Goal: Task Accomplishment & Management: Complete application form

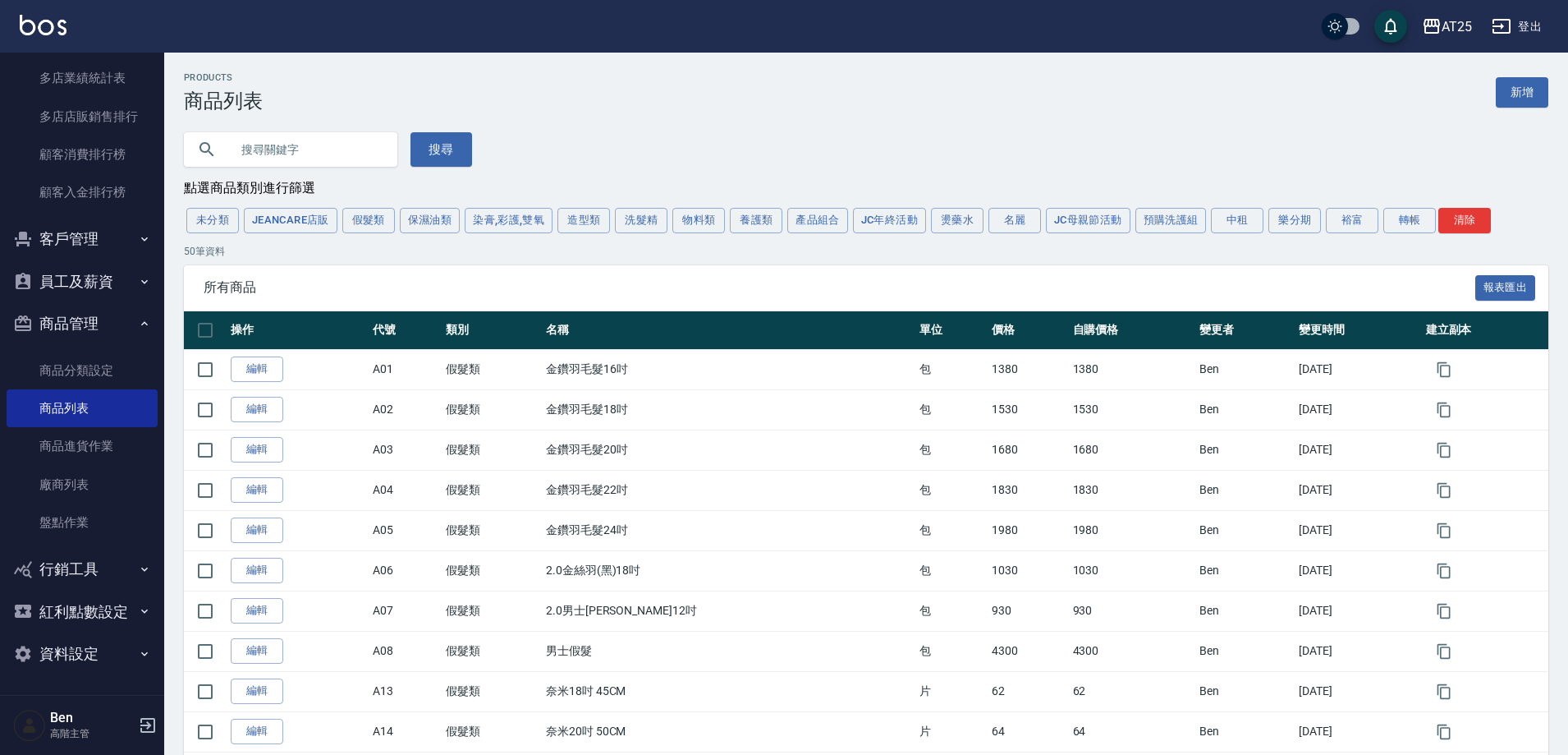
scroll to position [657, 0]
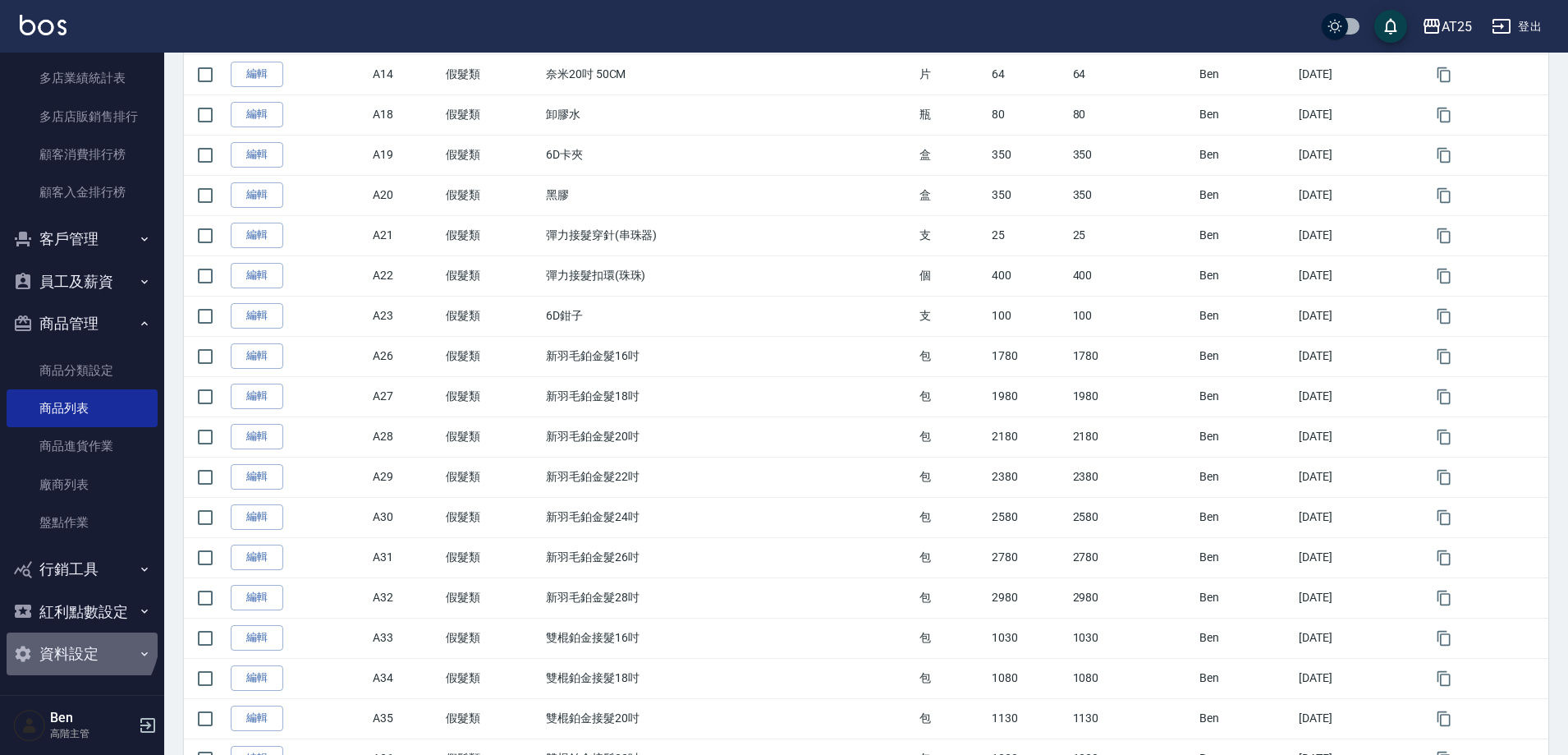
click at [67, 481] on button "資料設定" at bounding box center [82, 654] width 151 height 43
click at [77, 481] on button "資料設定" at bounding box center [82, 654] width 151 height 43
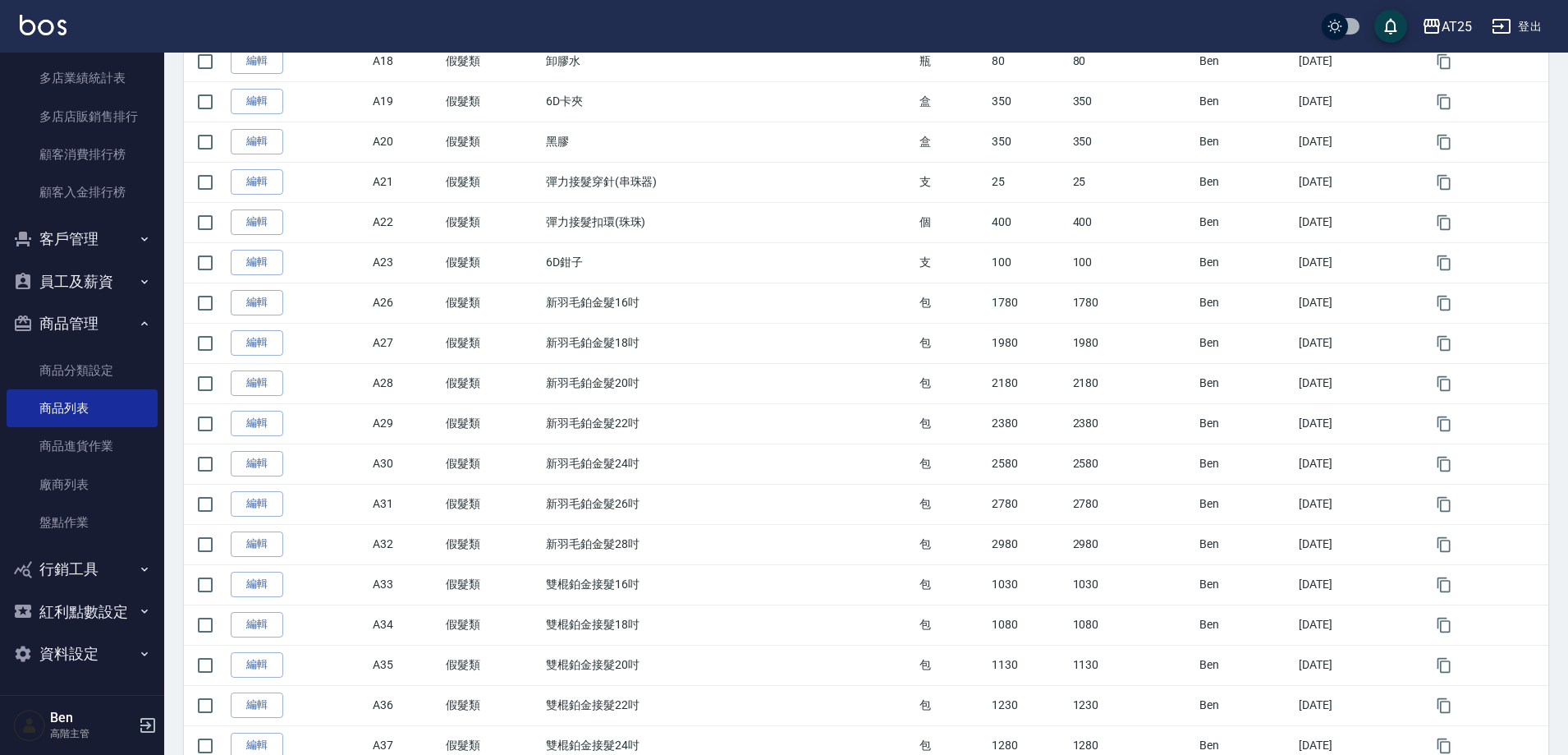
scroll to position [739, 0]
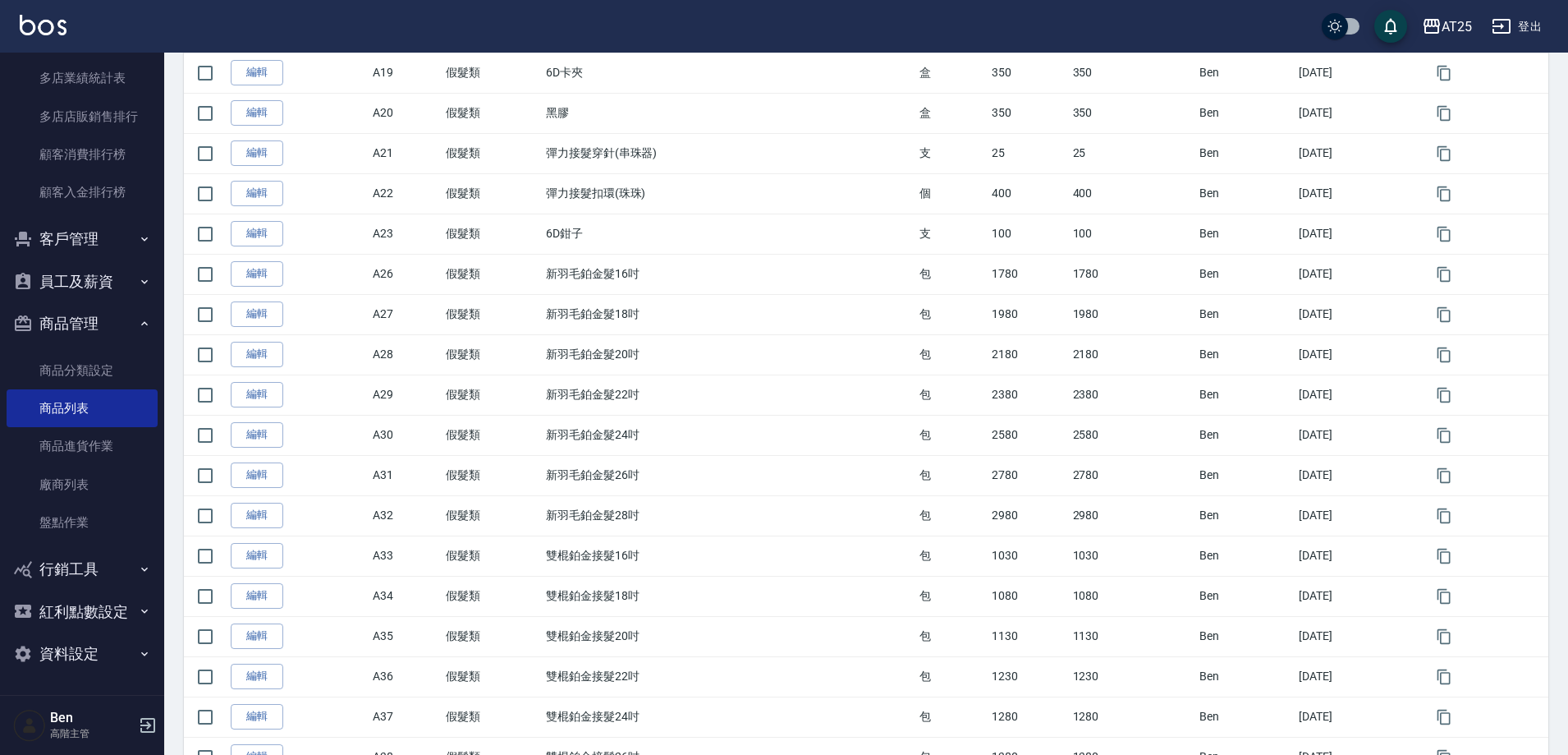
click at [76, 481] on button "資料設定" at bounding box center [82, 654] width 151 height 43
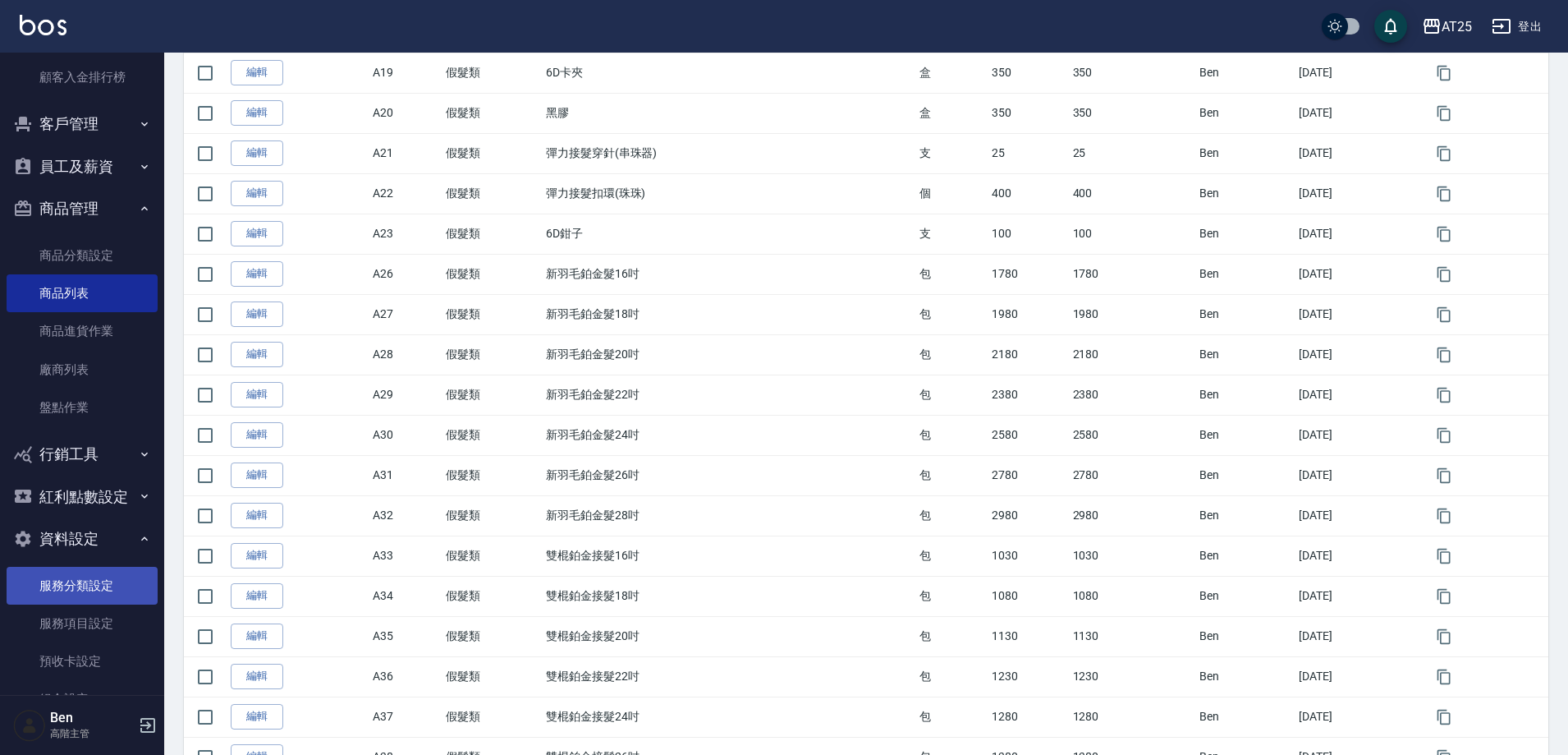
scroll to position [1869, 0]
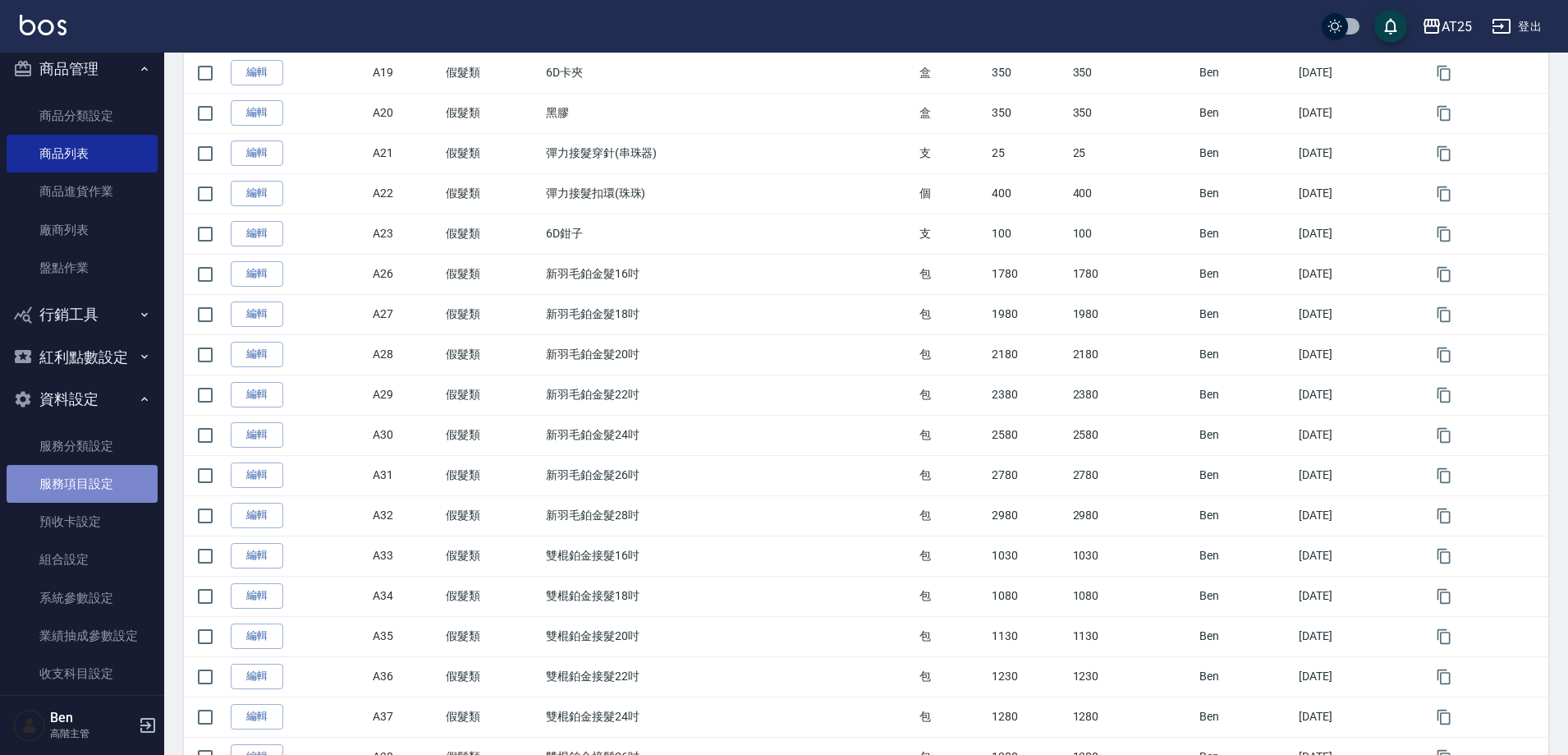
click at [83, 481] on link "服務項目設定" at bounding box center [82, 484] width 151 height 38
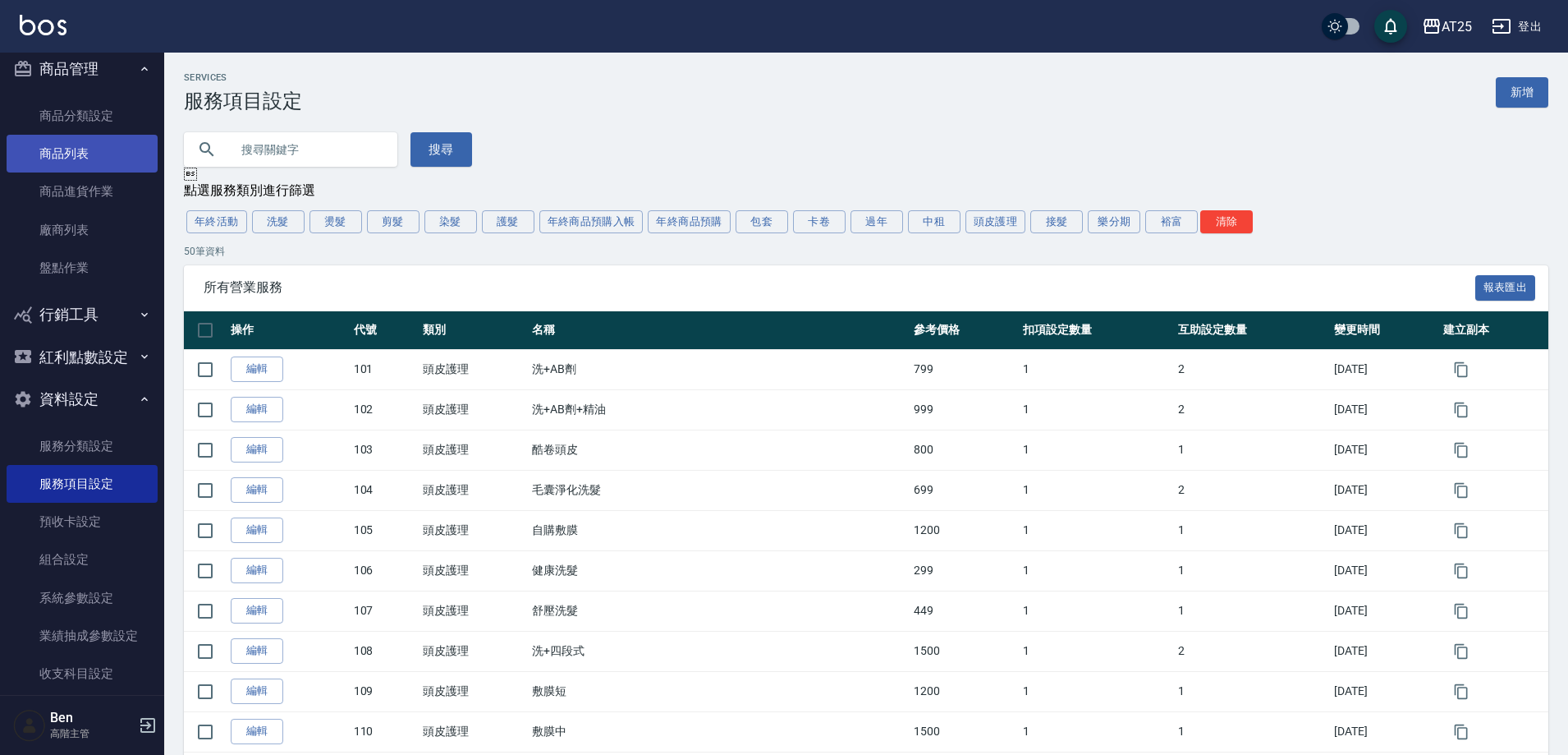
click at [91, 160] on link "商品列表" at bounding box center [82, 154] width 151 height 38
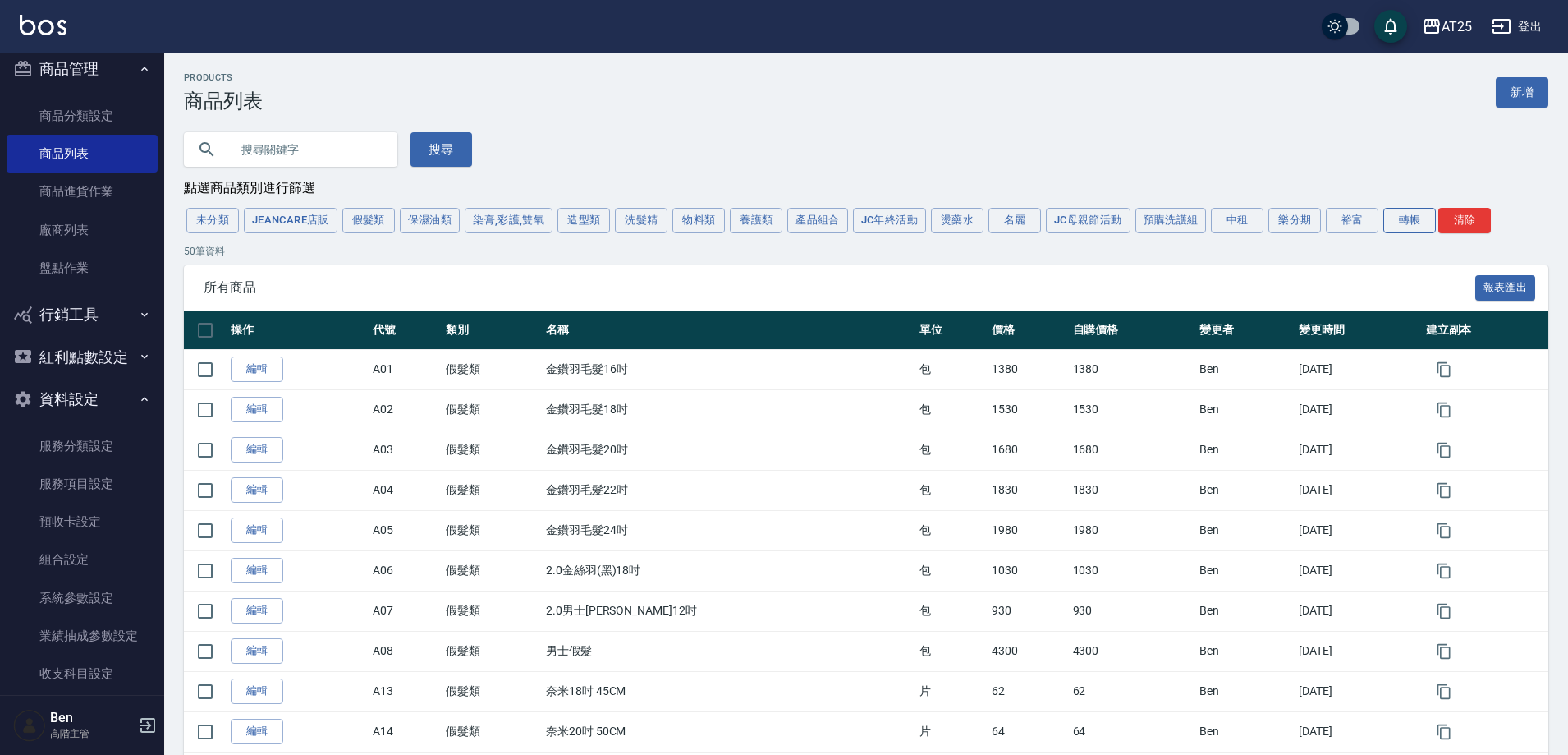
click at [687, 226] on button "轉帳" at bounding box center [1409, 220] width 52 height 26
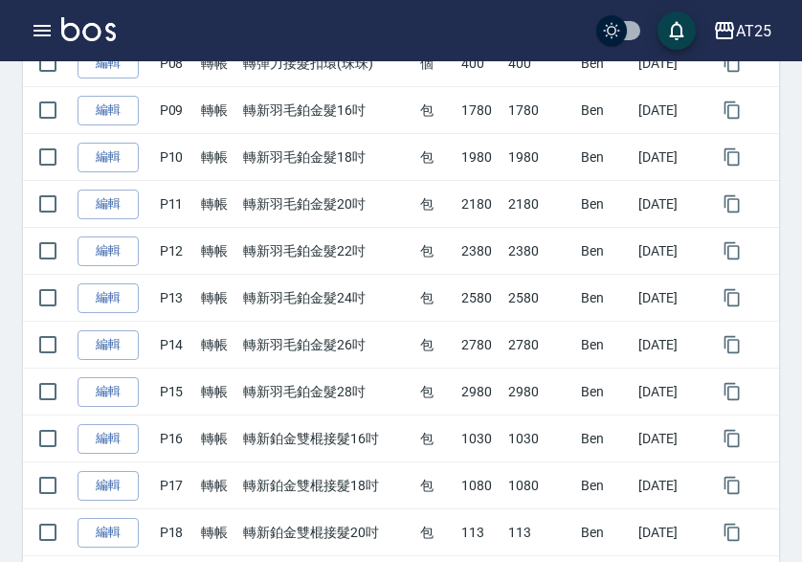
scroll to position [853, 0]
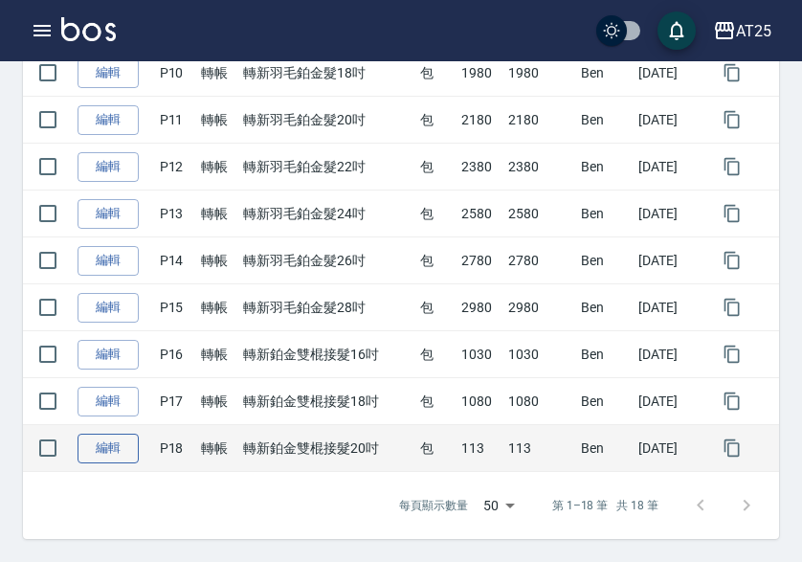
click at [106, 438] on link "編輯" at bounding box center [108, 449] width 61 height 30
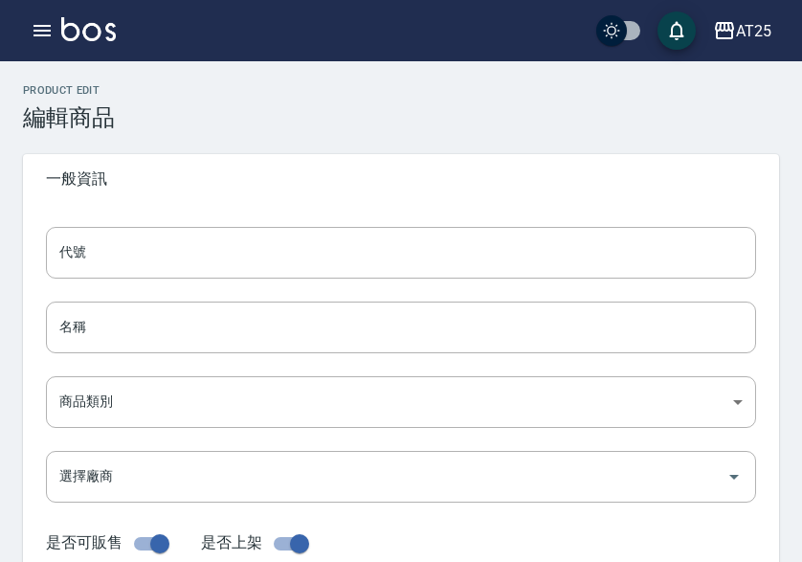
type input "P18"
type input "轉新鉑金雙棍接髮20吋"
type input "71ad34df-f1cf-495d-baf6-e6c736602dd6"
type input "113"
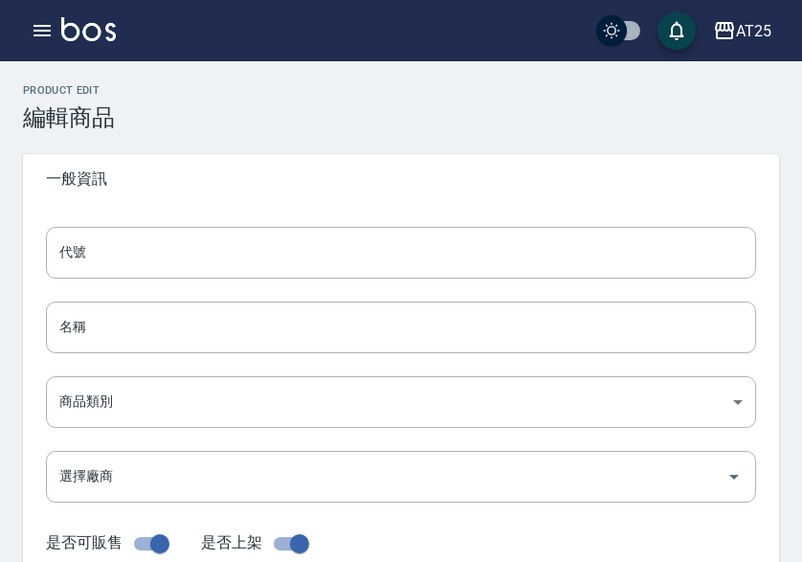
type input "113"
type input "包"
type input "UNSET"
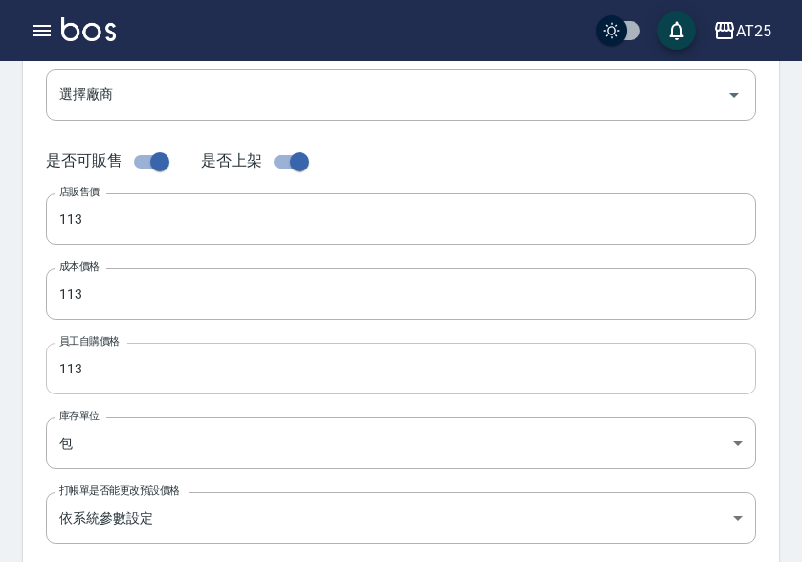
scroll to position [383, 0]
drag, startPoint x: 109, startPoint y: 228, endPoint x: 33, endPoint y: 224, distance: 76.7
click at [36, 224] on div "代號 P18 代號 名稱 轉新鉑金雙棍接髮20吋 名稱 商品類別 P 轉帳 71ad34df-f1cf-495d-baf6-e6c736602dd6 商品…" at bounding box center [401, 205] width 756 height 768
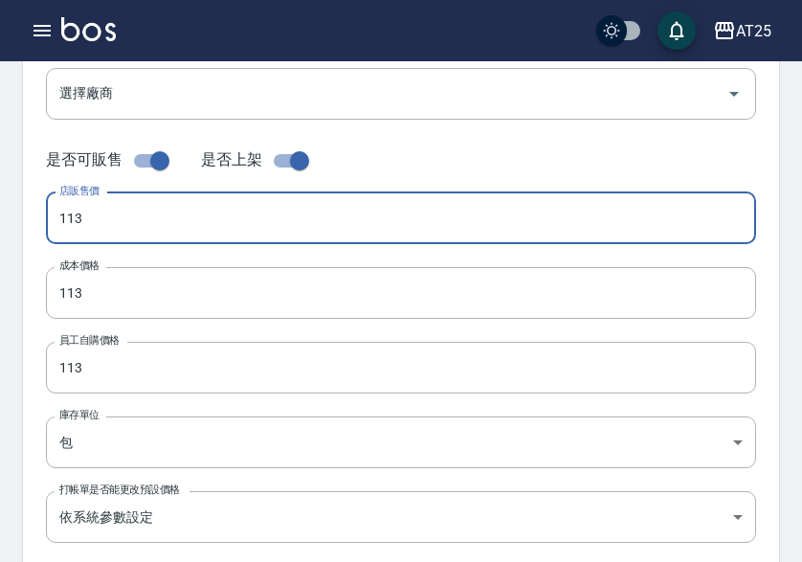
paste input "0"
type input "1130"
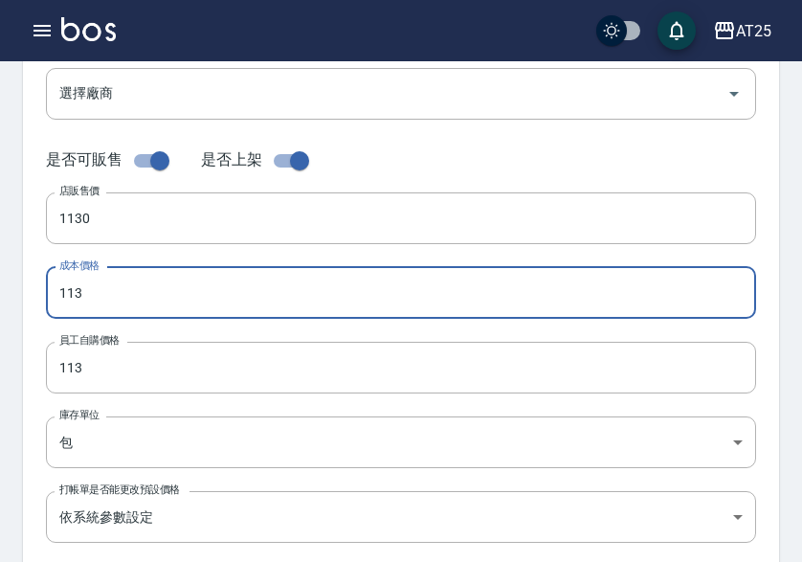
drag, startPoint x: 130, startPoint y: 301, endPoint x: 29, endPoint y: 321, distance: 103.4
click at [0, 301] on html "AT25 登出 櫃檯作業 打帳單 帳單列表 掛單列表 座位開單 營業儀表板 現金收支登錄 高階收支登錄 材料自購登錄 每日結帳 排班表 現場電腦打卡 掃碼打卡…" at bounding box center [401, 277] width 802 height 1321
paste input "0"
type input "1130"
click at [9, 369] on div "Product Edit 編輯商品 一般資訊 代號 P18 代號 名稱 轉新鉑金雙棍接髮20吋 名稱 商品類別 P 轉帳 71ad34df-f1cf-49…" at bounding box center [401, 308] width 802 height 1214
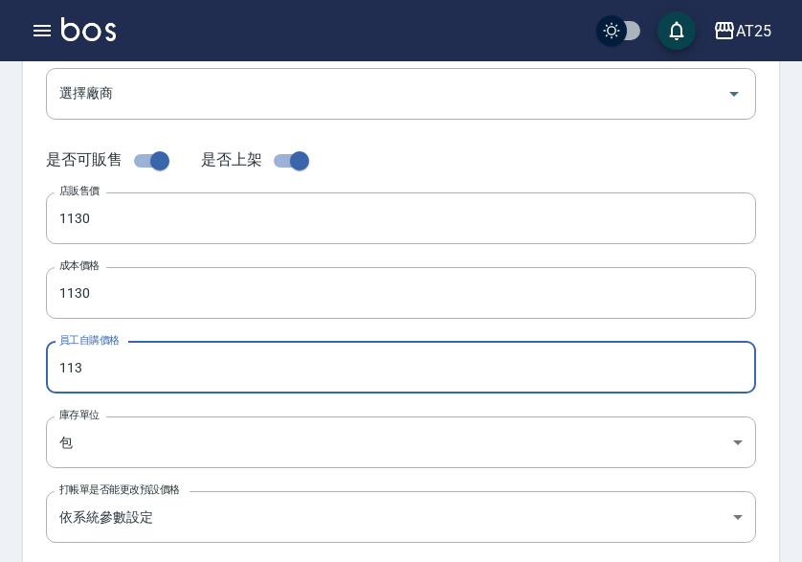
paste input "0"
type input "1130"
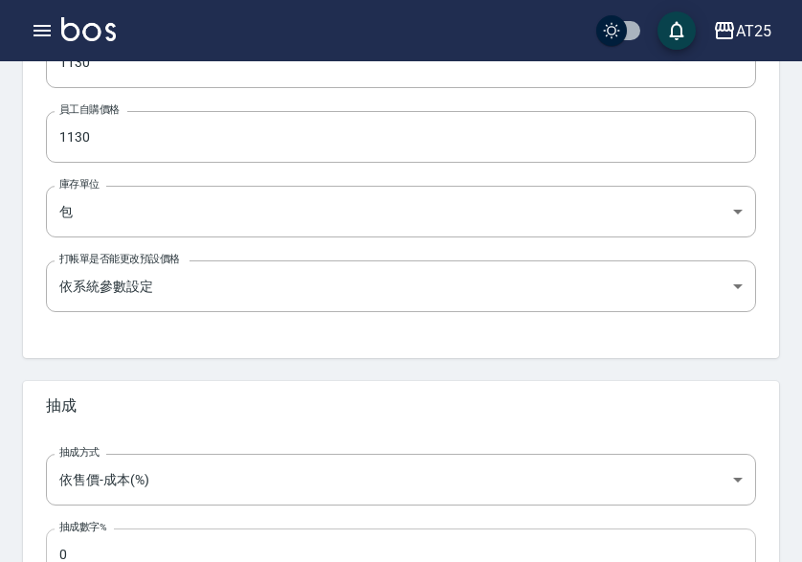
scroll to position [759, 0]
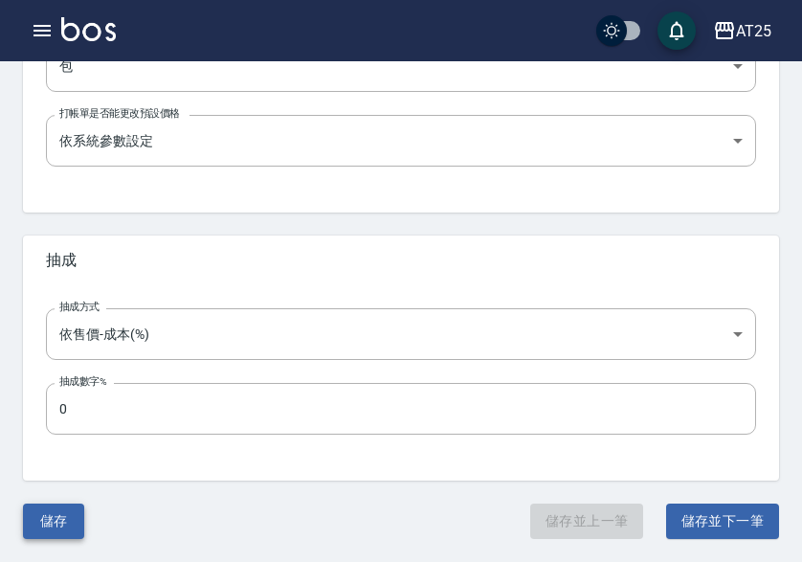
click at [55, 529] on button "儲存" at bounding box center [53, 520] width 61 height 35
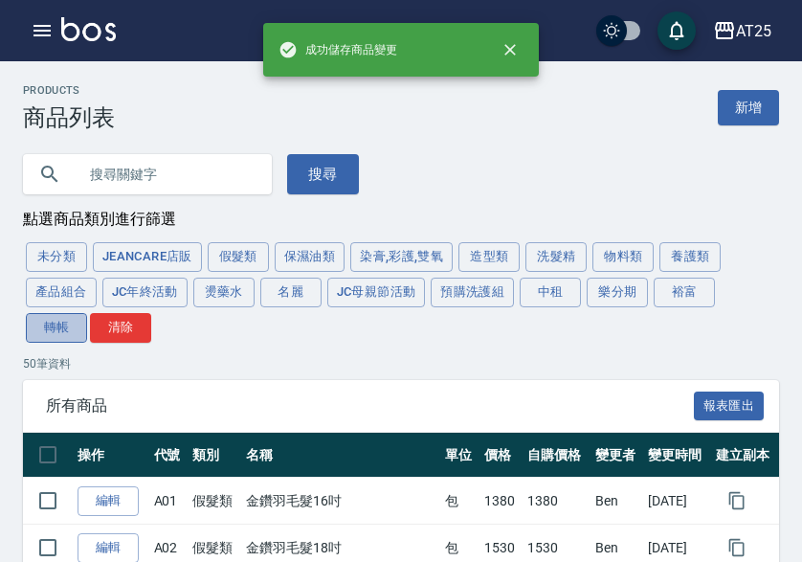
click at [42, 334] on button "轉帳" at bounding box center [56, 328] width 61 height 30
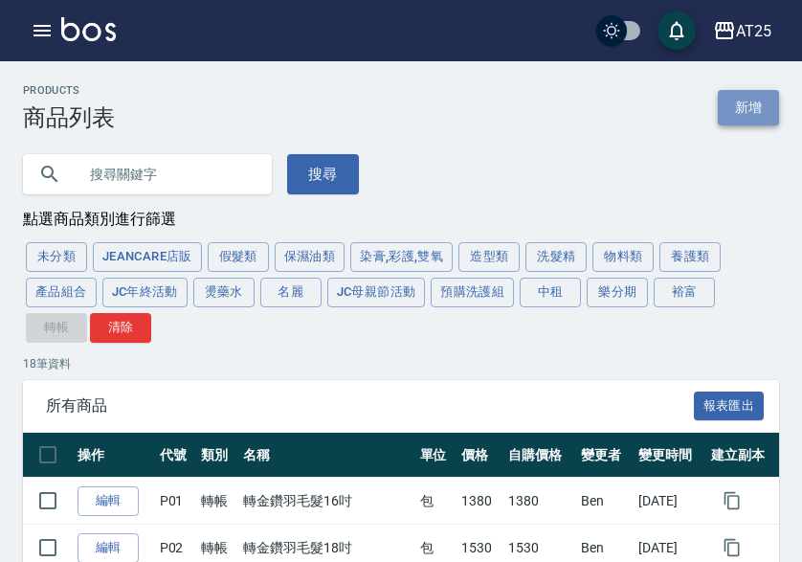
click at [744, 93] on link "新增" at bounding box center [748, 107] width 61 height 35
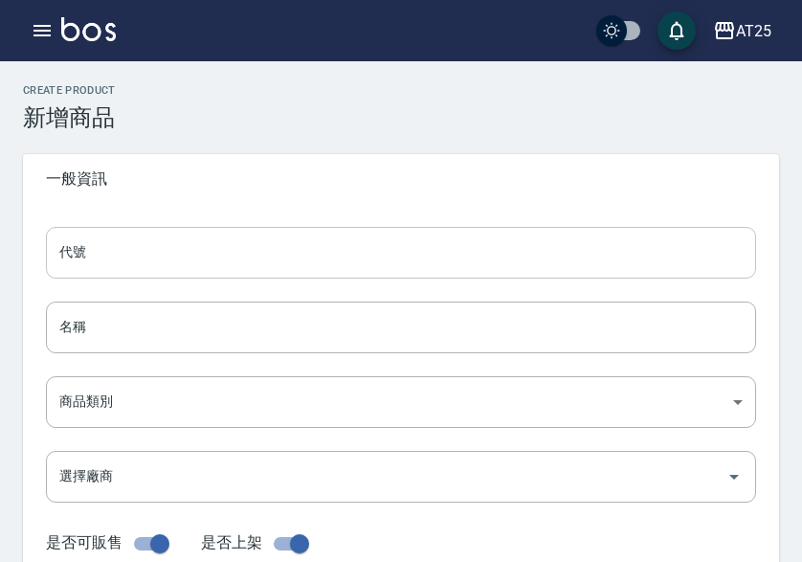
click at [272, 240] on input "代號" at bounding box center [401, 253] width 710 height 52
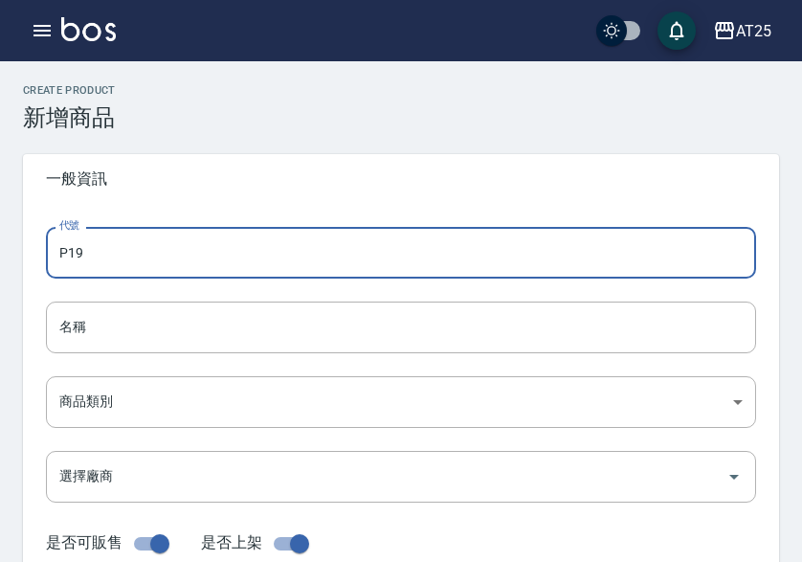
type input "P19"
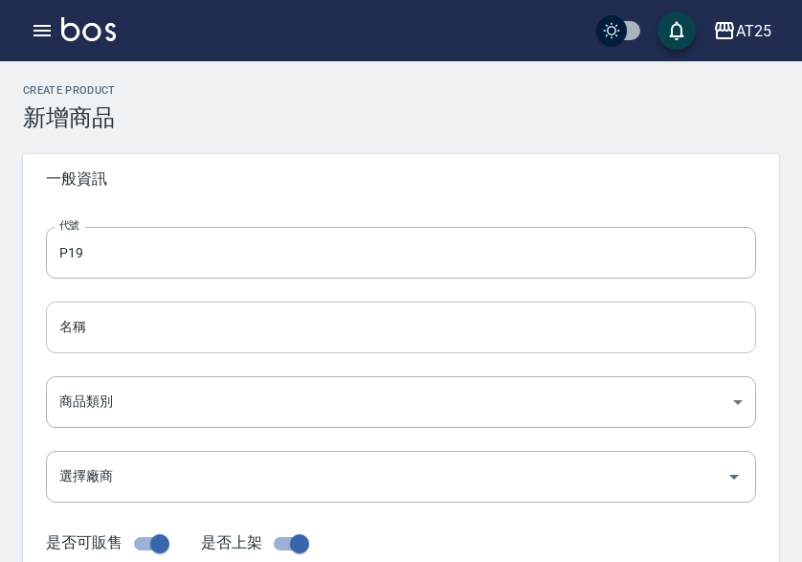
click at [104, 324] on input "名稱" at bounding box center [401, 327] width 710 height 52
paste input "轉新鉑金雙棍接髮22吋"
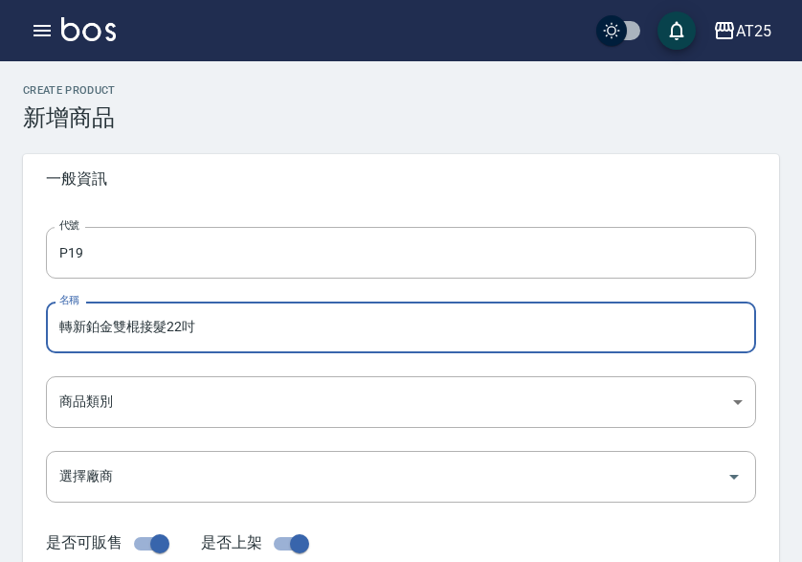
type input "轉新鉑金雙棍接髮22吋"
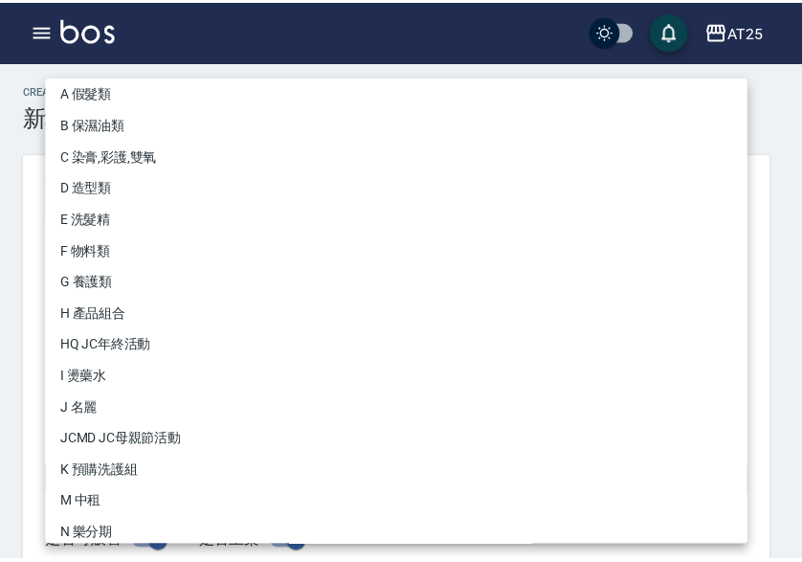
scroll to position [177, 0]
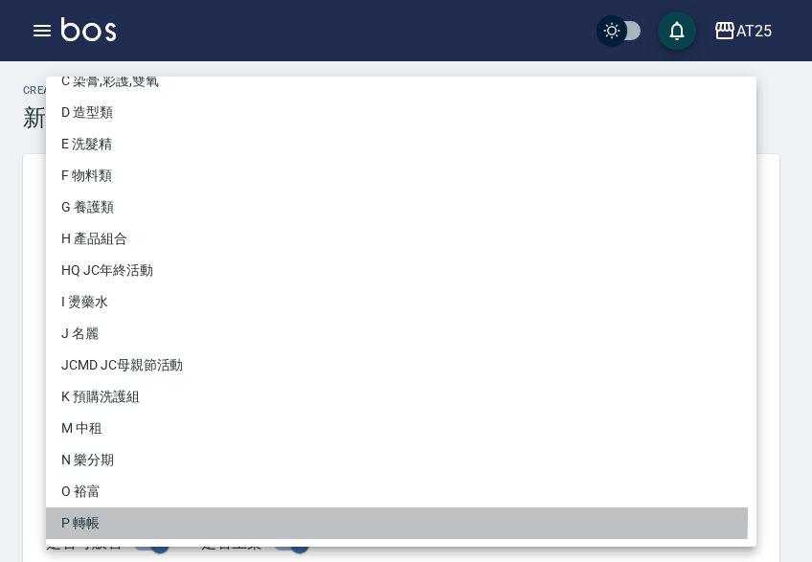
click at [94, 522] on li "P 轉帳" at bounding box center [401, 523] width 710 height 32
type input "71ad34df-f1cf-495d-baf6-e6c736602dd6"
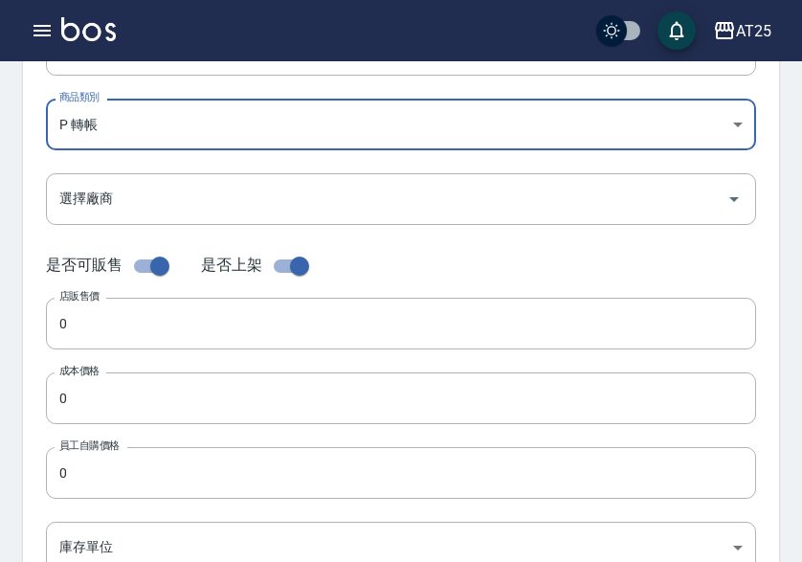
scroll to position [287, 0]
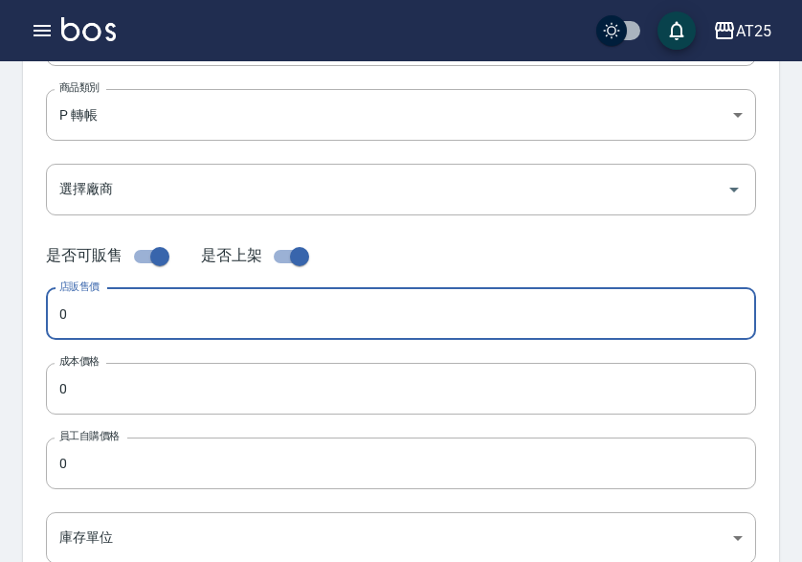
click at [75, 326] on input "0" at bounding box center [401, 314] width 710 height 52
paste input "123"
type input "1230"
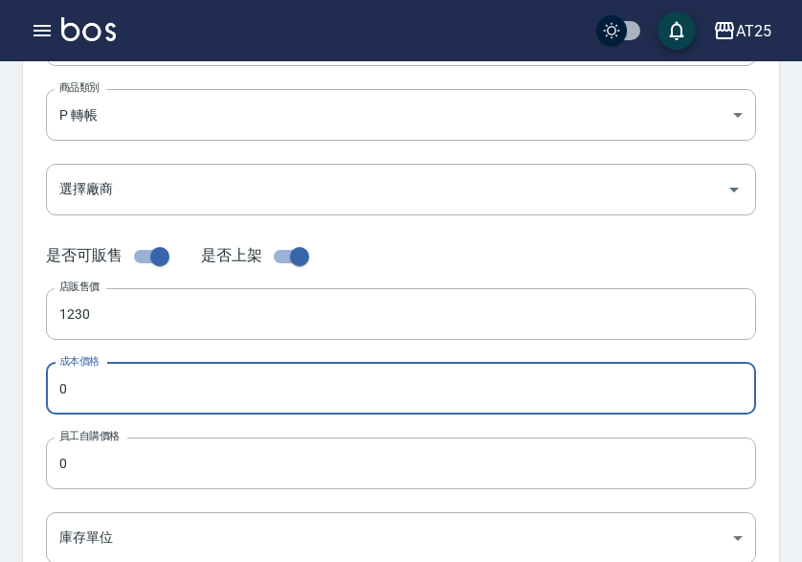
drag, startPoint x: 87, startPoint y: 375, endPoint x: 88, endPoint y: 396, distance: 21.1
click at [88, 376] on input "0" at bounding box center [401, 389] width 710 height 52
paste input "123"
type input "1230"
drag, startPoint x: 86, startPoint y: 449, endPoint x: 81, endPoint y: 469, distance: 20.7
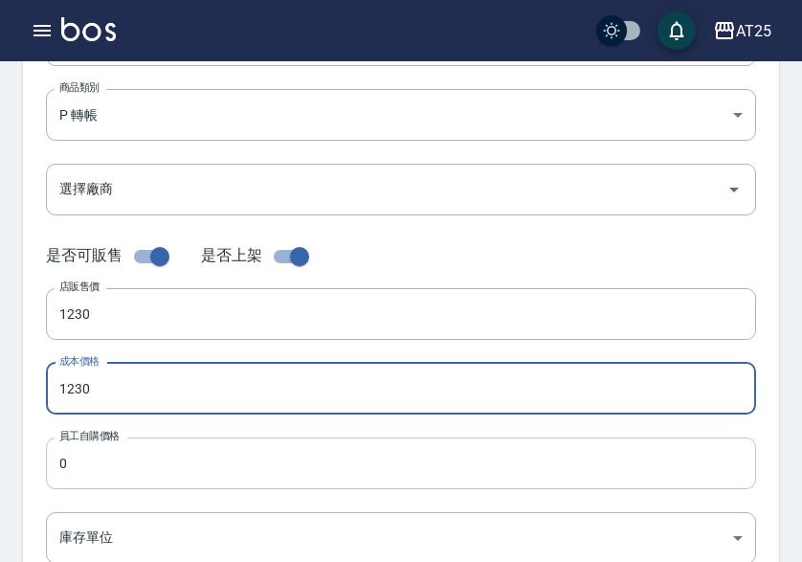
click at [86, 450] on input "0" at bounding box center [401, 463] width 710 height 52
paste input "123"
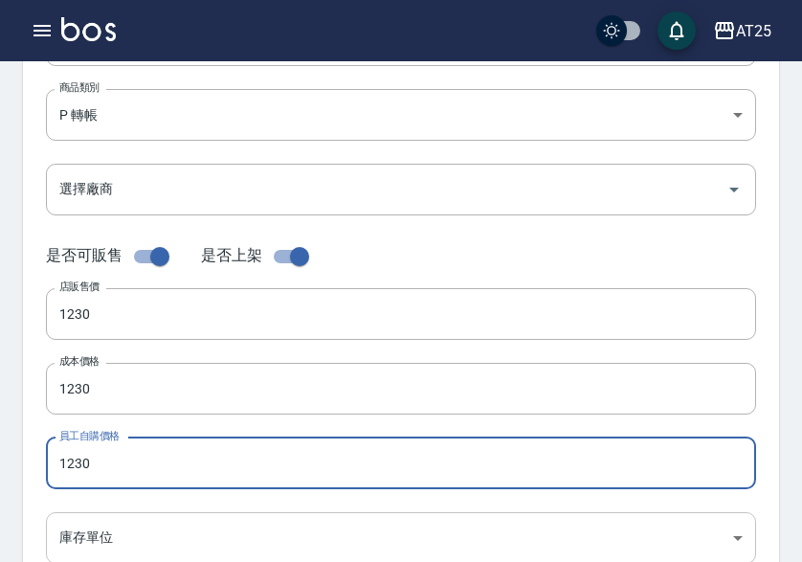
type input "1230"
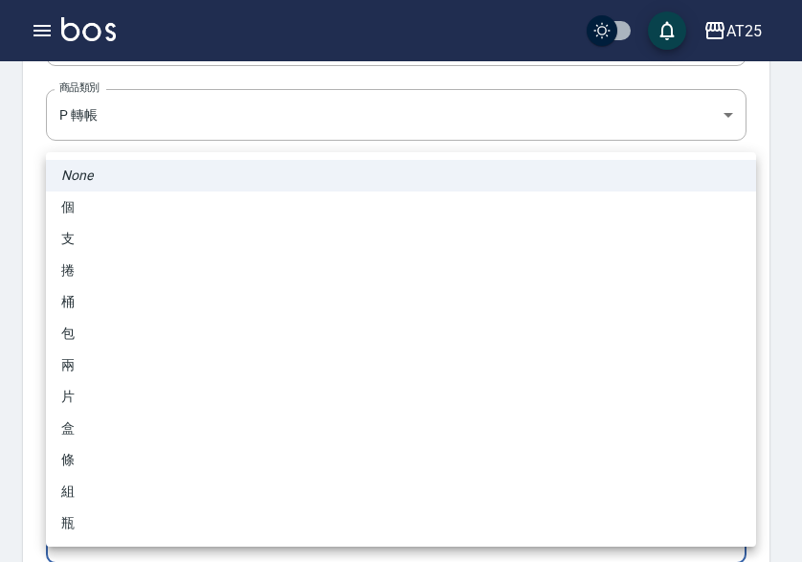
scroll to position [289, 0]
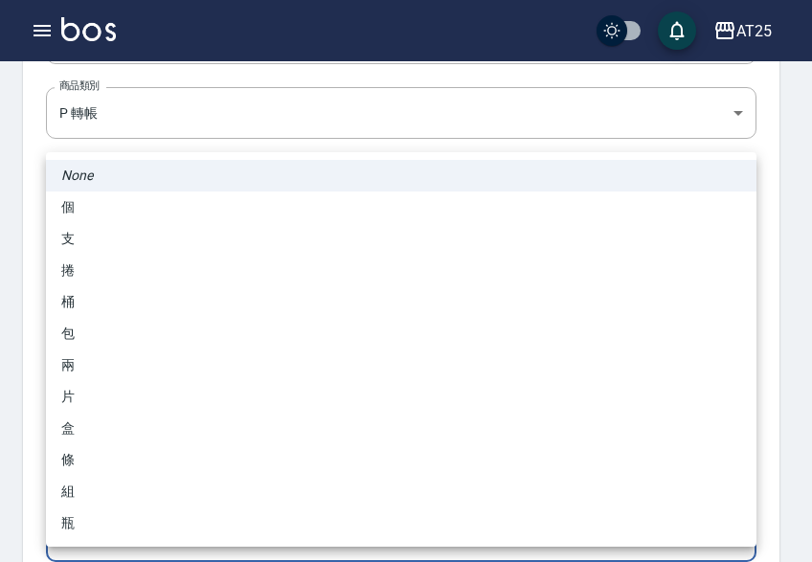
click at [86, 526] on body "AT25 登出 櫃檯作業 打帳單 帳單列表 掛單列表 座位開單 營業儀表板 現金收支登錄 高階收支登錄 材料自購登錄 每日結帳 排班表 現場電腦打卡 掃碼打卡…" at bounding box center [406, 371] width 812 height 1321
click at [116, 342] on li "包" at bounding box center [401, 334] width 710 height 32
type input "包"
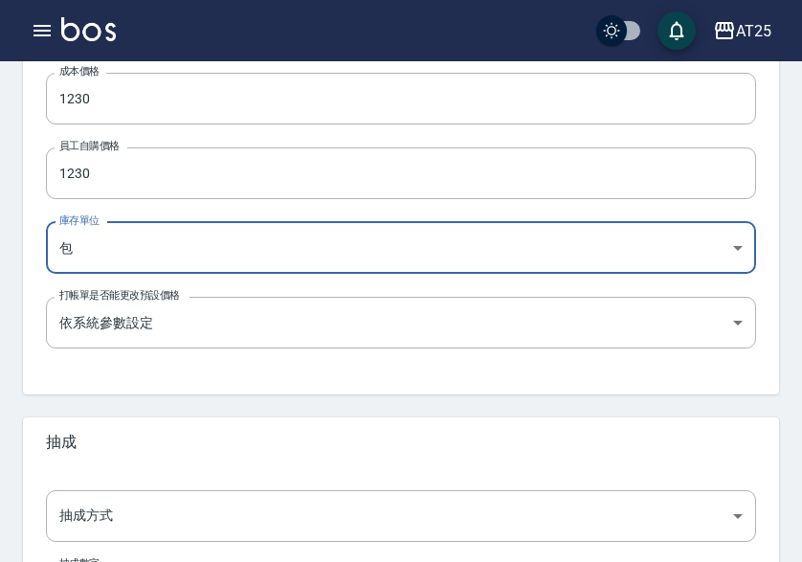
scroll to position [759, 0]
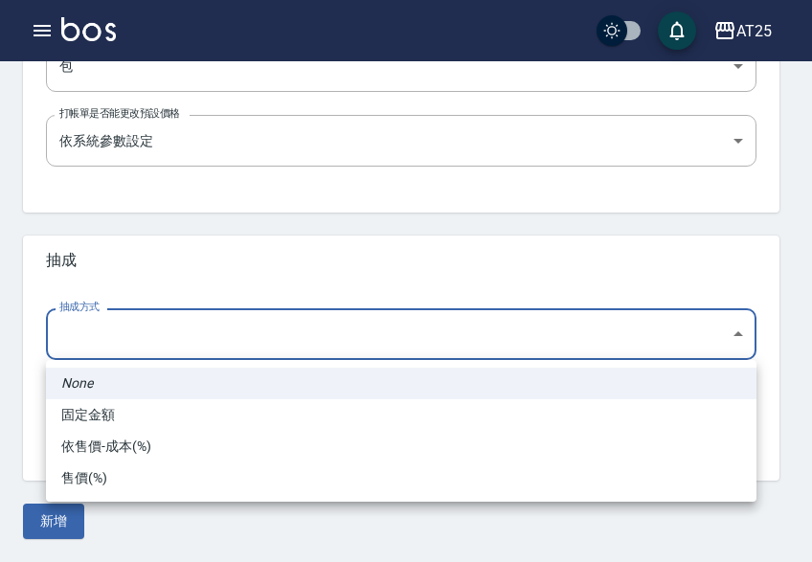
click at [112, 450] on li "依售價-成本(%)" at bounding box center [401, 447] width 710 height 32
type input "byCost"
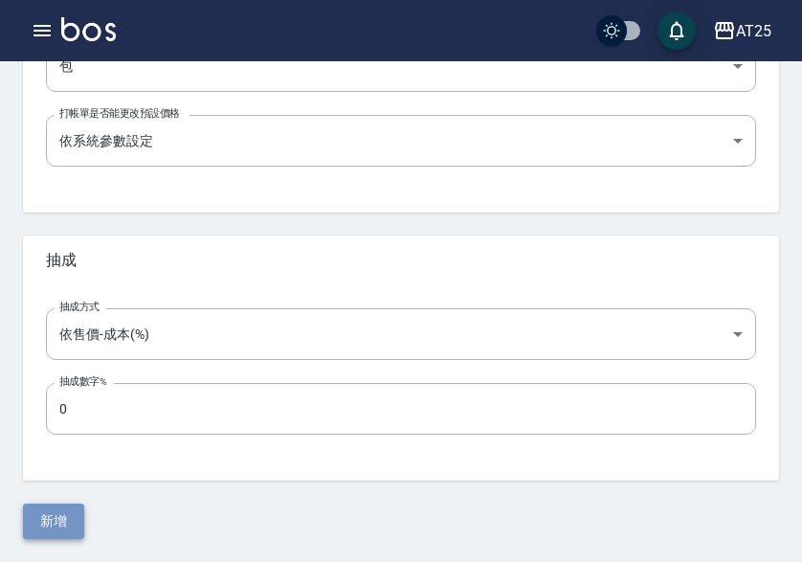
click at [54, 507] on button "新增" at bounding box center [53, 520] width 61 height 35
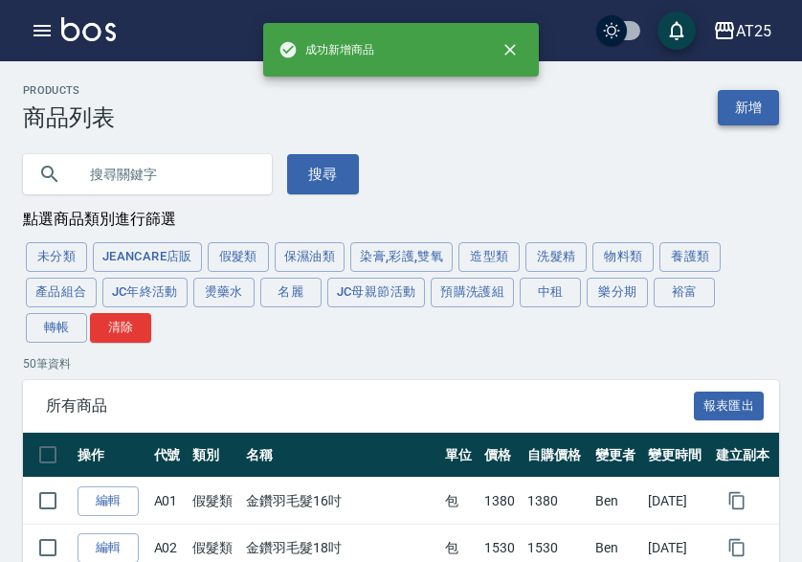
click at [758, 102] on link "新增" at bounding box center [748, 107] width 61 height 35
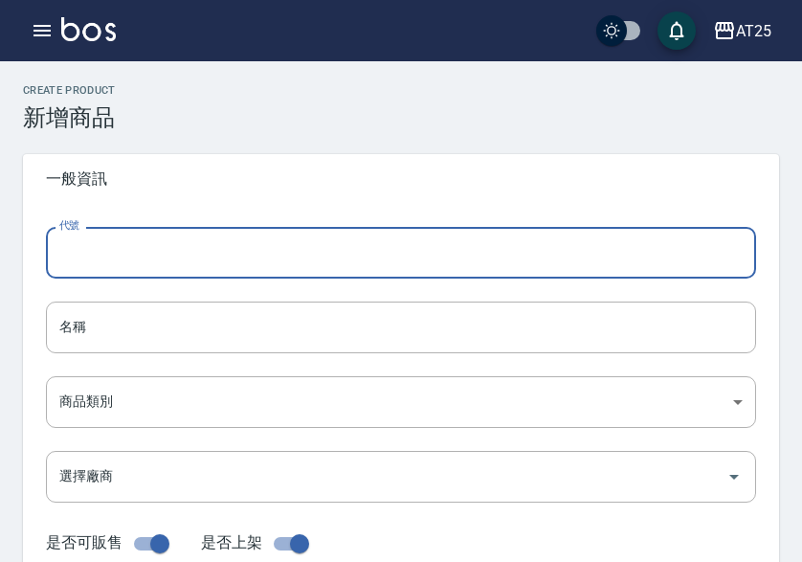
click at [285, 260] on input "代號" at bounding box center [401, 253] width 710 height 52
type input "P20"
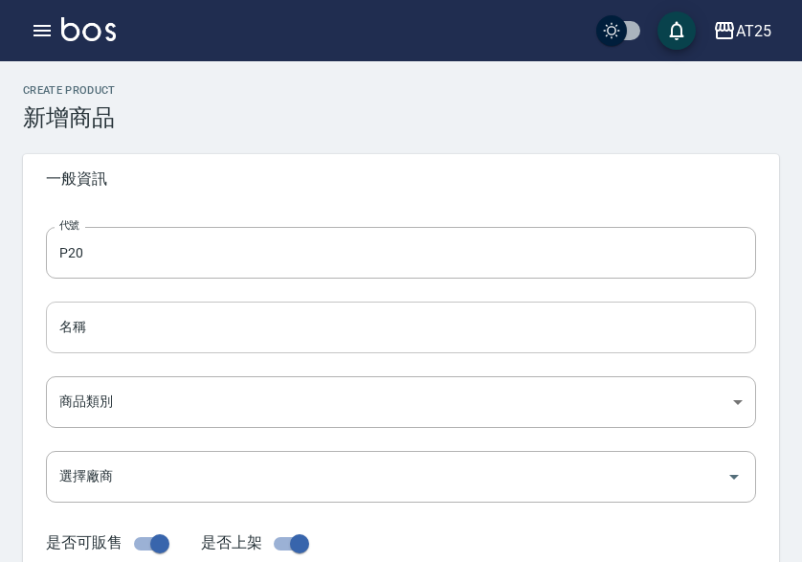
drag, startPoint x: 119, startPoint y: 289, endPoint x: 101, endPoint y: 312, distance: 28.7
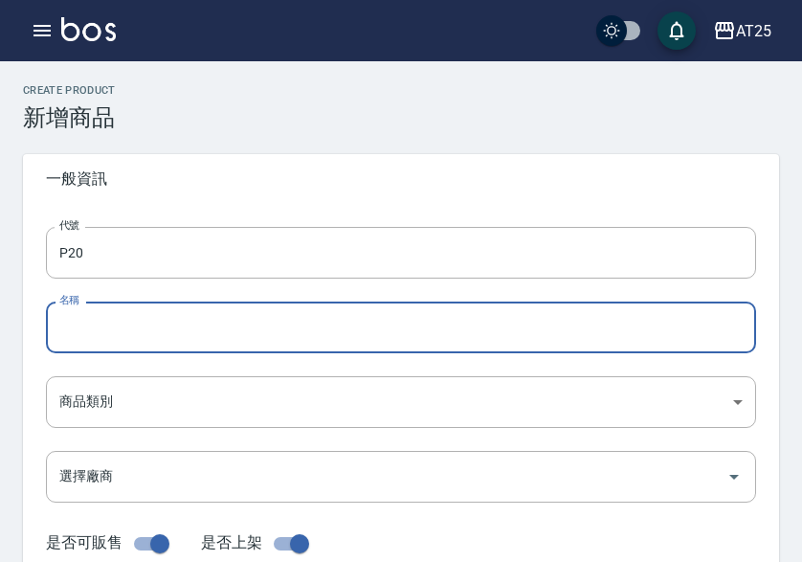
click at [99, 320] on input "名稱" at bounding box center [401, 327] width 710 height 52
paste input "轉新鉑金雙棍接髮24吋"
type input "轉新鉑金雙棍接髮24吋"
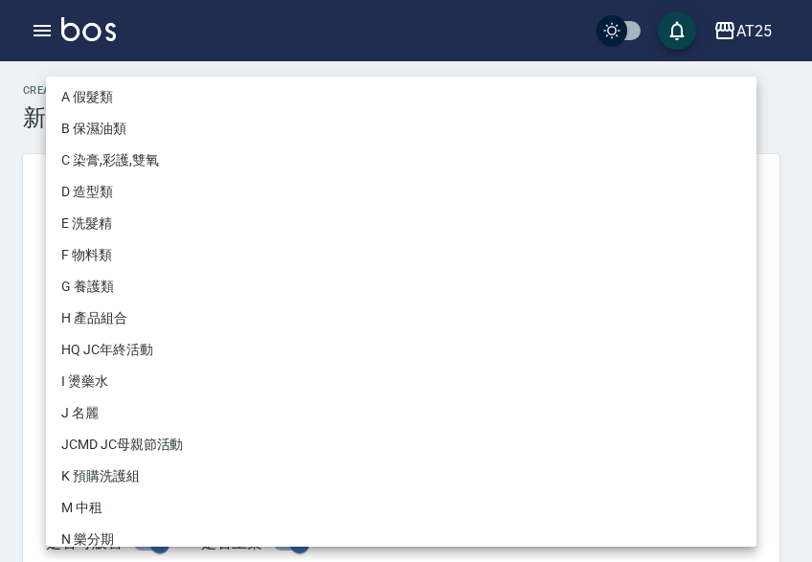
scroll to position [177, 0]
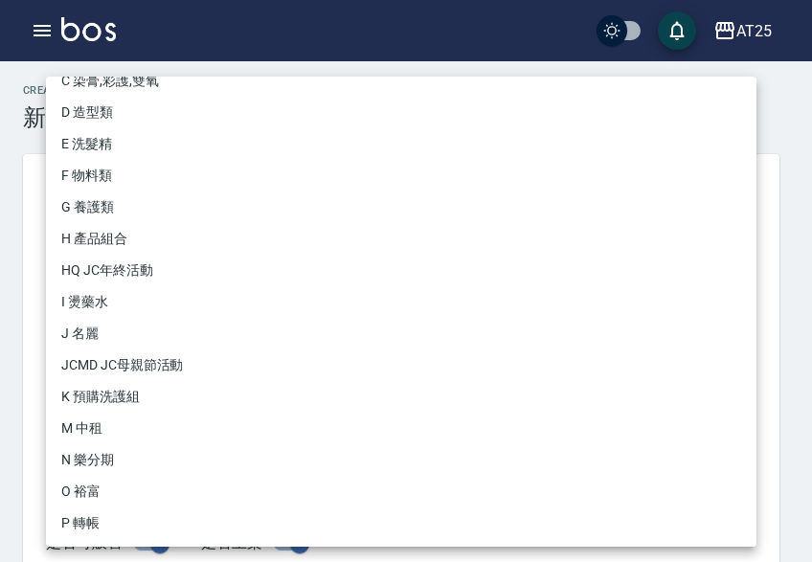
click at [113, 514] on li "P 轉帳" at bounding box center [401, 523] width 710 height 32
type input "71ad34df-f1cf-495d-baf6-e6c736602dd6"
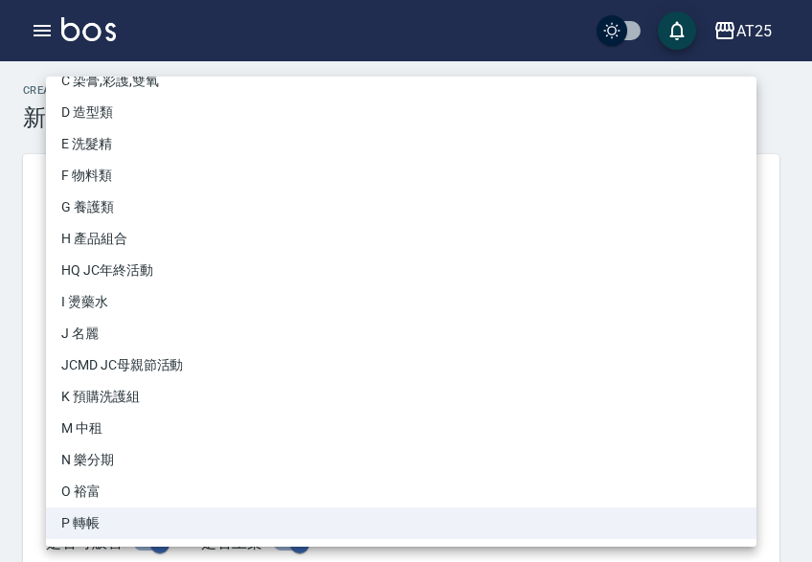
click at [95, 528] on li "P 轉帳" at bounding box center [401, 523] width 710 height 32
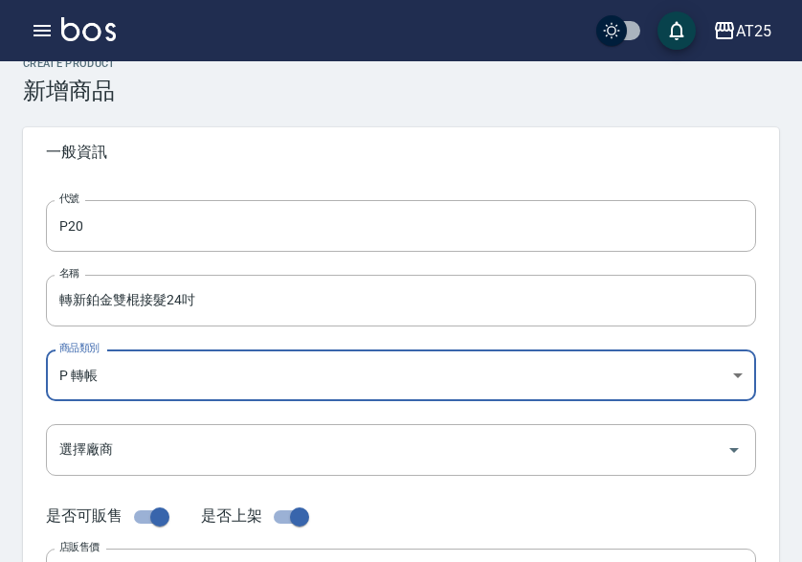
scroll to position [287, 0]
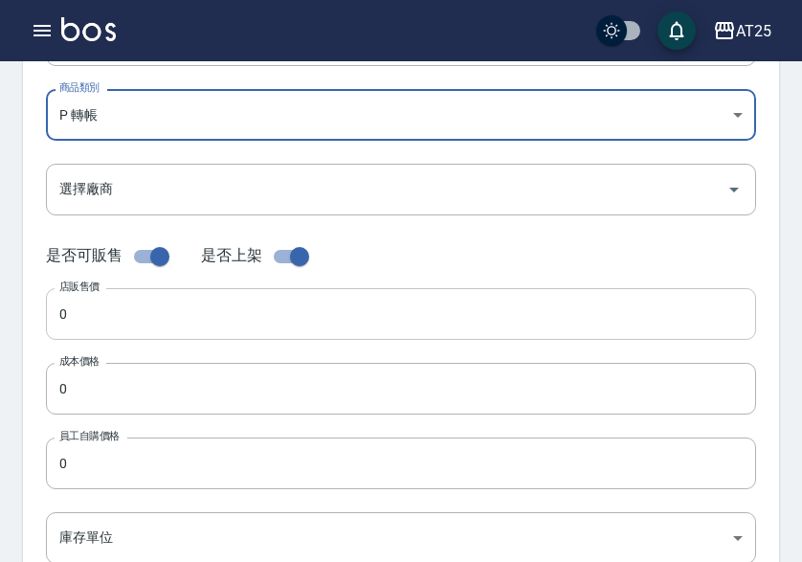
click at [125, 316] on input "0" at bounding box center [401, 314] width 710 height 52
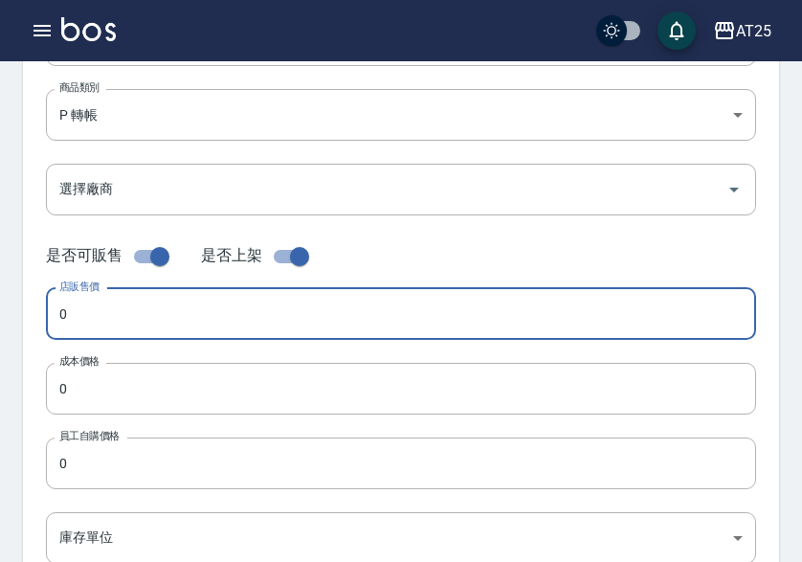
paste input "128"
type input "1280"
click at [117, 410] on input "0" at bounding box center [401, 389] width 710 height 52
paste input "128"
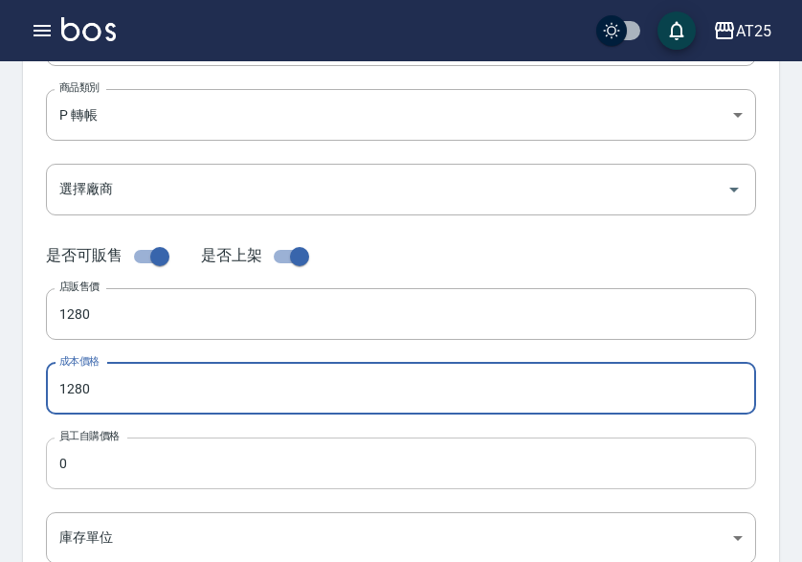
type input "1280"
click at [119, 469] on input "0" at bounding box center [401, 463] width 710 height 52
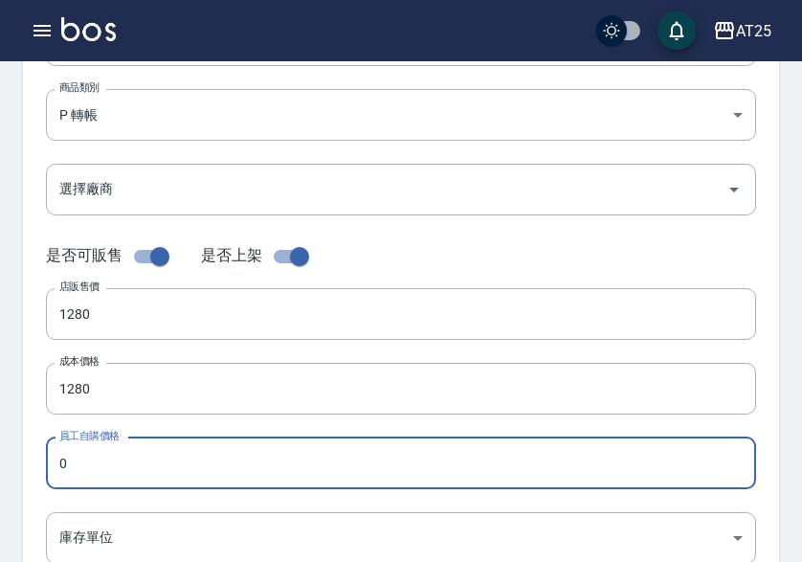
paste input "128"
type input "1280"
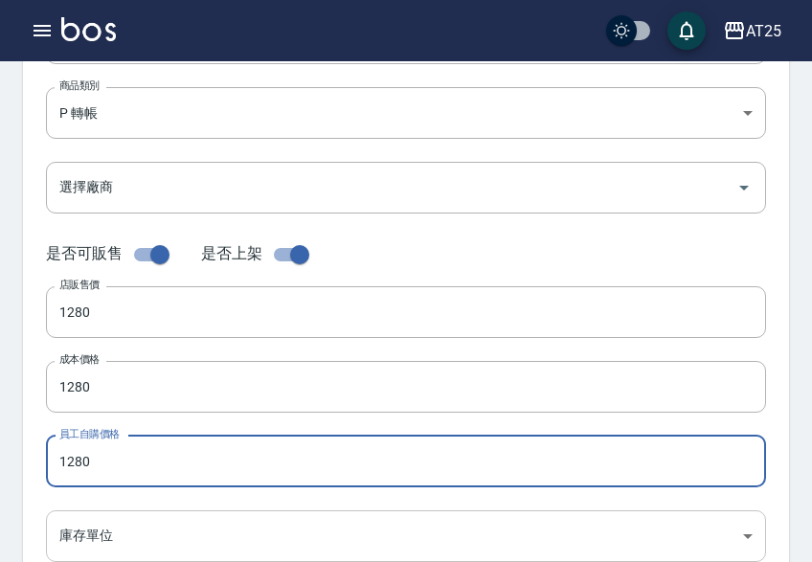
click at [107, 523] on body "AT25 登出 櫃檯作業 打帳單 帳單列表 掛單列表 座位開單 營業儀表板 現金收支登錄 高階收支登錄 材料自購登錄 每日結帳 排班表 現場電腦打卡 掃碼打卡…" at bounding box center [406, 371] width 812 height 1321
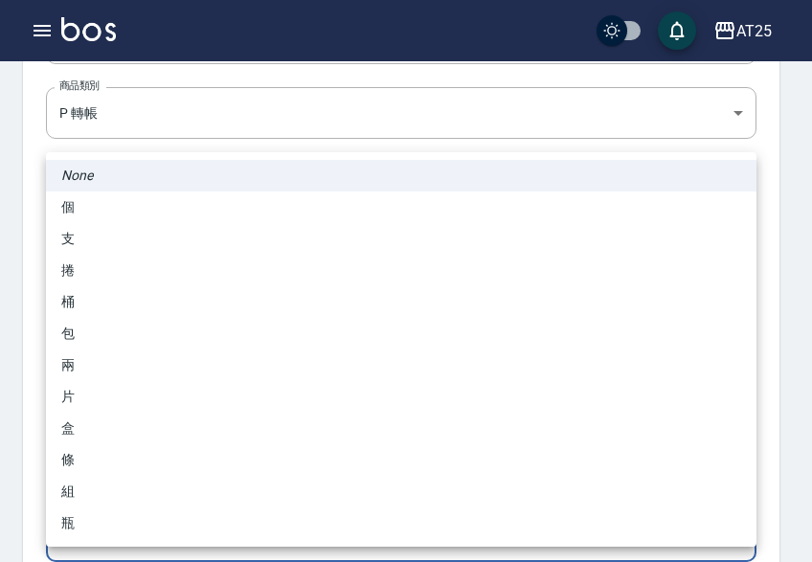
click at [123, 336] on li "包" at bounding box center [401, 334] width 710 height 32
type input "包"
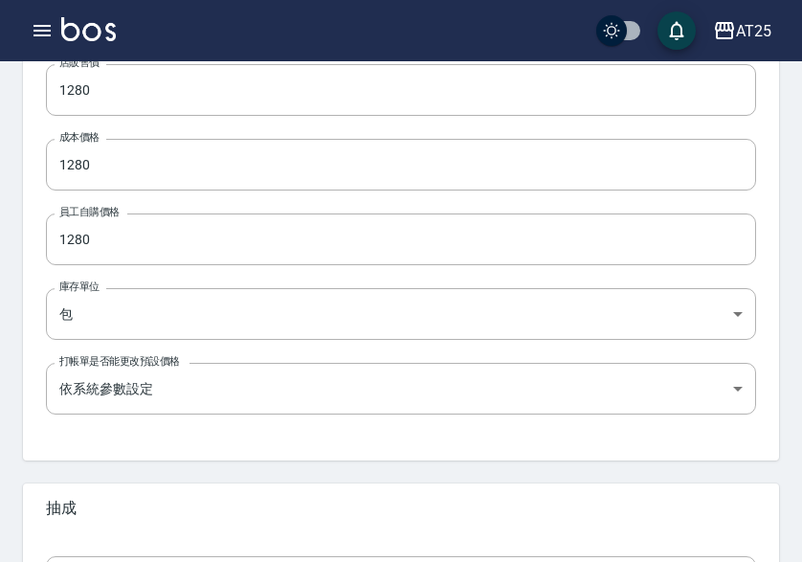
scroll to position [759, 0]
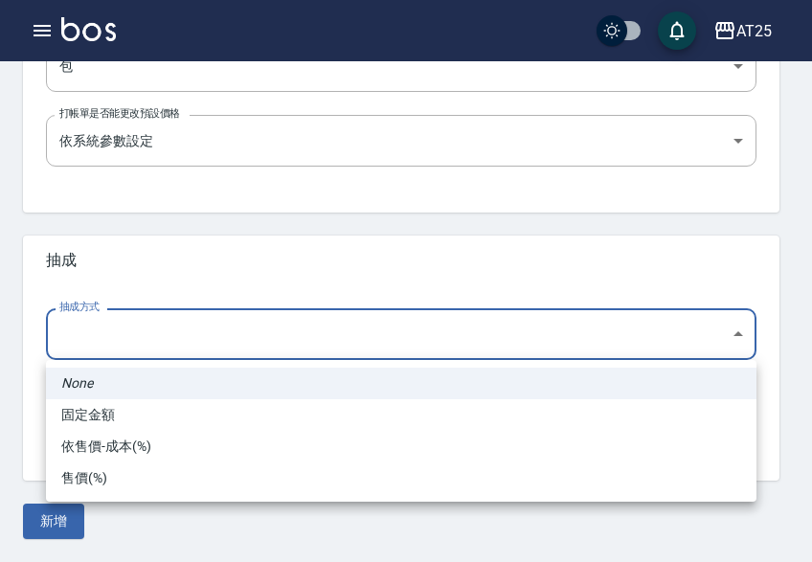
click at [127, 442] on li "依售價-成本(%)" at bounding box center [401, 447] width 710 height 32
type input "byCost"
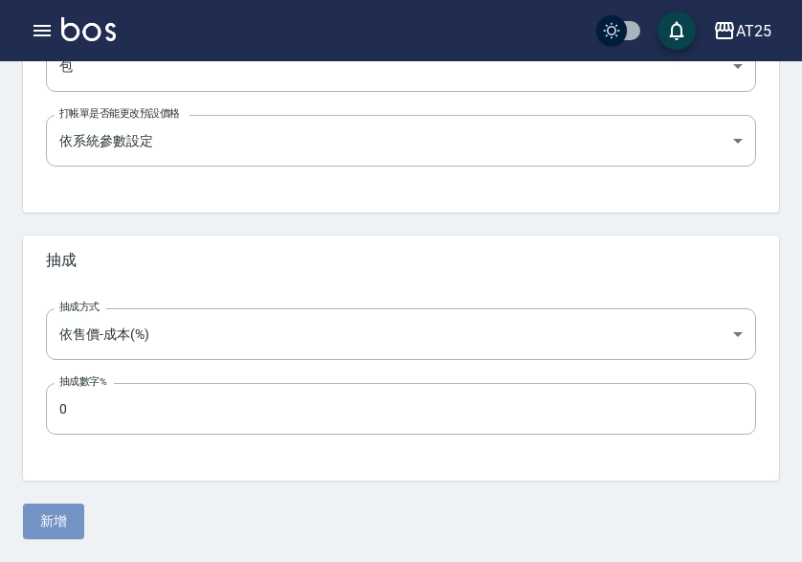
click at [30, 519] on button "新增" at bounding box center [53, 520] width 61 height 35
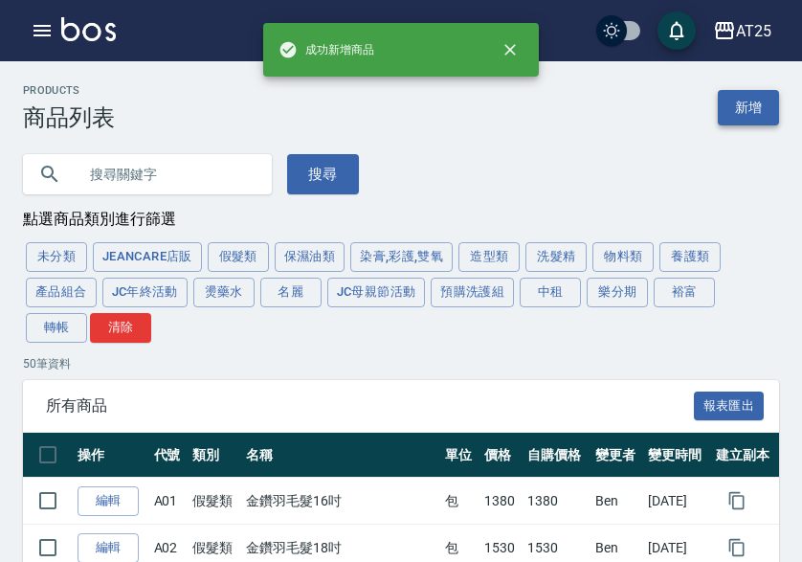
click at [762, 110] on link "新增" at bounding box center [748, 107] width 61 height 35
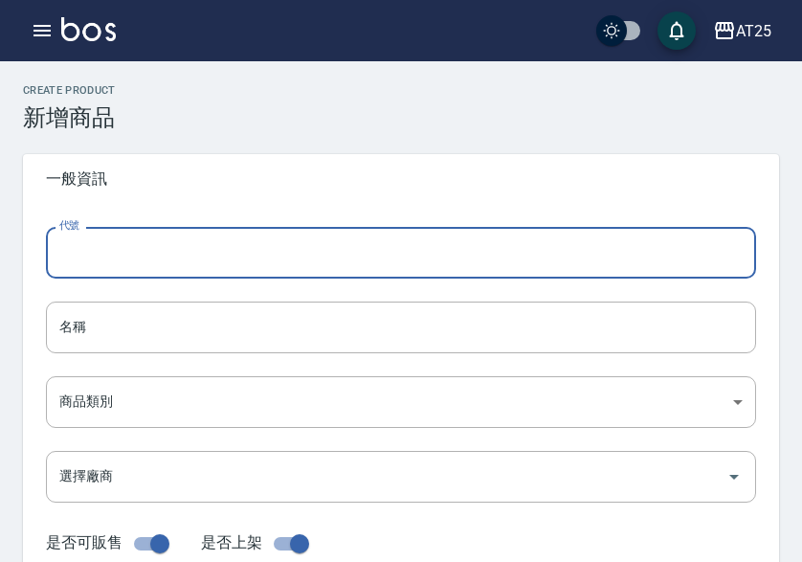
click at [171, 270] on input "代號" at bounding box center [401, 253] width 710 height 52
type input "P21"
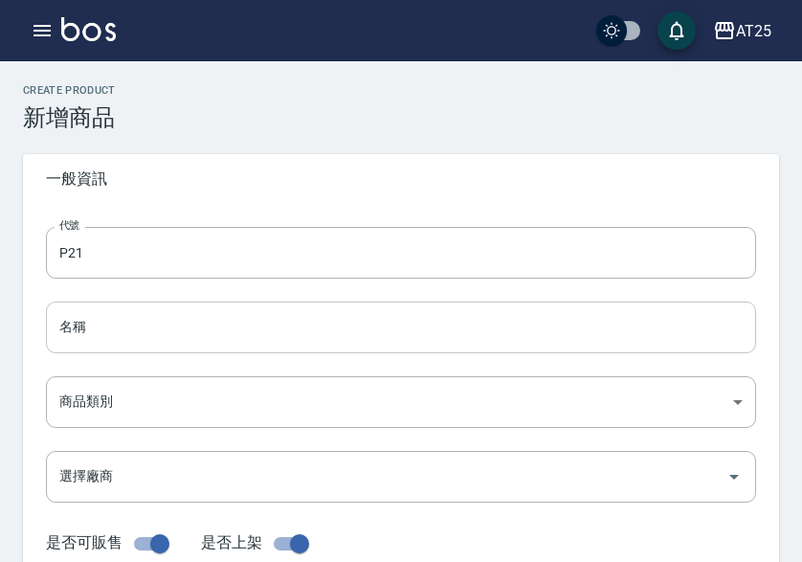
click at [154, 325] on input "名稱" at bounding box center [401, 327] width 710 height 52
paste input "轉槍式優等髮B級16吋"
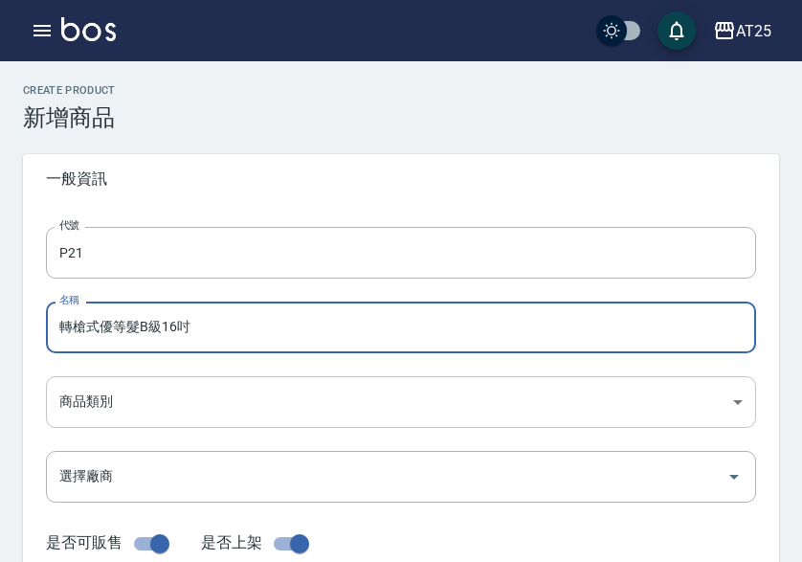
type input "轉槍式優等髮B級16吋"
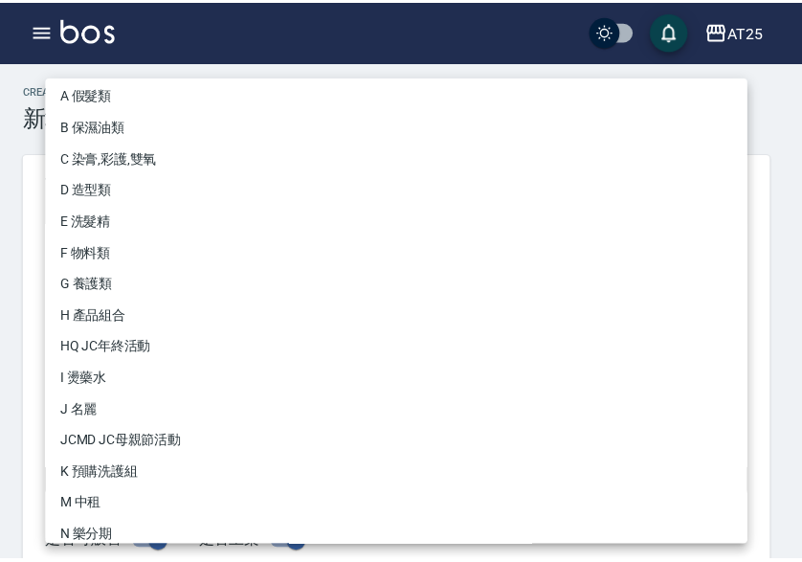
scroll to position [177, 0]
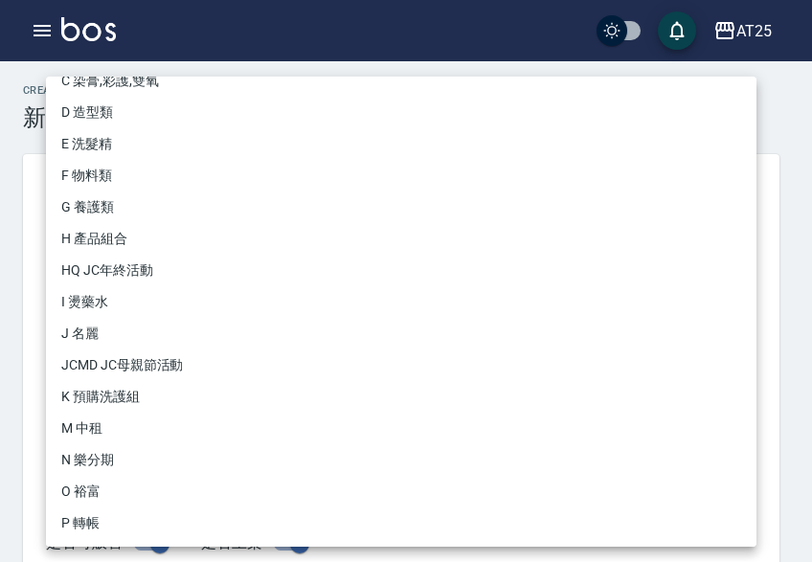
click at [77, 527] on li "P 轉帳" at bounding box center [401, 523] width 710 height 32
type input "71ad34df-f1cf-495d-baf6-e6c736602dd6"
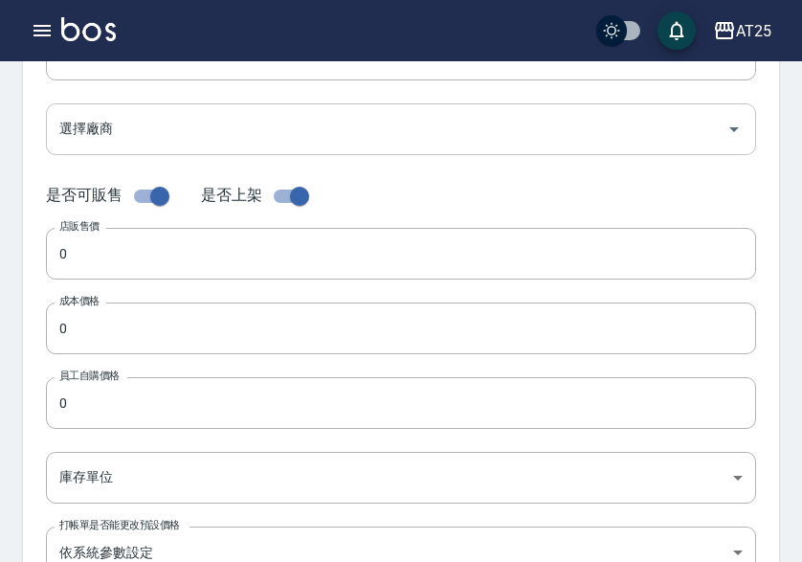
scroll to position [383, 0]
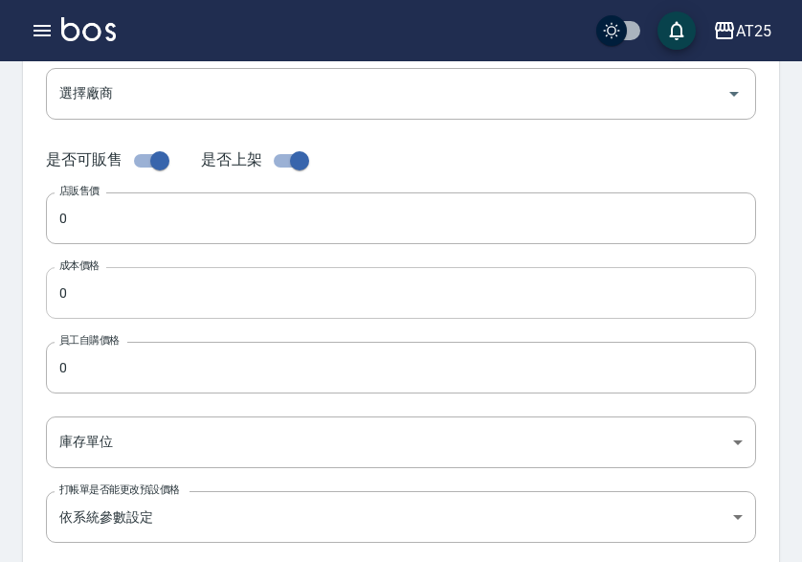
drag, startPoint x: 116, startPoint y: 226, endPoint x: 109, endPoint y: 269, distance: 43.6
click at [116, 226] on input "0" at bounding box center [401, 218] width 710 height 52
paste input "88"
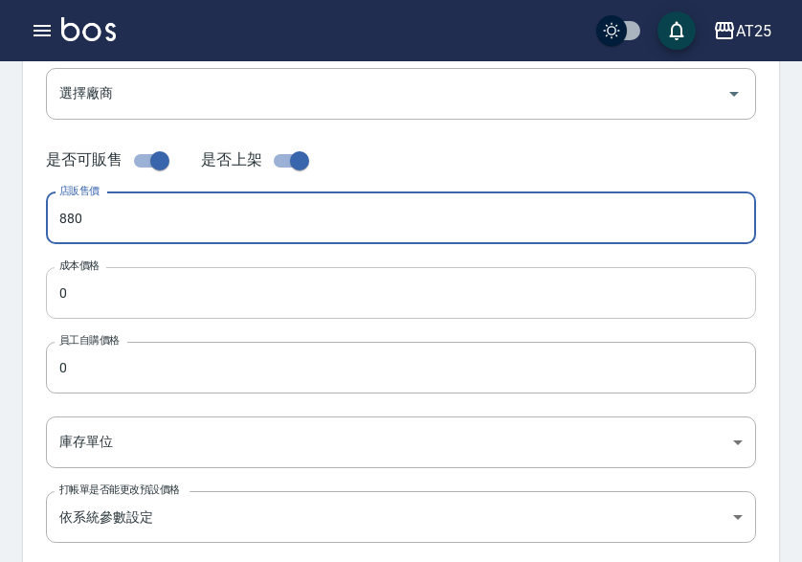
type input "880"
click at [107, 293] on input "0" at bounding box center [401, 293] width 710 height 52
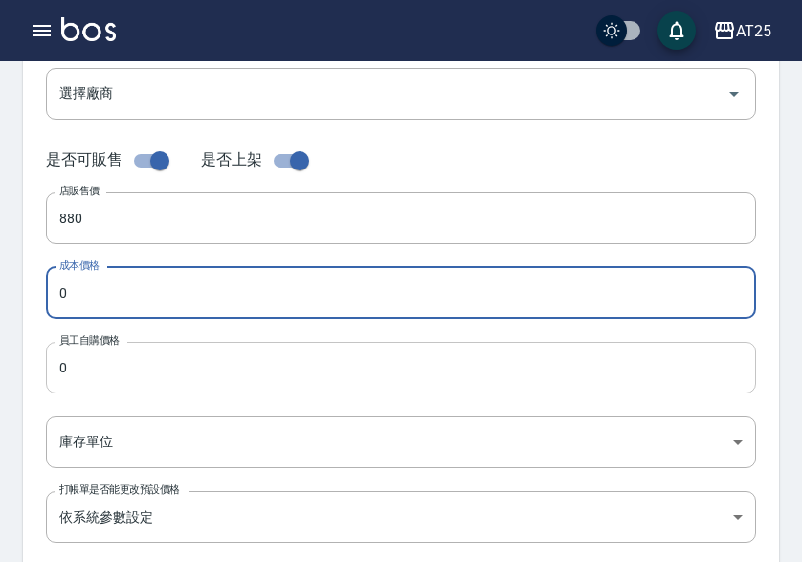
paste input "88"
type input "880"
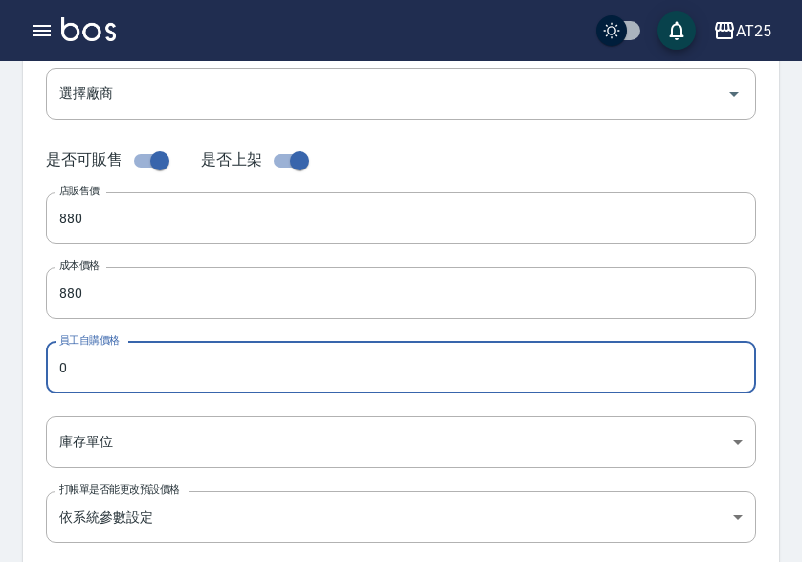
click at [106, 377] on input "0" at bounding box center [401, 368] width 710 height 52
paste input "88"
type input "880"
click at [103, 434] on body "AT25 登出 櫃檯作業 打帳單 帳單列表 掛單列表 座位開單 營業儀表板 現金收支登錄 高階收支登錄 材料自購登錄 每日結帳 排班表 現場電腦打卡 掃碼打卡…" at bounding box center [401, 277] width 802 height 1321
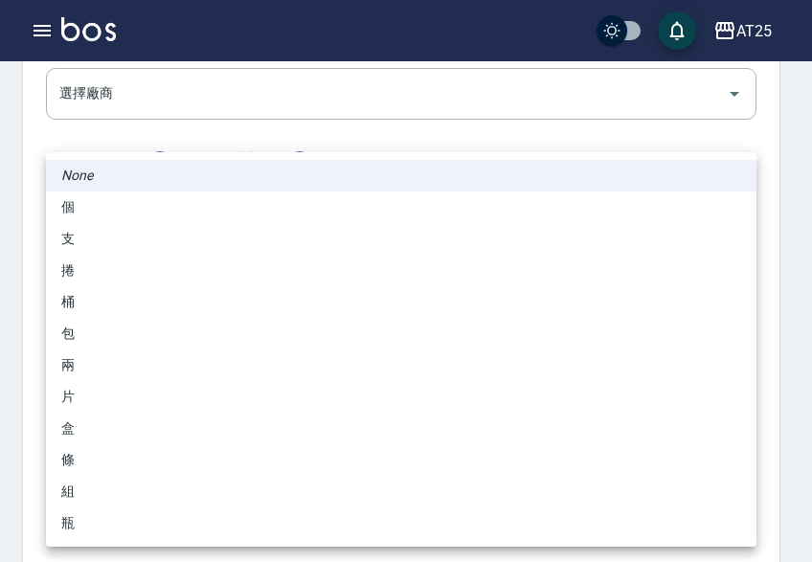
click at [99, 361] on li "兩" at bounding box center [401, 365] width 710 height 32
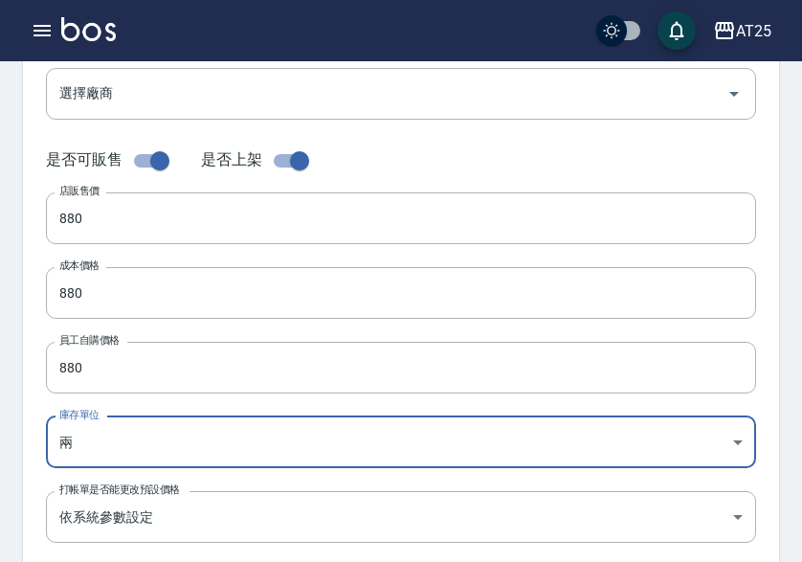
click at [123, 446] on body "AT25 登出 櫃檯作業 打帳單 帳單列表 掛單列表 座位開單 營業儀表板 現金收支登錄 高階收支登錄 材料自購登錄 每日結帳 排班表 現場電腦打卡 掃碼打卡…" at bounding box center [401, 277] width 802 height 1321
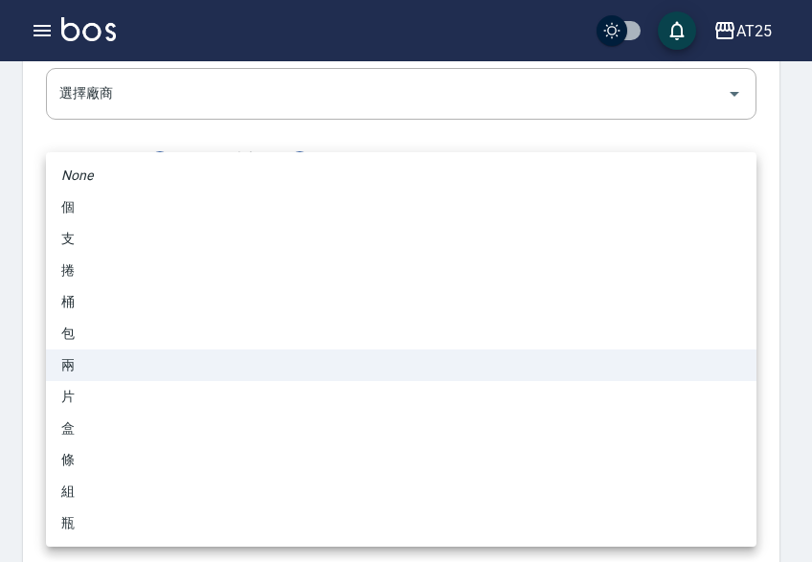
click at [111, 322] on li "包" at bounding box center [401, 334] width 710 height 32
type input "包"
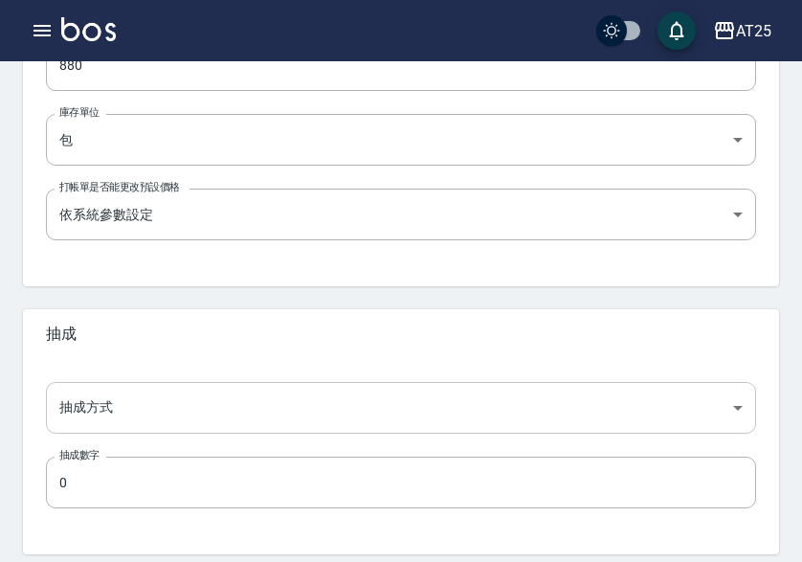
scroll to position [759, 0]
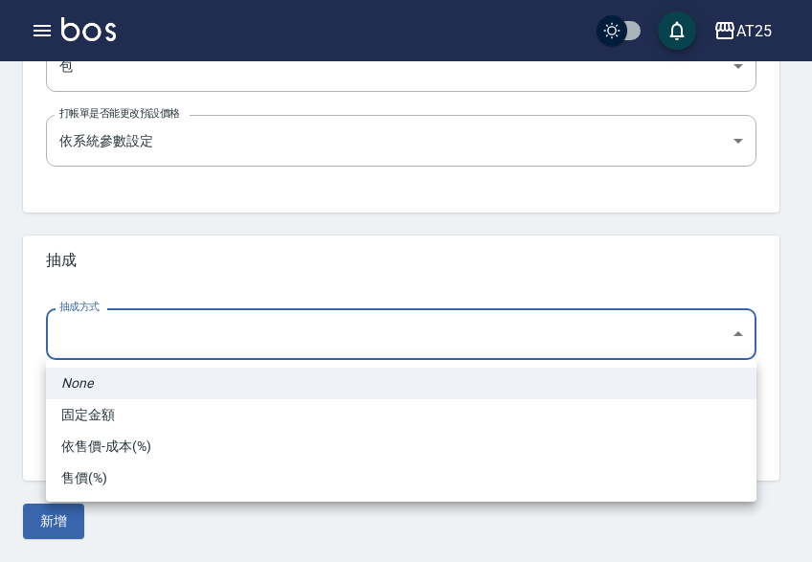
click at [140, 454] on li "依售價-成本(%)" at bounding box center [401, 447] width 710 height 32
type input "byCost"
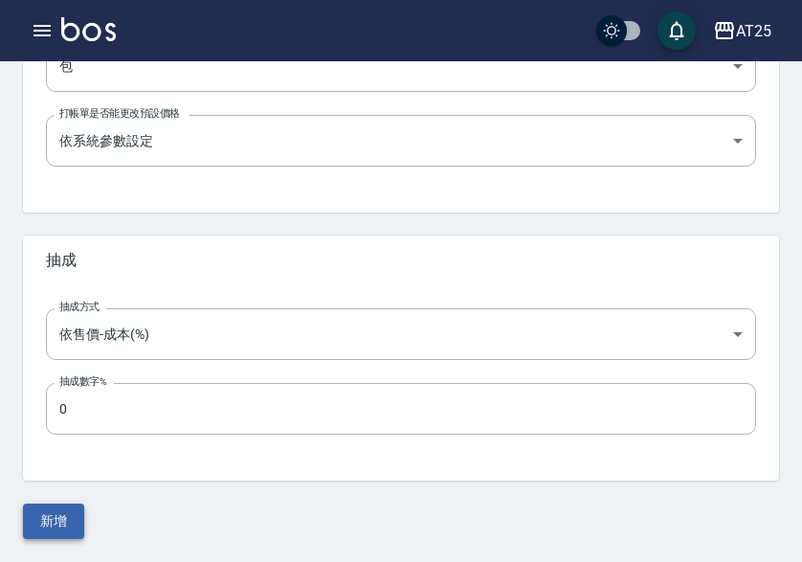
click at [48, 524] on button "新增" at bounding box center [53, 520] width 61 height 35
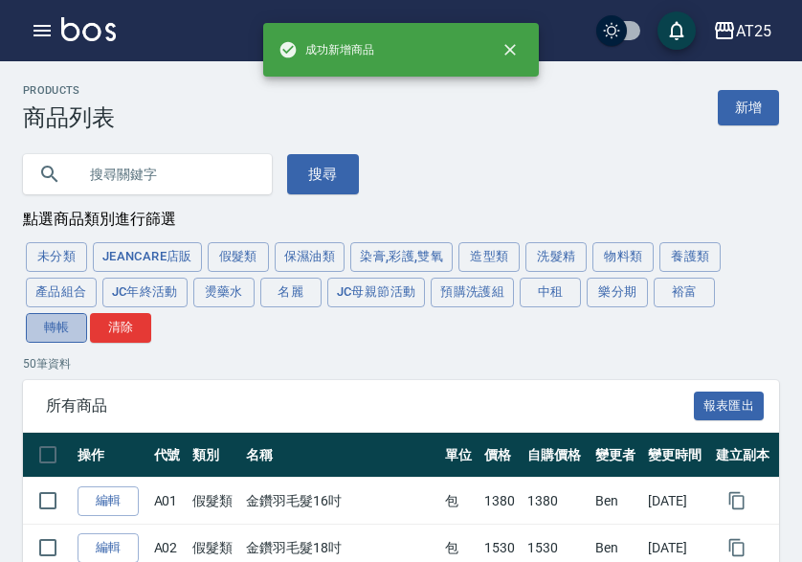
click at [50, 330] on button "轉帳" at bounding box center [56, 328] width 61 height 30
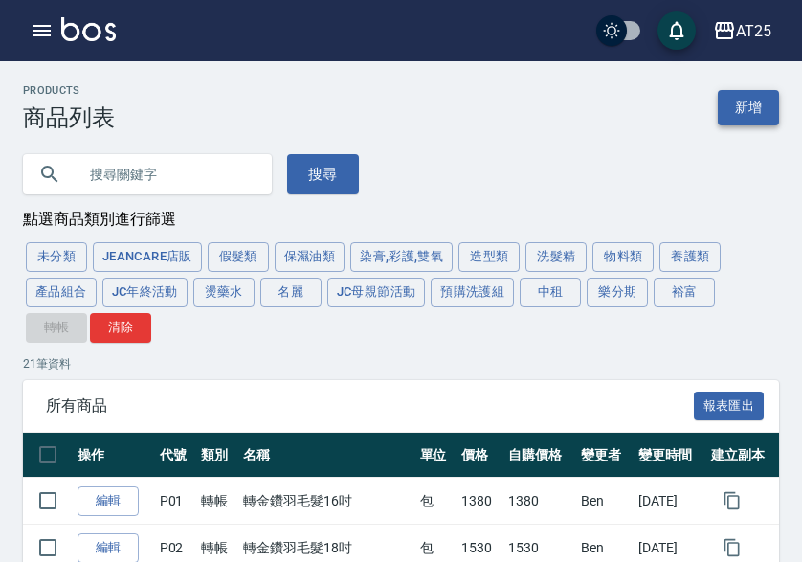
click at [726, 107] on link "新增" at bounding box center [748, 107] width 61 height 35
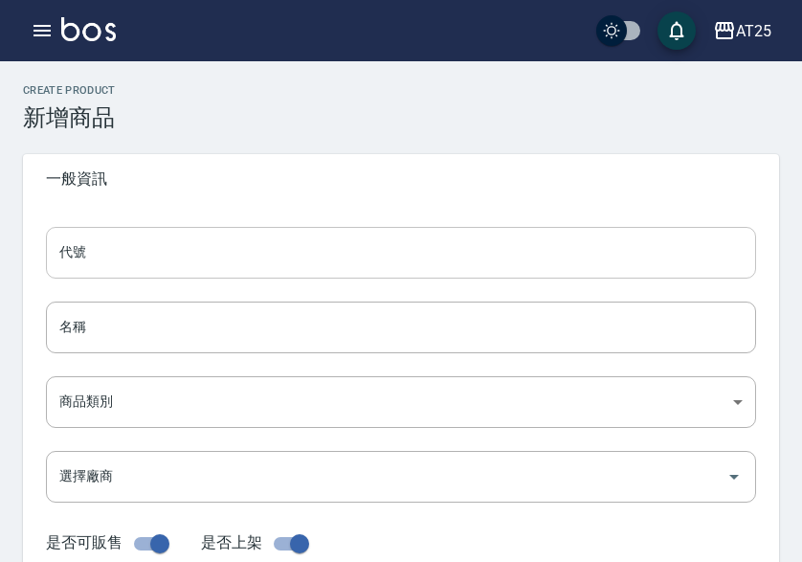
click at [198, 233] on input "代號" at bounding box center [401, 253] width 710 height 52
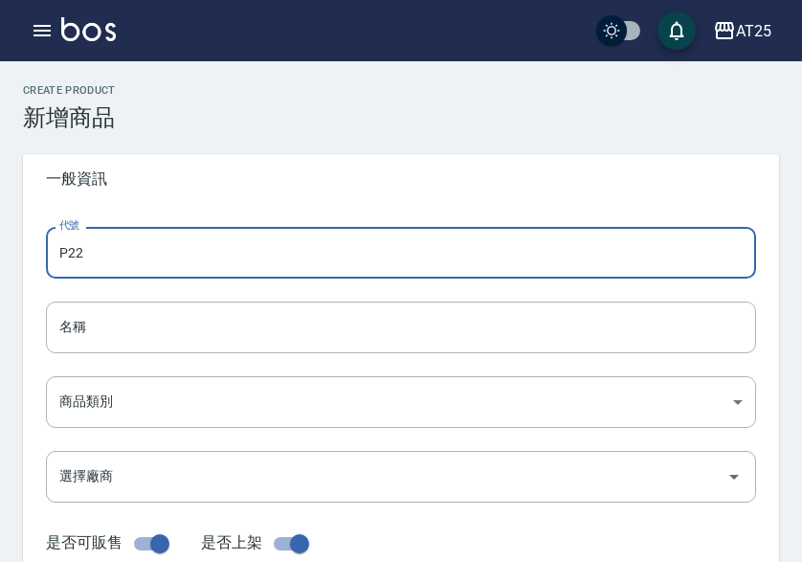
type input "P22"
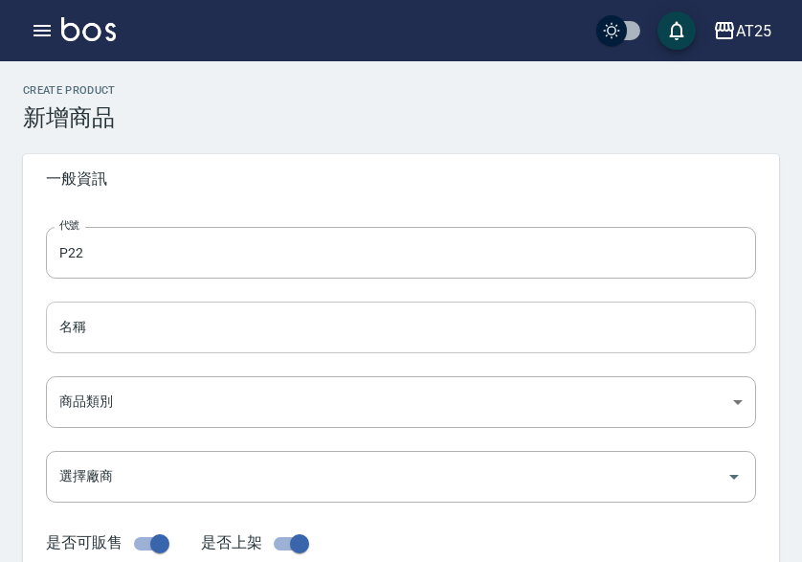
click at [112, 332] on input "名稱" at bounding box center [401, 327] width 710 height 52
paste input "轉槍式優等髮B級18吋"
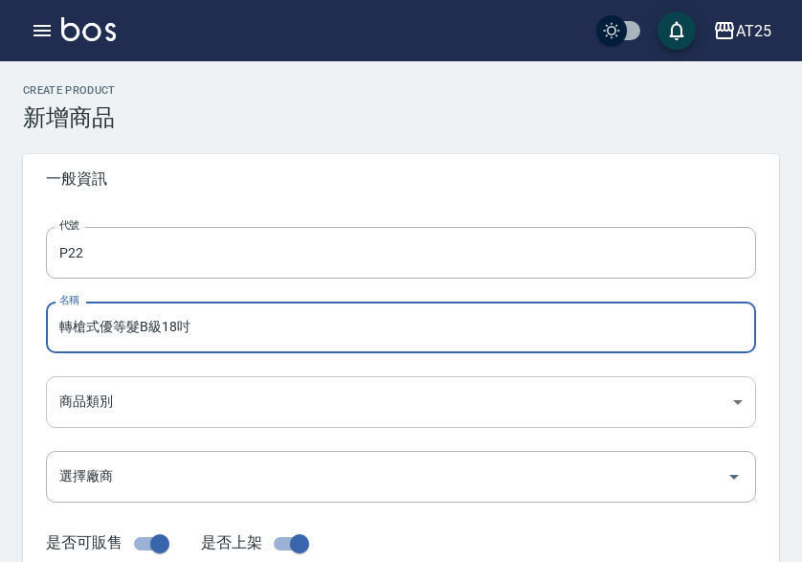
type input "轉槍式優等髮B級18吋"
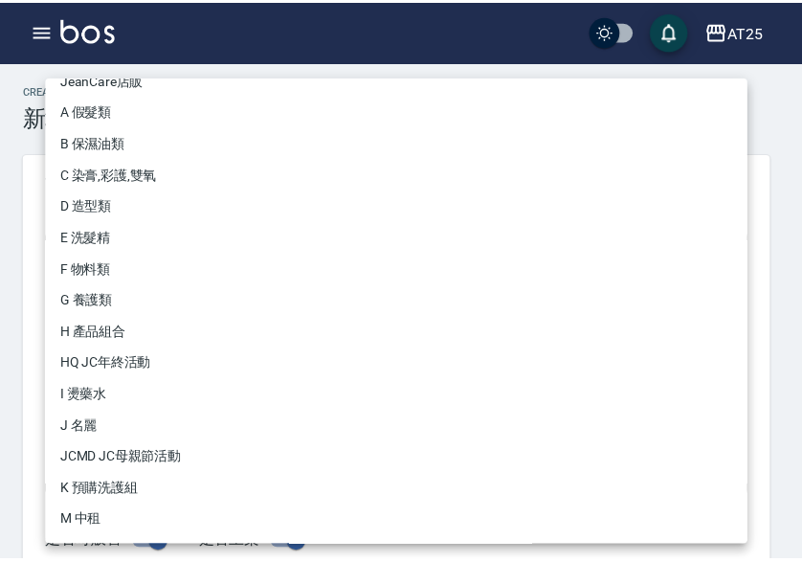
scroll to position [177, 0]
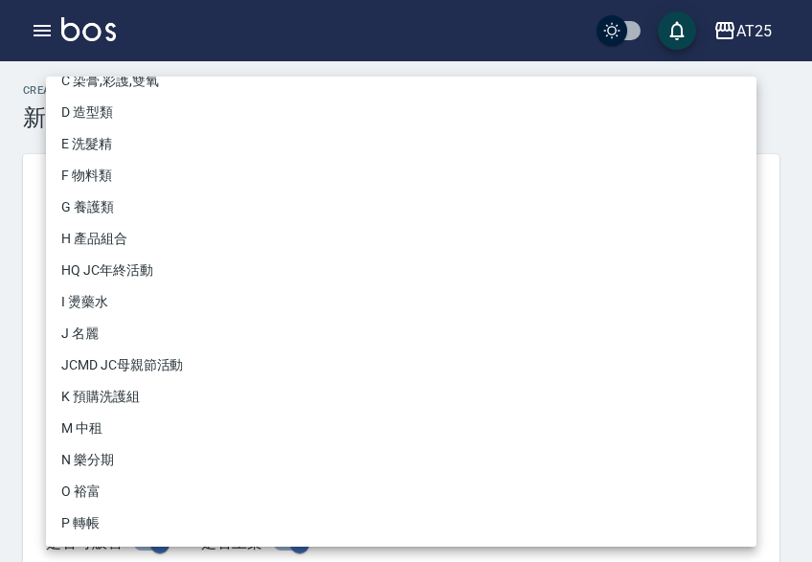
click at [80, 517] on li "P 轉帳" at bounding box center [401, 523] width 710 height 32
type input "71ad34df-f1cf-495d-baf6-e6c736602dd6"
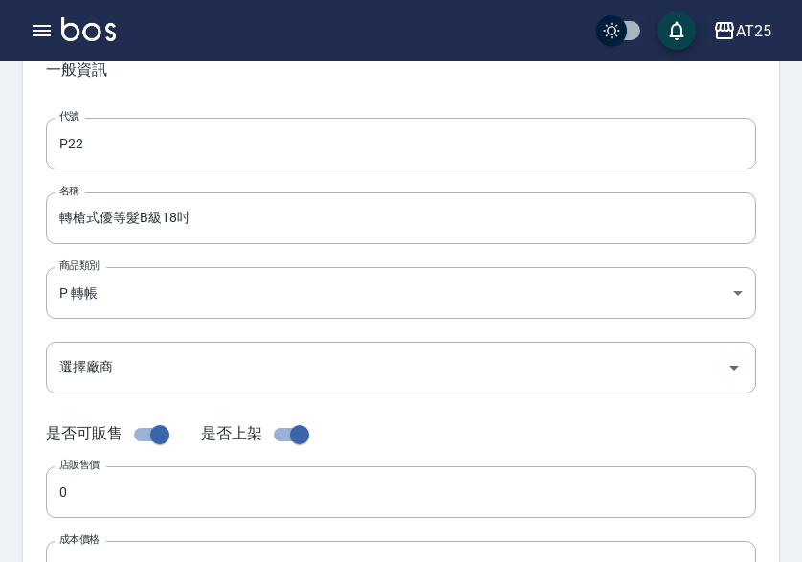
scroll to position [383, 0]
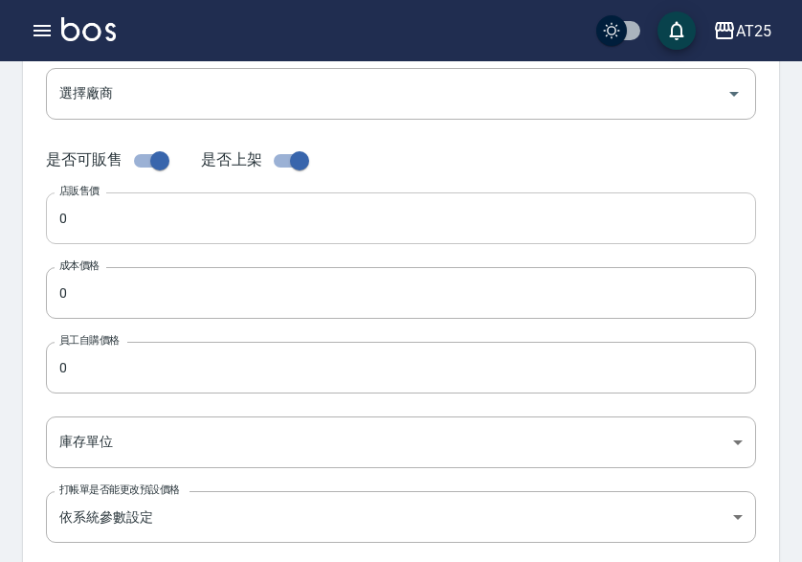
click at [110, 222] on input "0" at bounding box center [401, 218] width 710 height 52
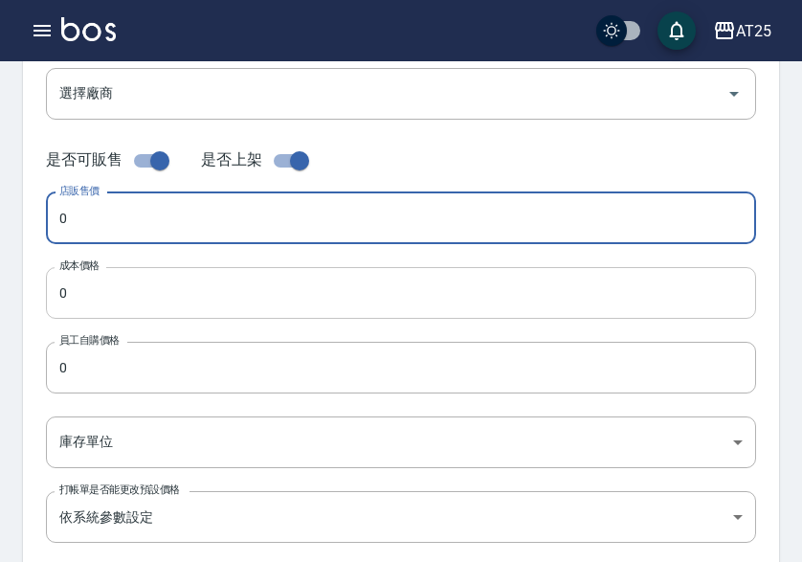
paste input "93"
type input "930"
click at [121, 304] on input "0" at bounding box center [401, 293] width 710 height 52
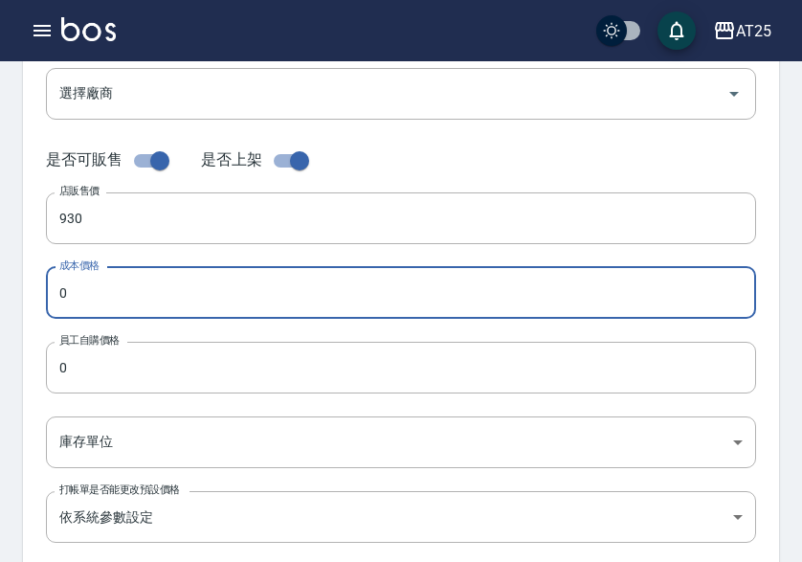
paste input "93"
type input "930"
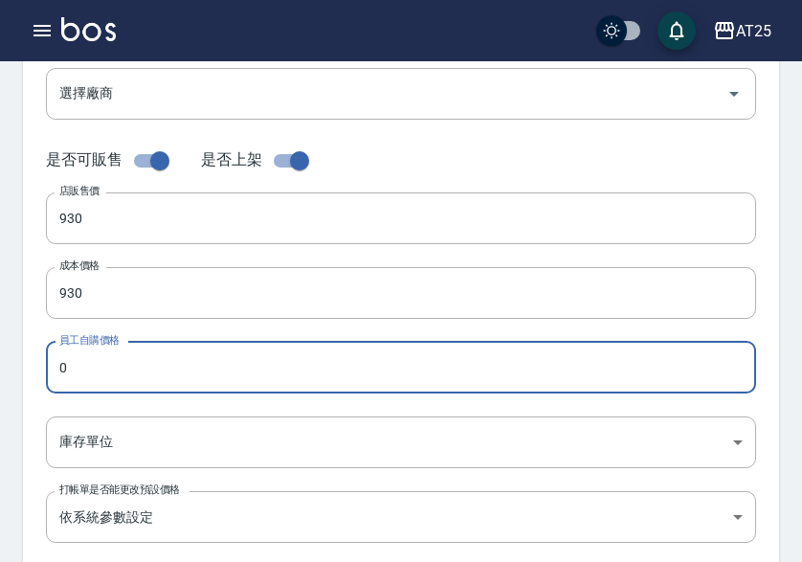
click at [125, 354] on input "0" at bounding box center [401, 368] width 710 height 52
paste input "93"
type input "930"
click at [127, 427] on body "AT25 登出 櫃檯作業 打帳單 帳單列表 掛單列表 座位開單 營業儀表板 現金收支登錄 高階收支登錄 材料自購登錄 每日結帳 排班表 現場電腦打卡 掃碼打卡…" at bounding box center [401, 277] width 802 height 1321
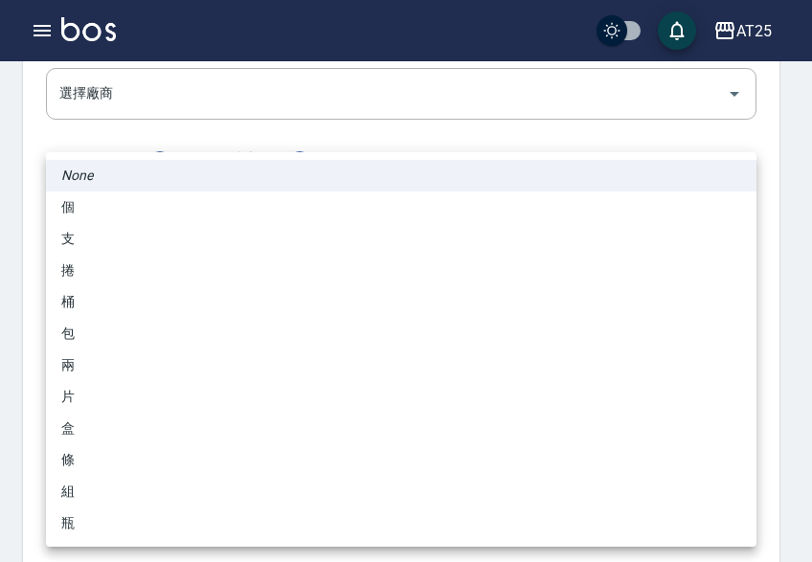
click at [144, 328] on li "包" at bounding box center [401, 334] width 710 height 32
type input "包"
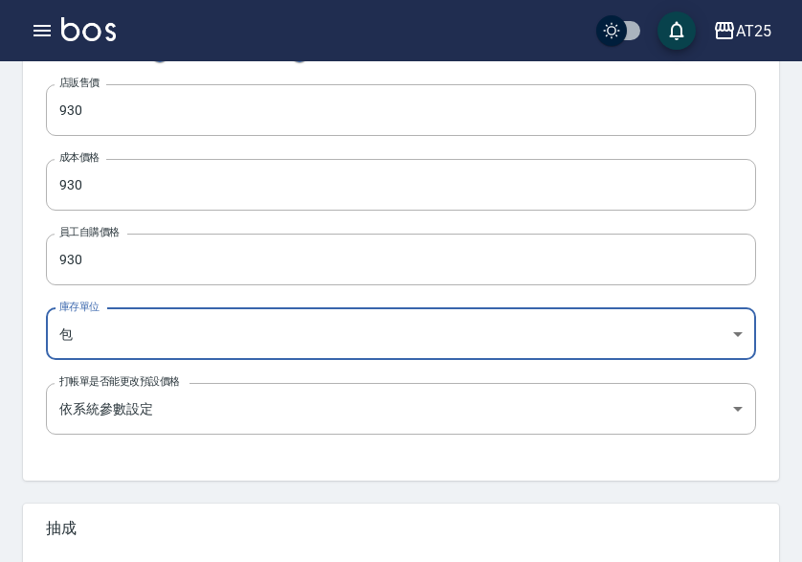
scroll to position [759, 0]
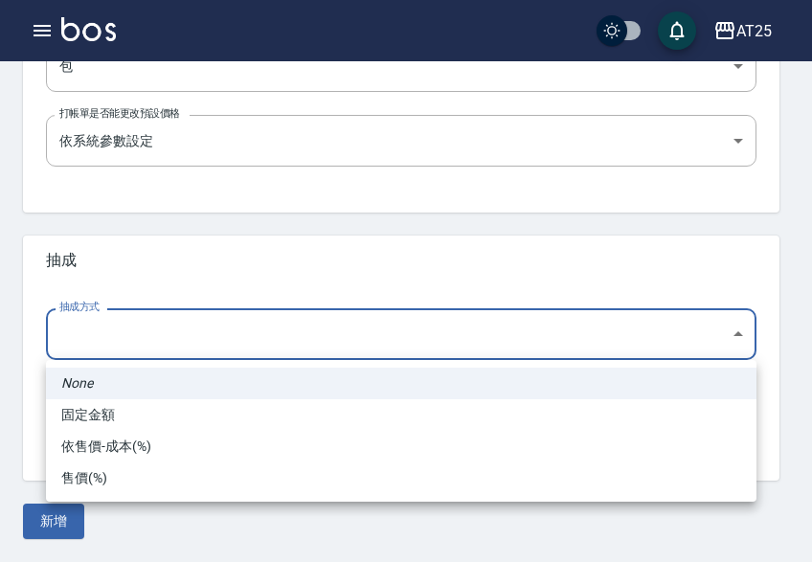
click at [128, 447] on li "依售價-成本(%)" at bounding box center [401, 447] width 710 height 32
type input "byCost"
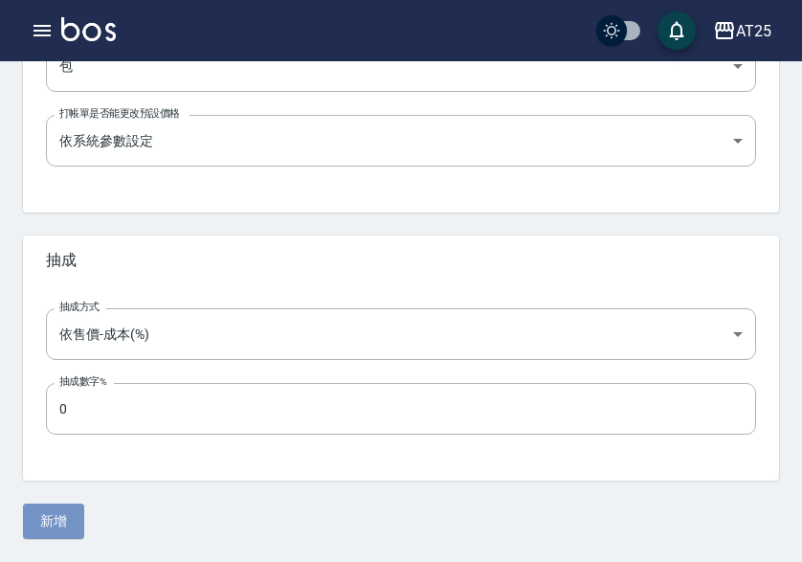
click at [54, 525] on button "新增" at bounding box center [53, 520] width 61 height 35
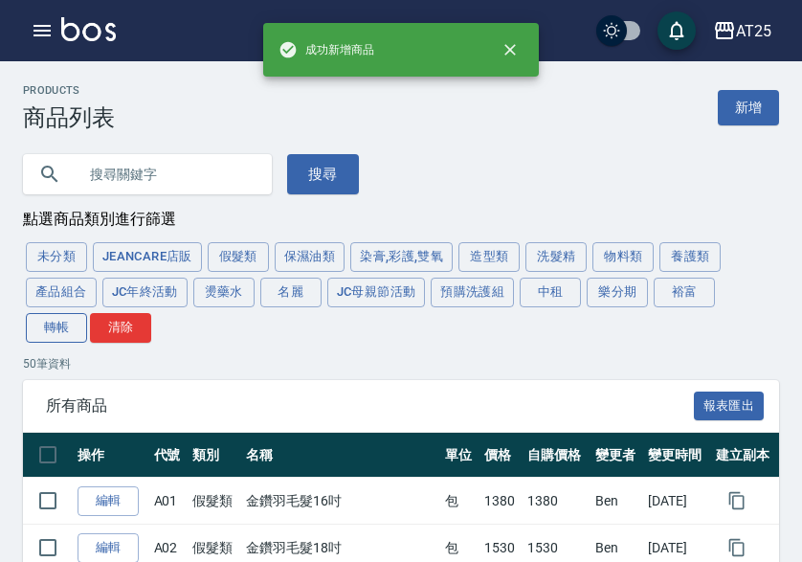
click at [52, 335] on button "轉帳" at bounding box center [56, 328] width 61 height 30
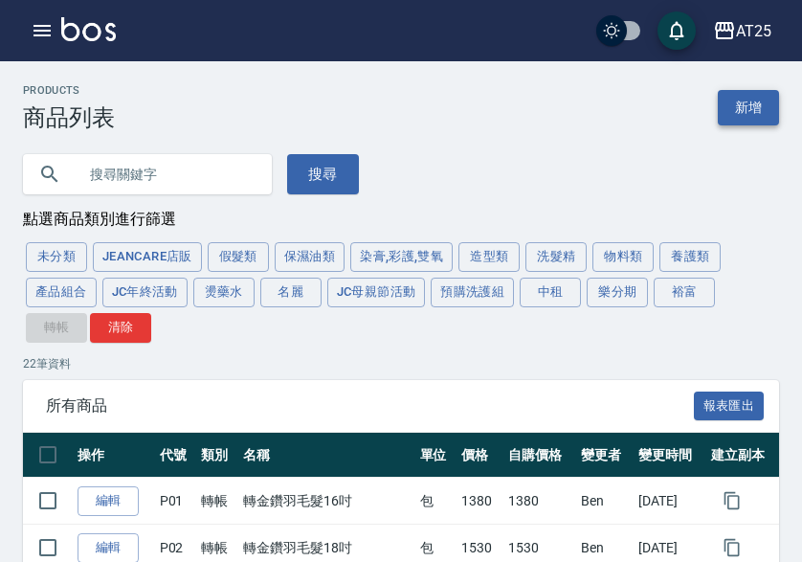
click at [764, 96] on link "新增" at bounding box center [748, 107] width 61 height 35
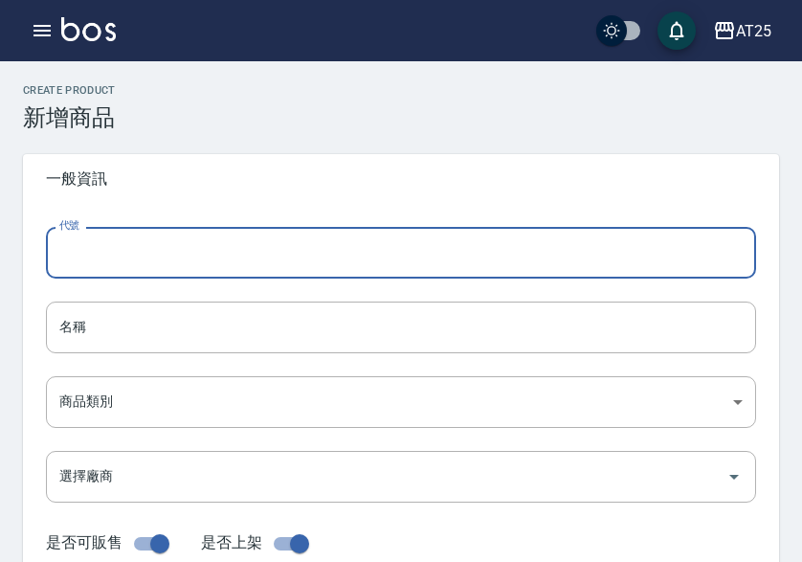
drag, startPoint x: 208, startPoint y: 246, endPoint x: 223, endPoint y: 209, distance: 40.3
click at [207, 247] on input "代號" at bounding box center [401, 253] width 710 height 52
type input "P23"
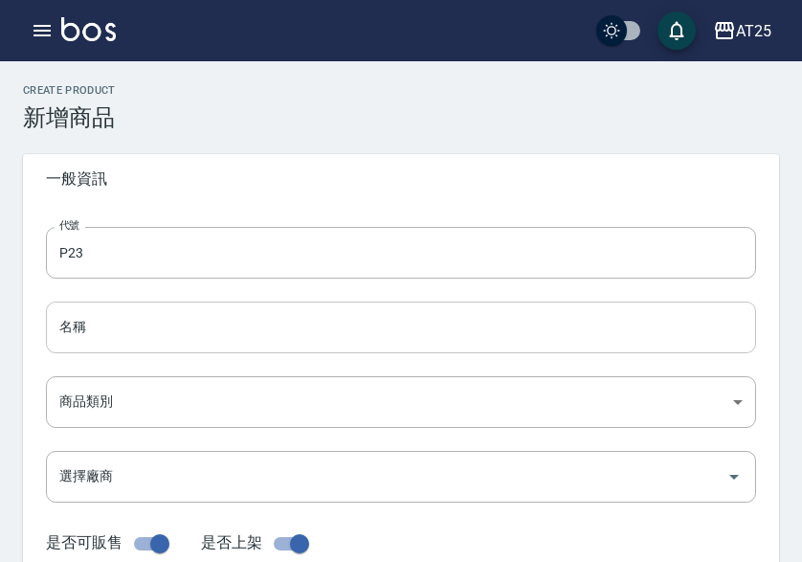
click at [93, 341] on input "名稱" at bounding box center [401, 327] width 710 height 52
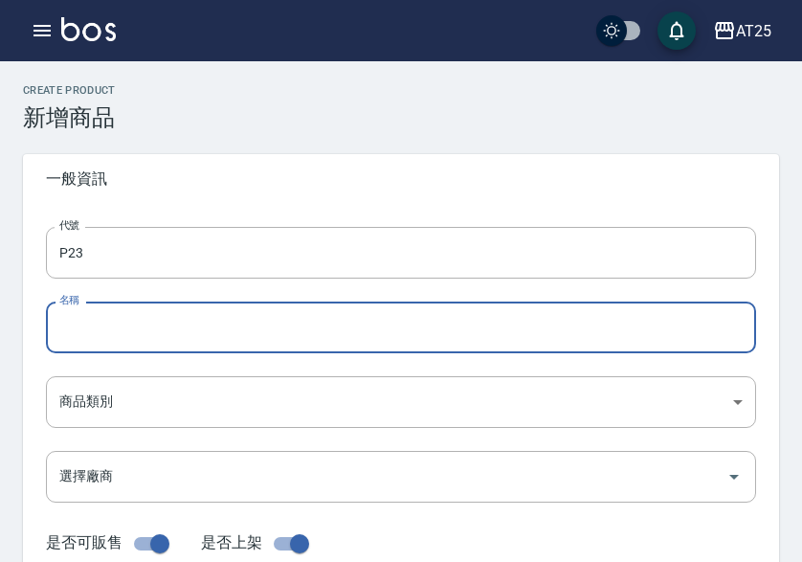
paste input "轉槍式優等髮B級20吋"
type input "轉槍式優等髮B級20吋"
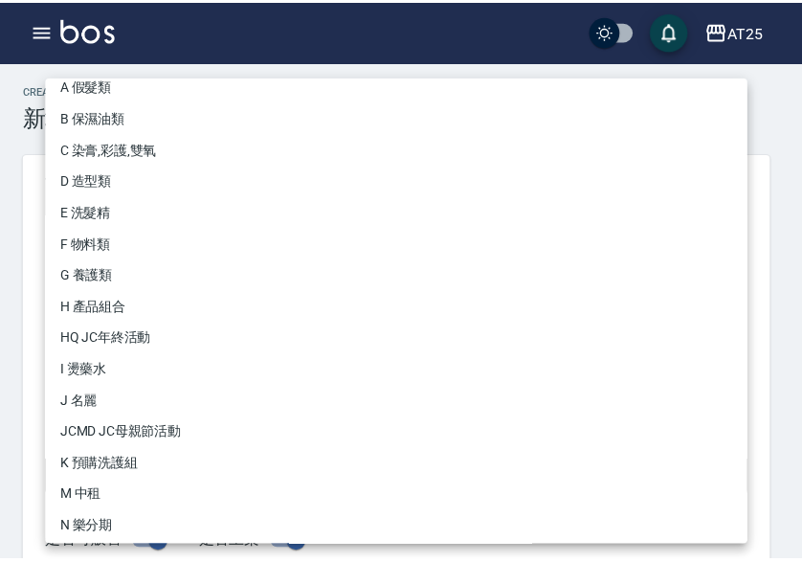
scroll to position [177, 0]
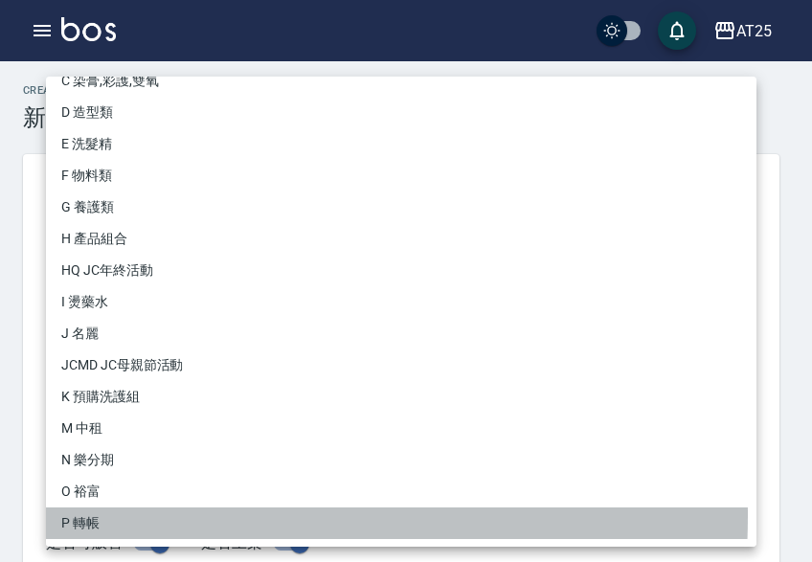
click at [124, 516] on li "P 轉帳" at bounding box center [401, 523] width 710 height 32
type input "71ad34df-f1cf-495d-baf6-e6c736602dd6"
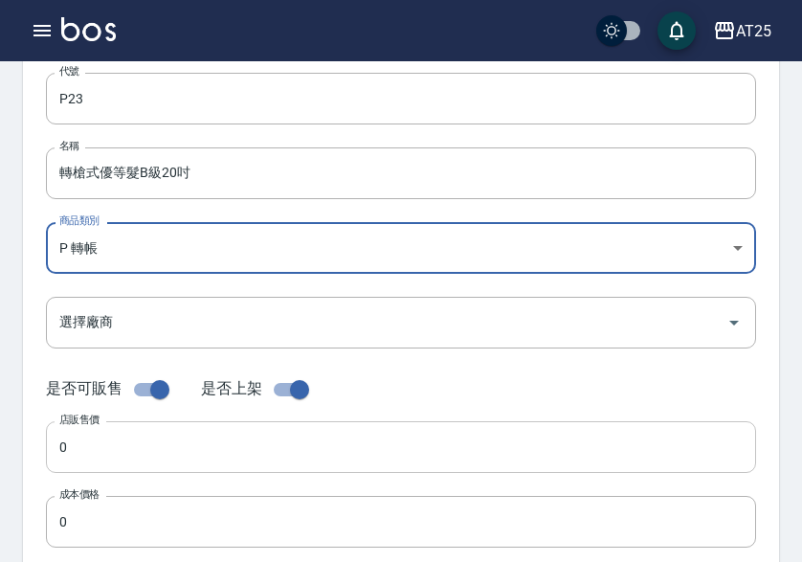
scroll to position [287, 0]
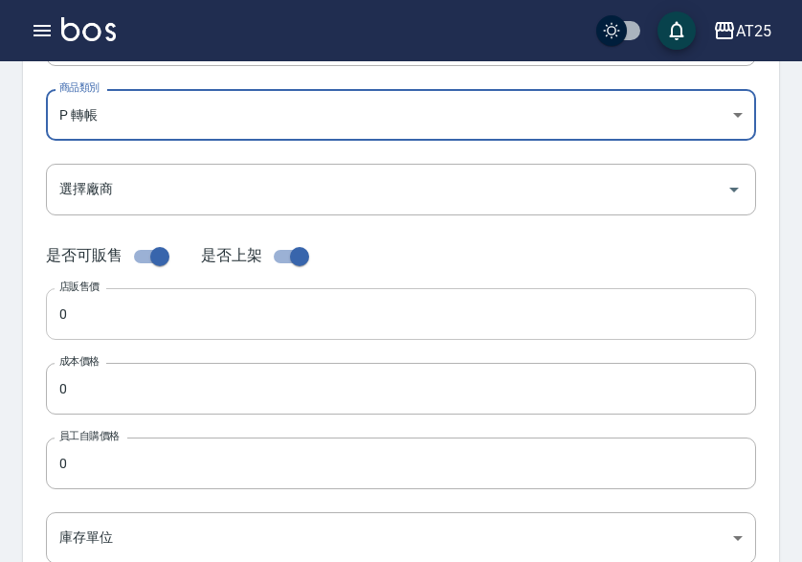
click at [101, 338] on input "0" at bounding box center [401, 314] width 710 height 52
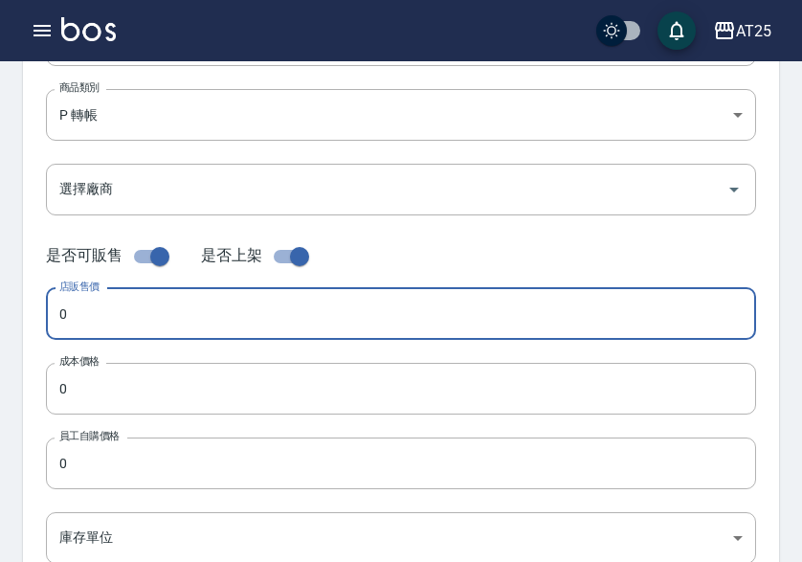
paste input "98"
type input "980"
click at [90, 394] on input "0" at bounding box center [401, 389] width 710 height 52
paste input "98"
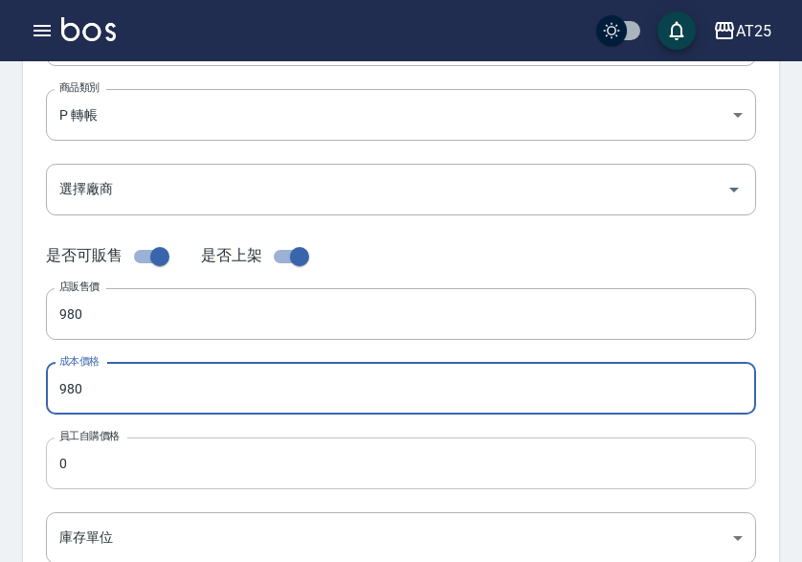
type input "980"
click at [89, 454] on input "0" at bounding box center [401, 463] width 710 height 52
paste input "98"
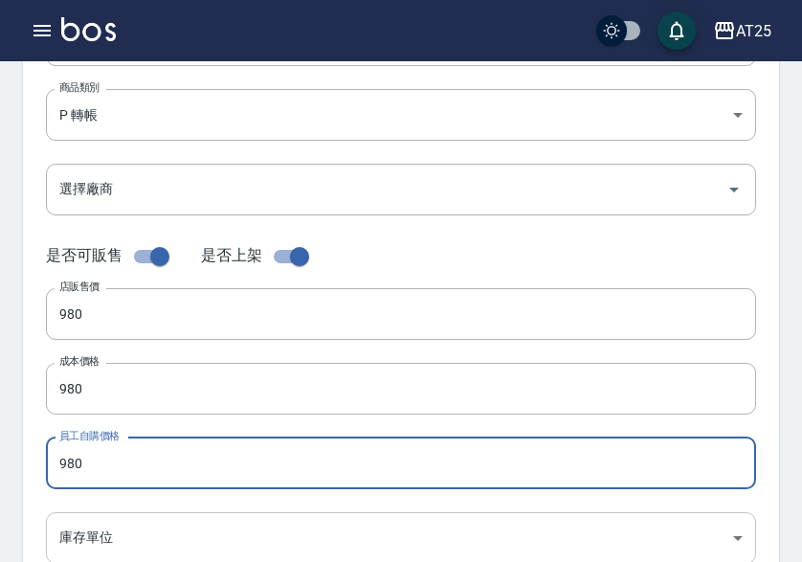
type input "980"
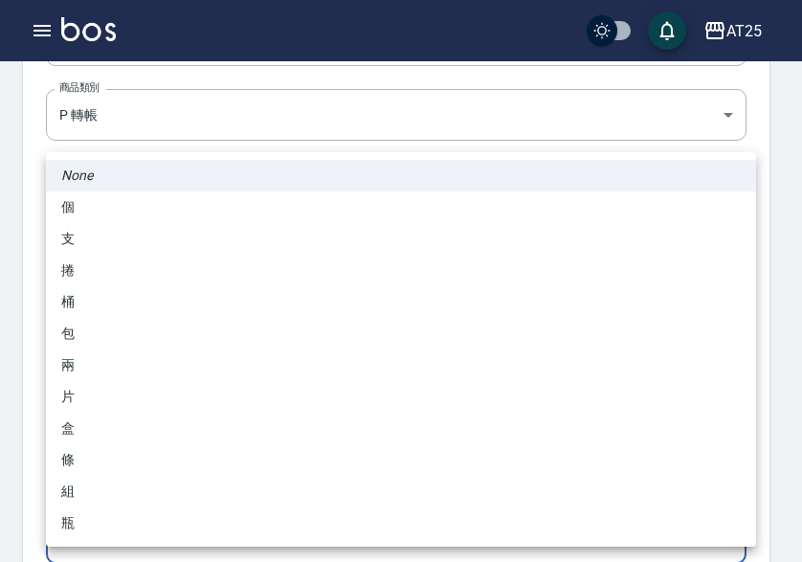
scroll to position [289, 0]
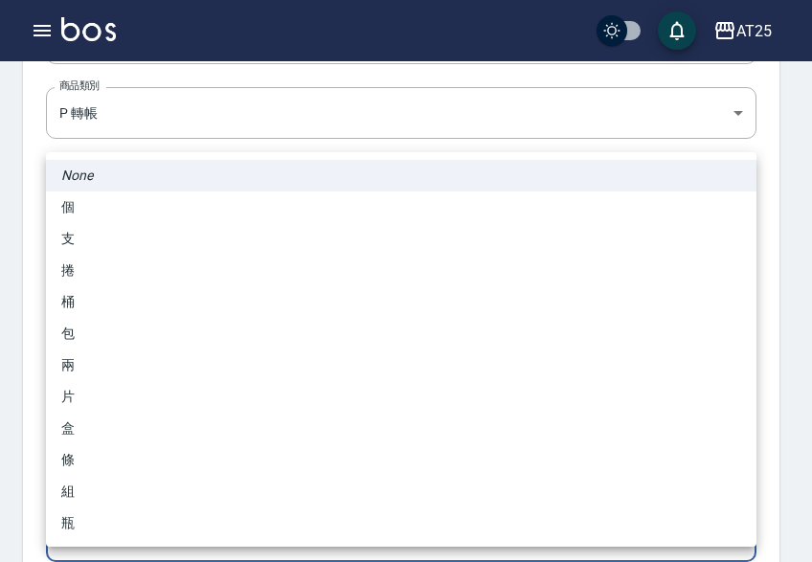
click at [99, 513] on body "AT25 登出 櫃檯作業 打帳單 帳單列表 掛單列表 座位開單 營業儀表板 現金收支登錄 高階收支登錄 材料自購登錄 每日結帳 排班表 現場電腦打卡 掃碼打卡…" at bounding box center [406, 371] width 812 height 1321
click at [119, 324] on li "包" at bounding box center [401, 334] width 710 height 32
type input "包"
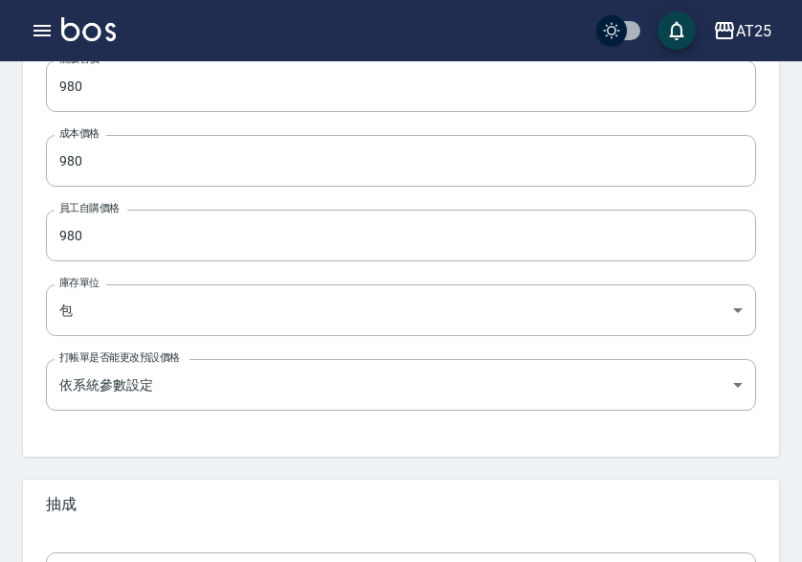
scroll to position [759, 0]
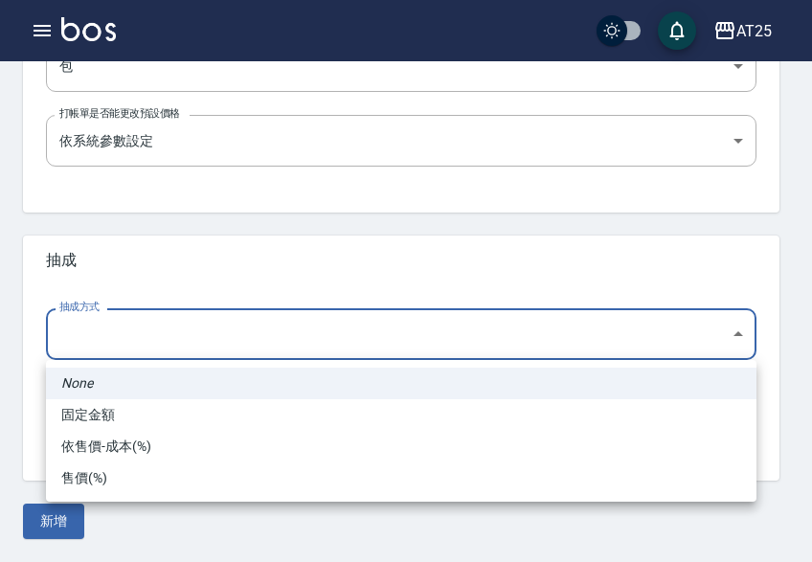
click at [103, 444] on li "依售價-成本(%)" at bounding box center [401, 447] width 710 height 32
type input "byCost"
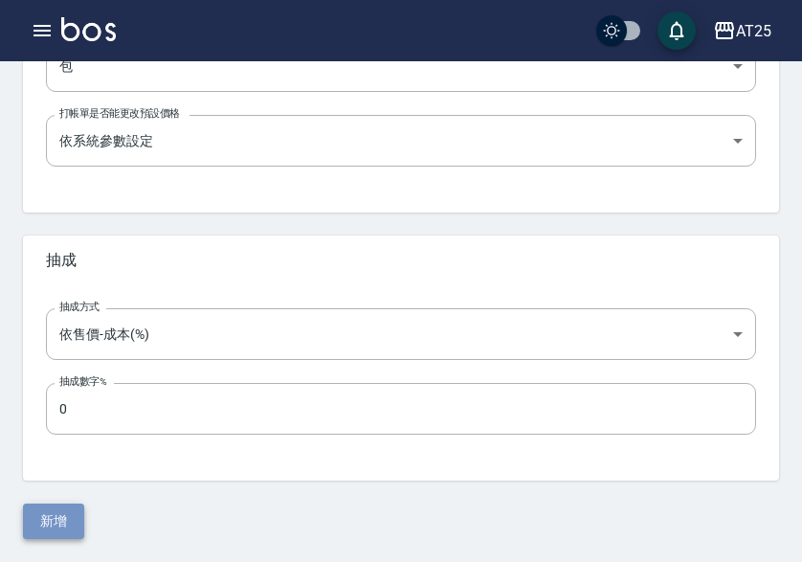
click at [63, 507] on button "新增" at bounding box center [53, 520] width 61 height 35
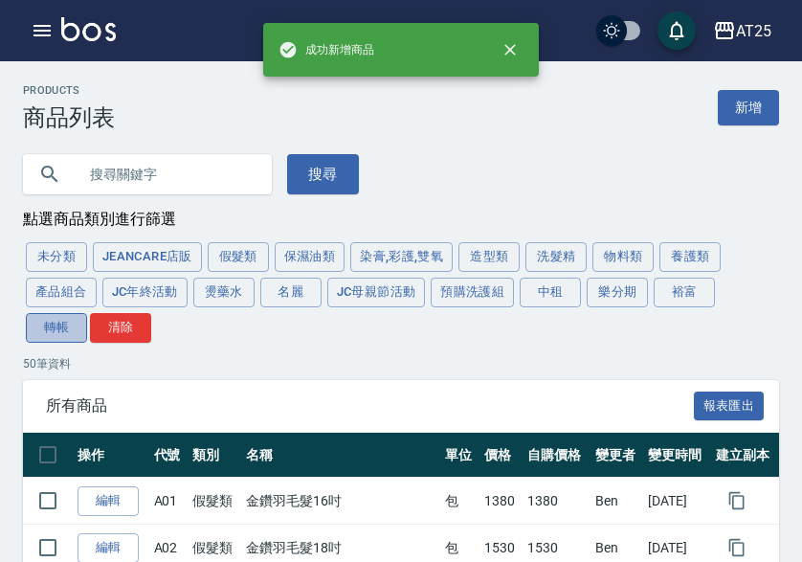
click at [62, 322] on button "轉帳" at bounding box center [56, 328] width 61 height 30
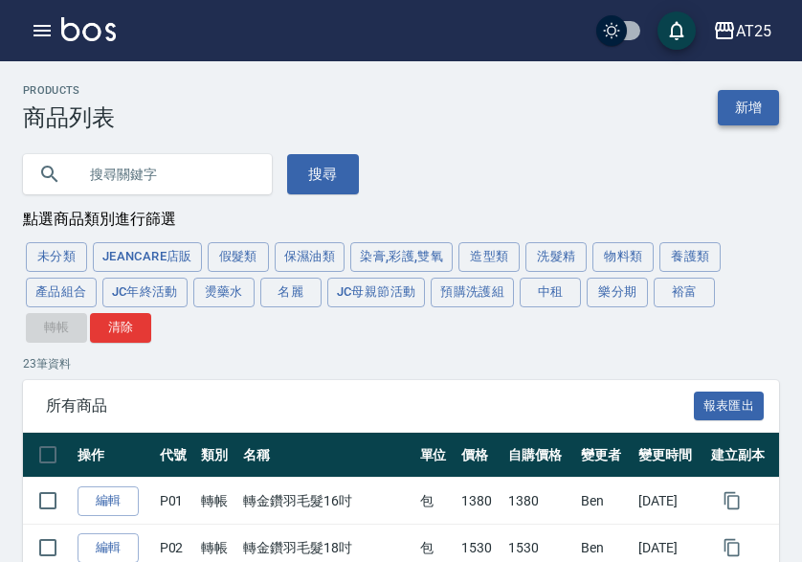
click at [741, 106] on link "新增" at bounding box center [748, 107] width 61 height 35
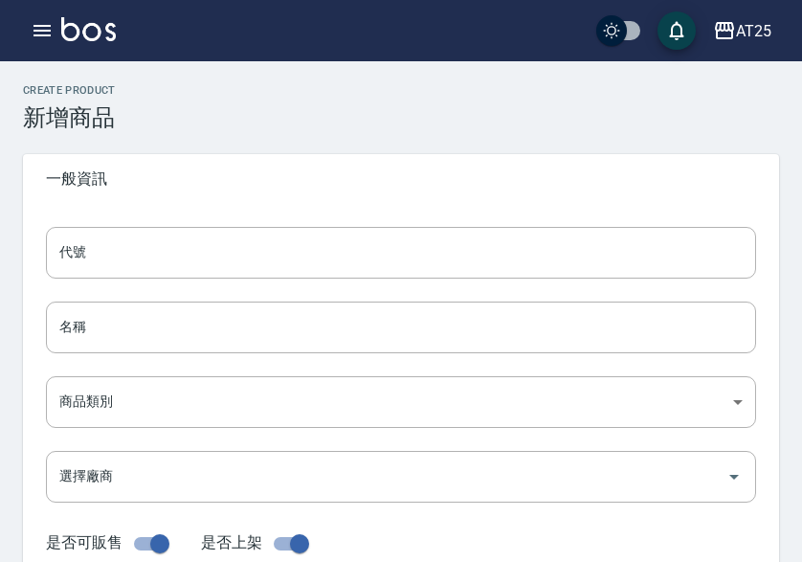
drag, startPoint x: 233, startPoint y: 242, endPoint x: 245, endPoint y: 226, distance: 20.5
click at [233, 242] on input "代號" at bounding box center [401, 253] width 710 height 52
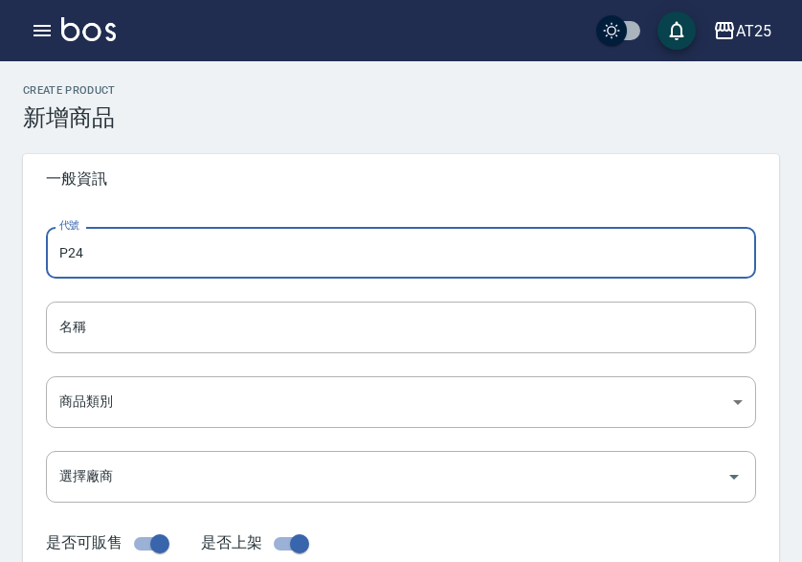
type input "P24"
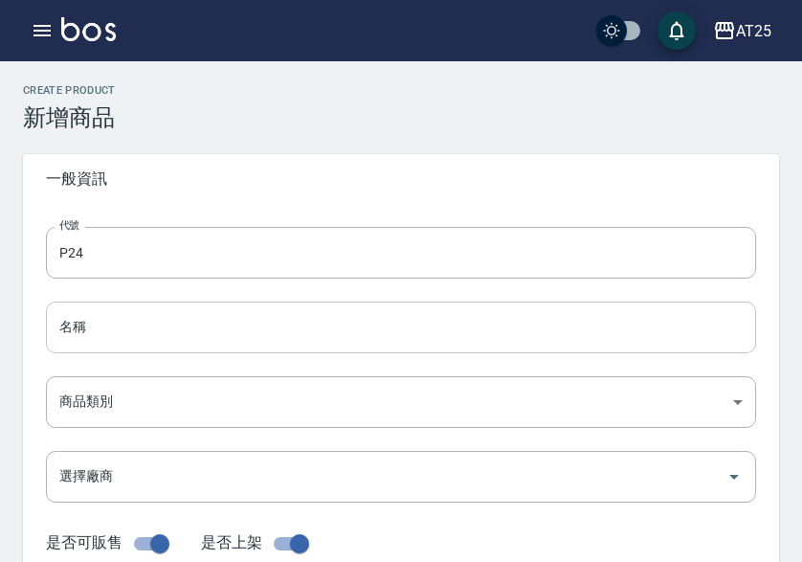
click at [106, 350] on input "名稱" at bounding box center [401, 327] width 710 height 52
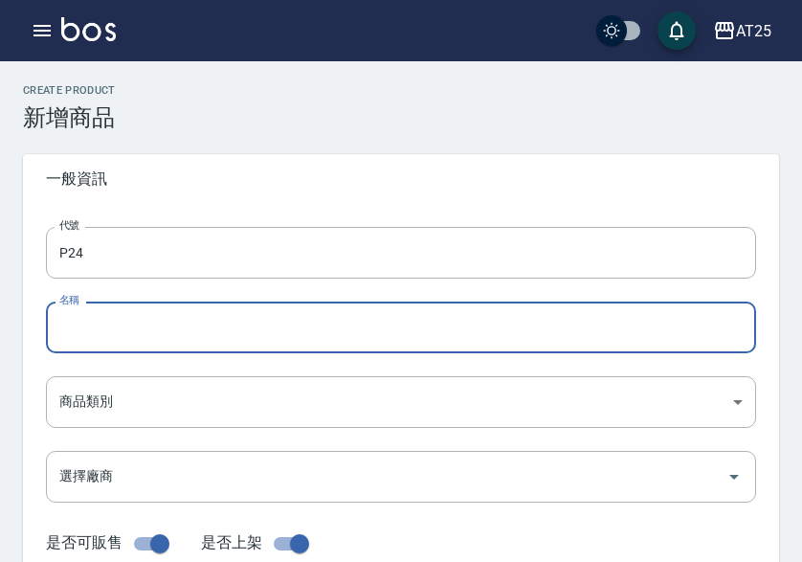
paste input "轉仙女羽毛髮16吋"
type input "轉仙女羽毛髮16吋"
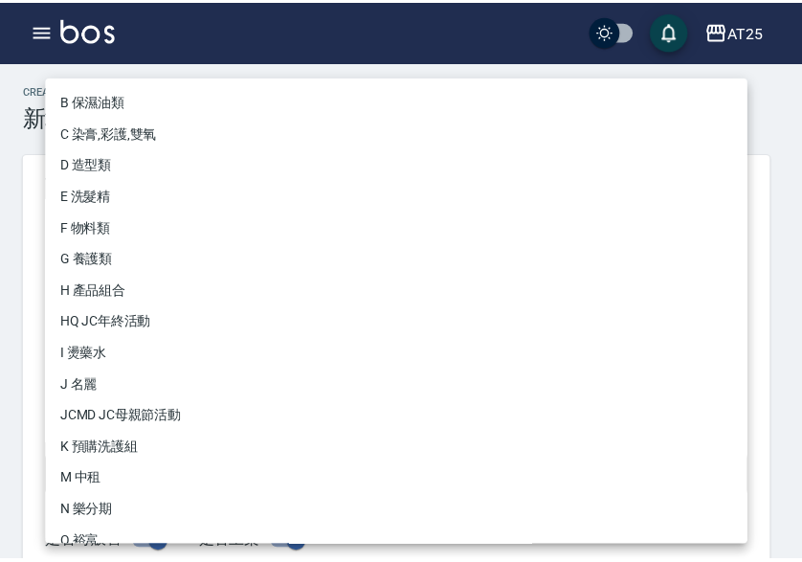
scroll to position [177, 0]
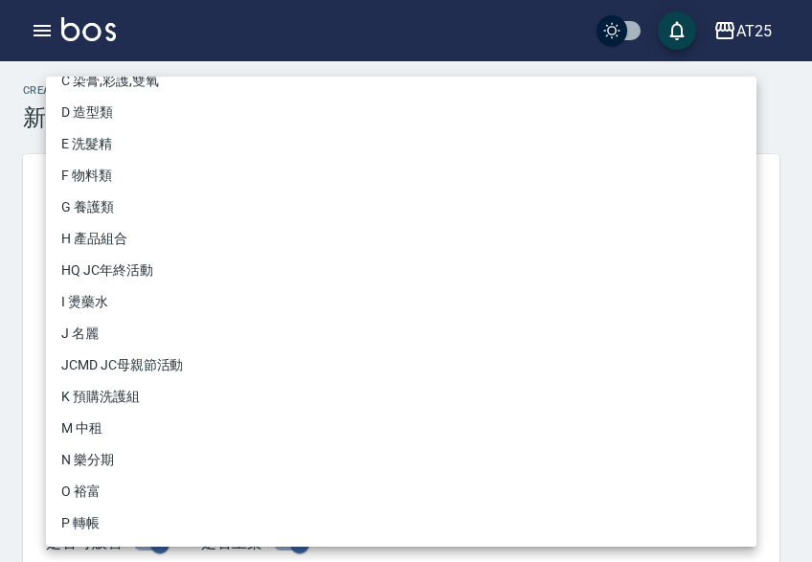
click at [137, 518] on li "P 轉帳" at bounding box center [401, 523] width 710 height 32
type input "71ad34df-f1cf-495d-baf6-e6c736602dd6"
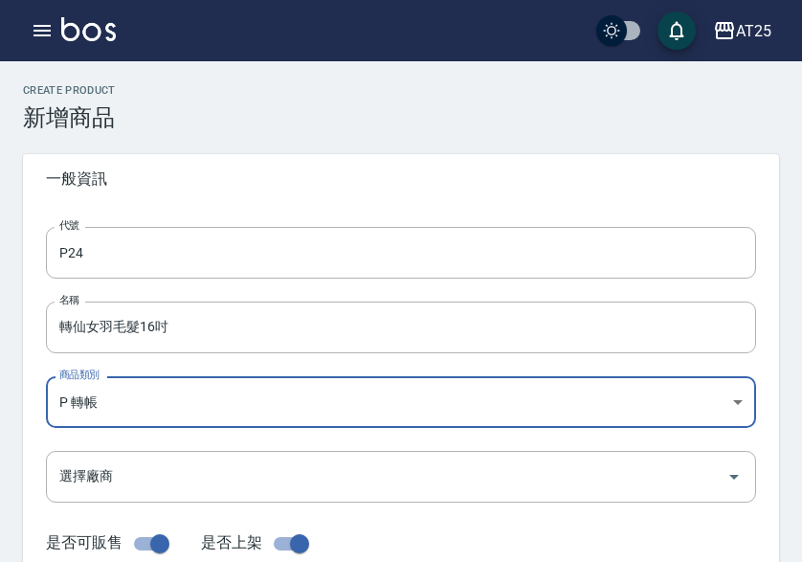
scroll to position [287, 0]
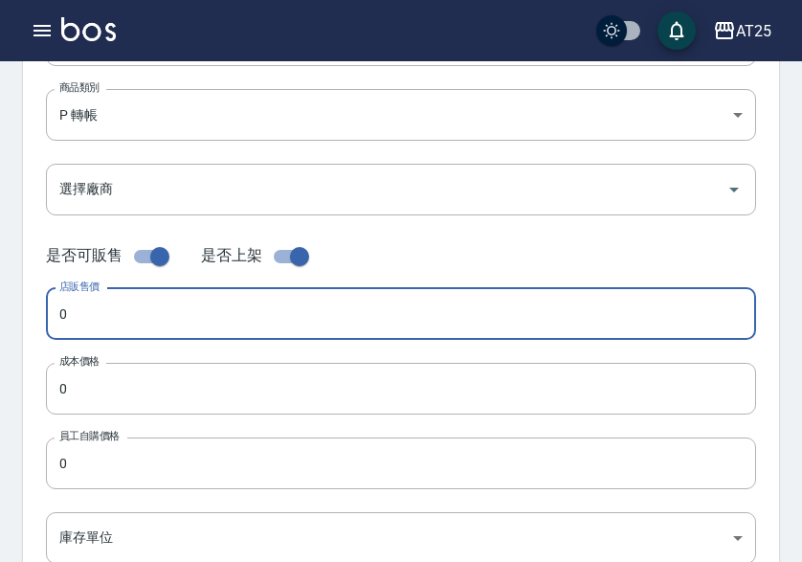
click at [100, 317] on input "0" at bounding box center [401, 314] width 710 height 52
paste input "218"
type input "2180"
click at [96, 385] on input "0" at bounding box center [401, 389] width 710 height 52
paste input "218"
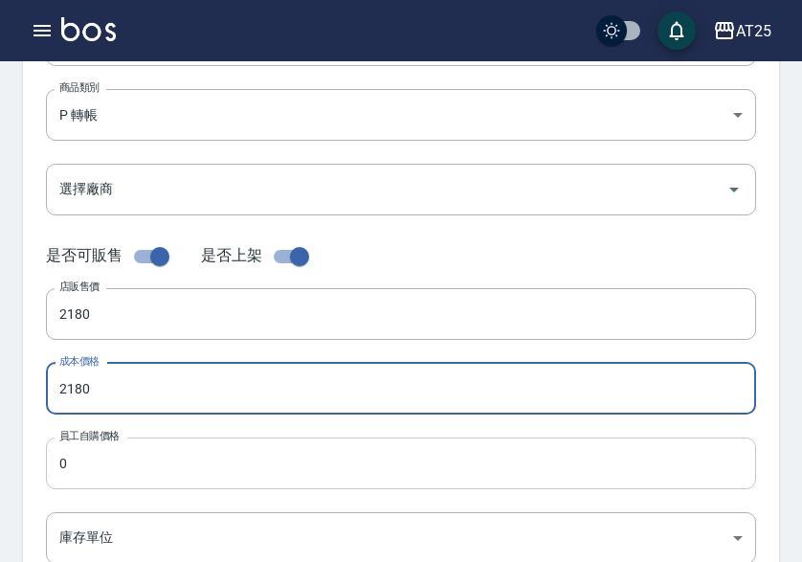
type input "2180"
click at [90, 462] on input "0" at bounding box center [401, 463] width 710 height 52
paste input "218"
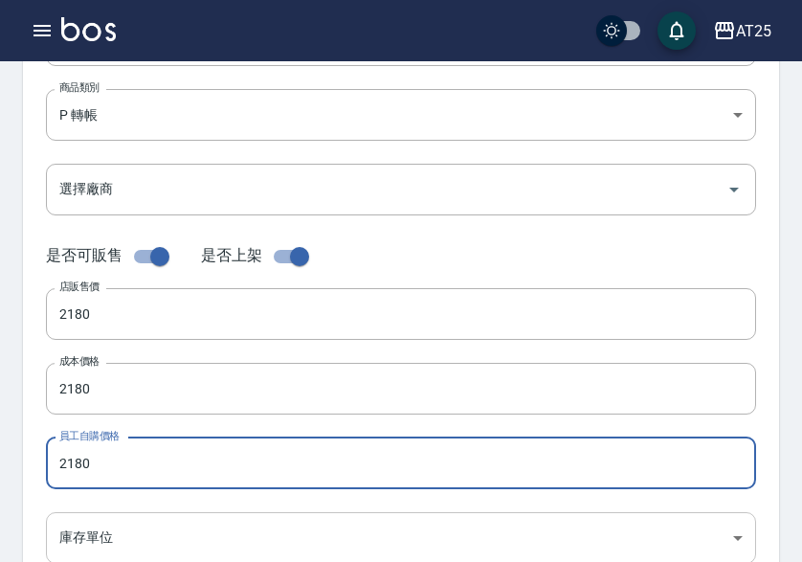
type input "2180"
click at [103, 525] on body "AT25 登出 櫃檯作業 打帳單 帳單列表 掛單列表 座位開單 營業儀表板 現金收支登錄 高階收支登錄 材料自購登錄 每日結帳 排班表 現場電腦打卡 掃碼打卡…" at bounding box center [401, 373] width 802 height 1321
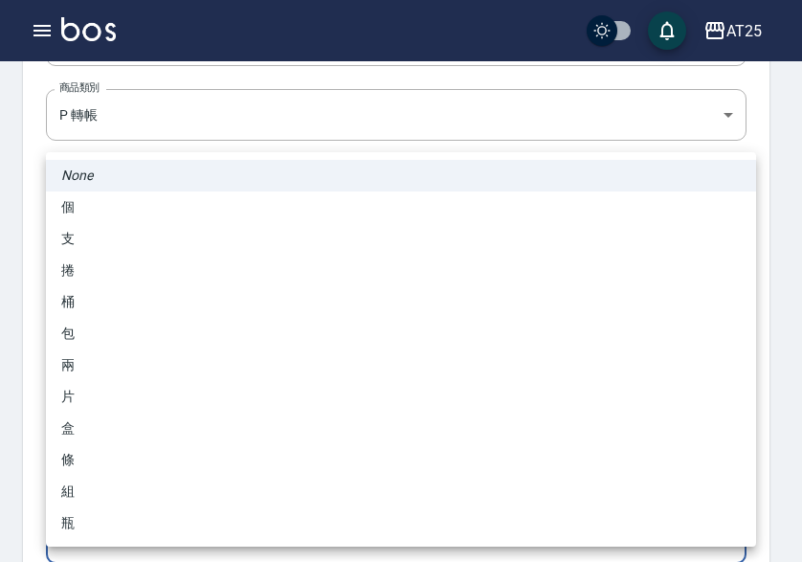
scroll to position [289, 0]
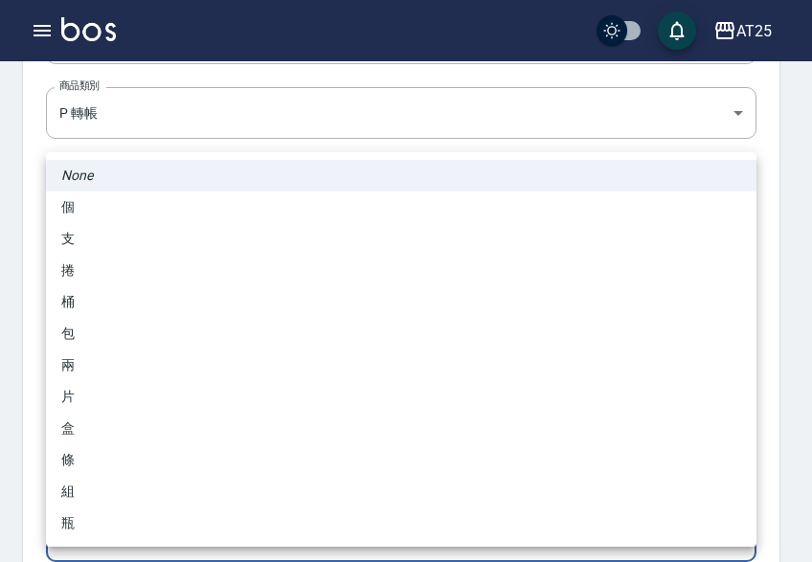
click at [140, 328] on li "包" at bounding box center [401, 334] width 710 height 32
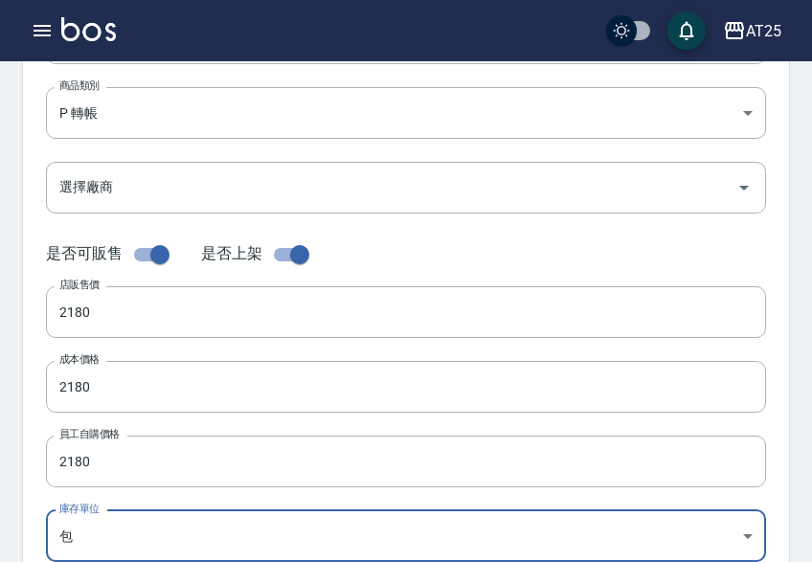
type input "包"
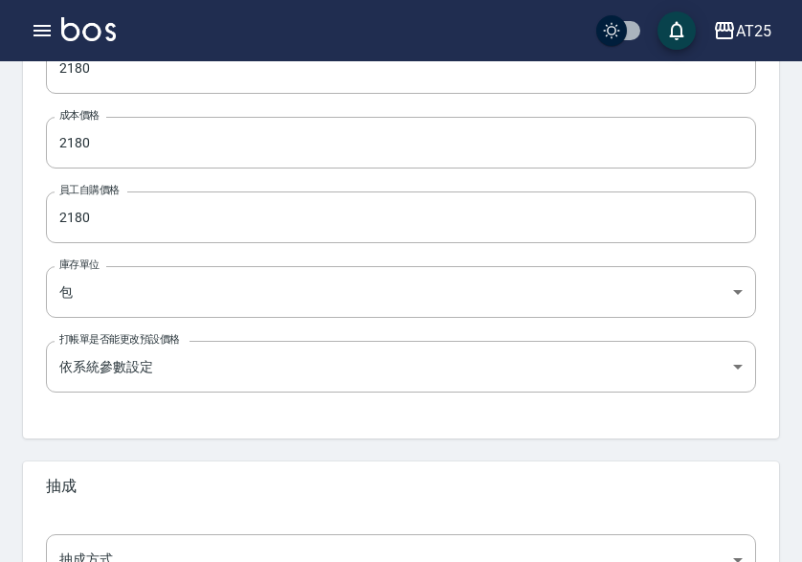
scroll to position [759, 0]
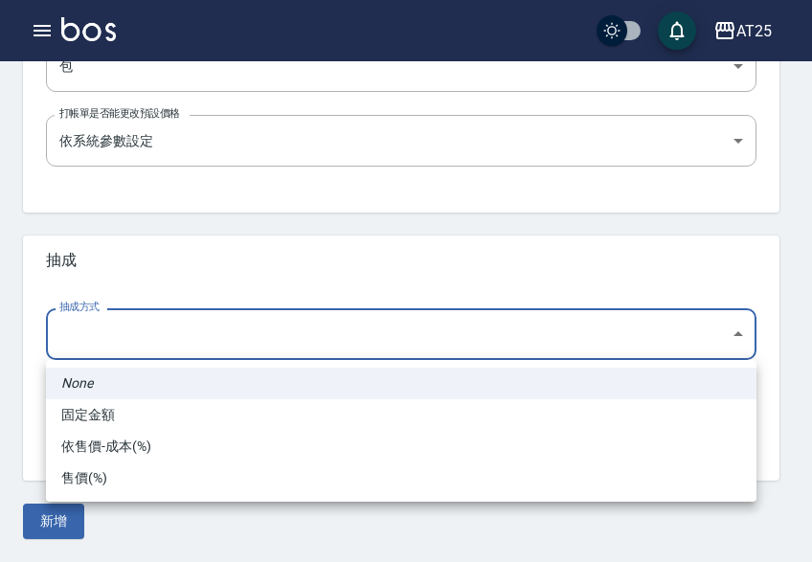
click at [108, 442] on li "依售價-成本(%)" at bounding box center [401, 447] width 710 height 32
type input "byCost"
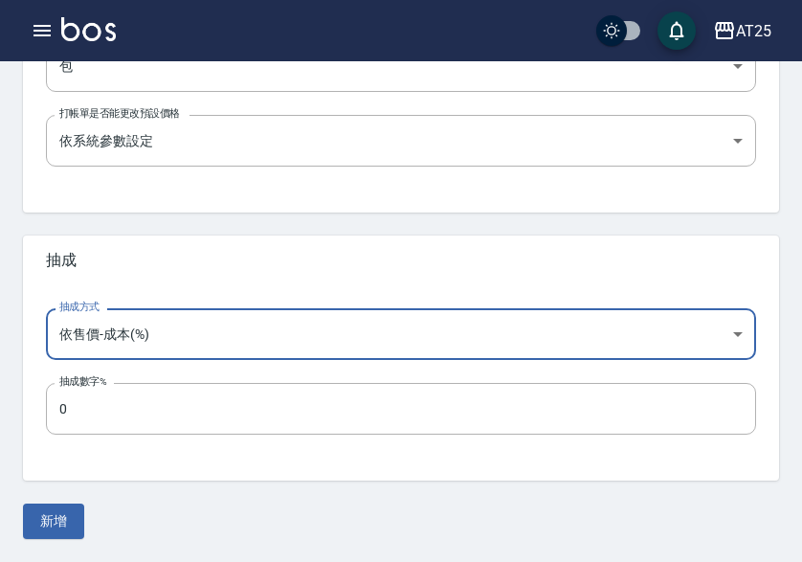
click at [72, 506] on button "新增" at bounding box center [53, 520] width 61 height 35
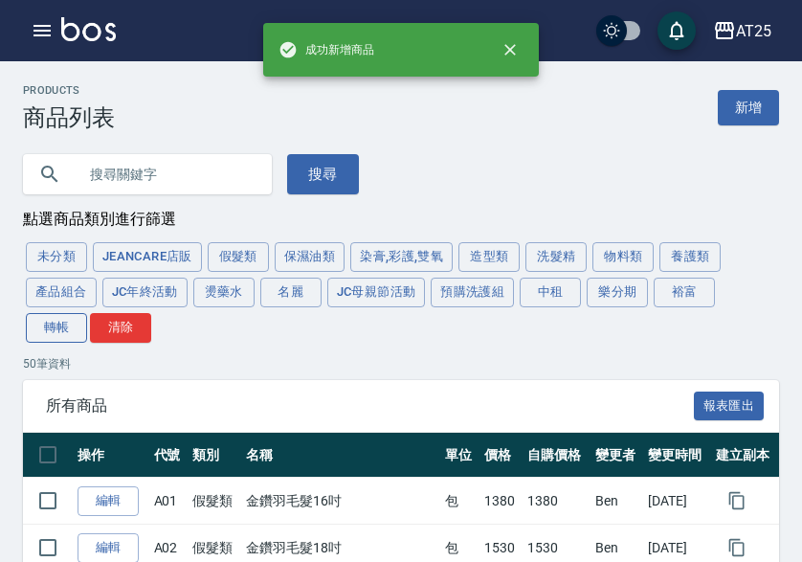
click at [44, 340] on button "轉帳" at bounding box center [56, 328] width 61 height 30
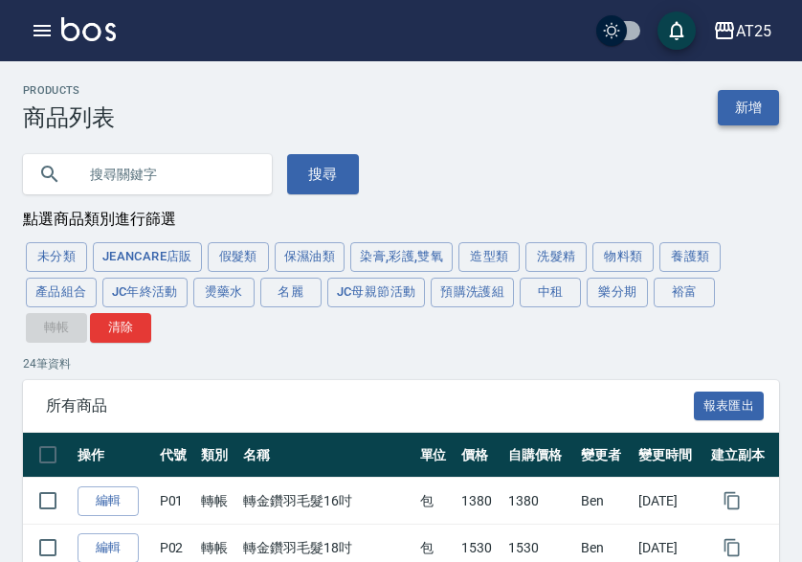
click at [765, 107] on link "新增" at bounding box center [748, 107] width 61 height 35
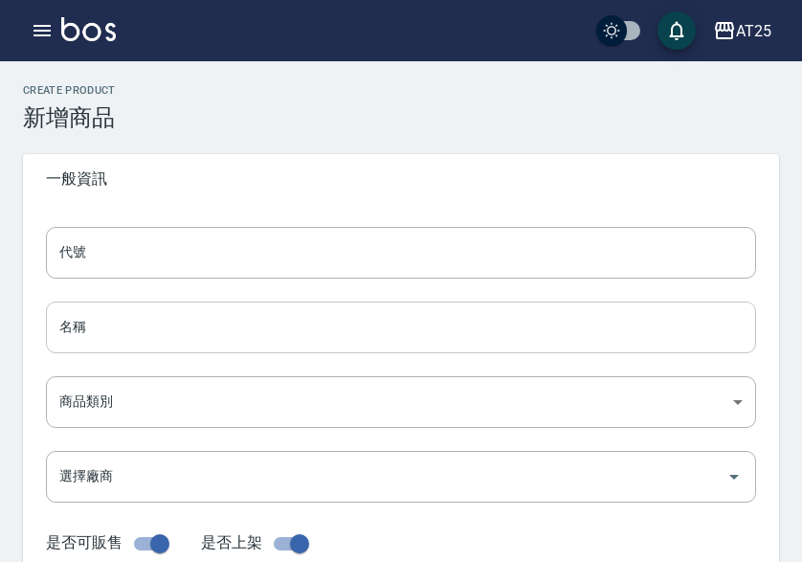
click at [95, 326] on input "名稱" at bounding box center [401, 327] width 710 height 52
paste input "轉仙女羽毛髮18吋"
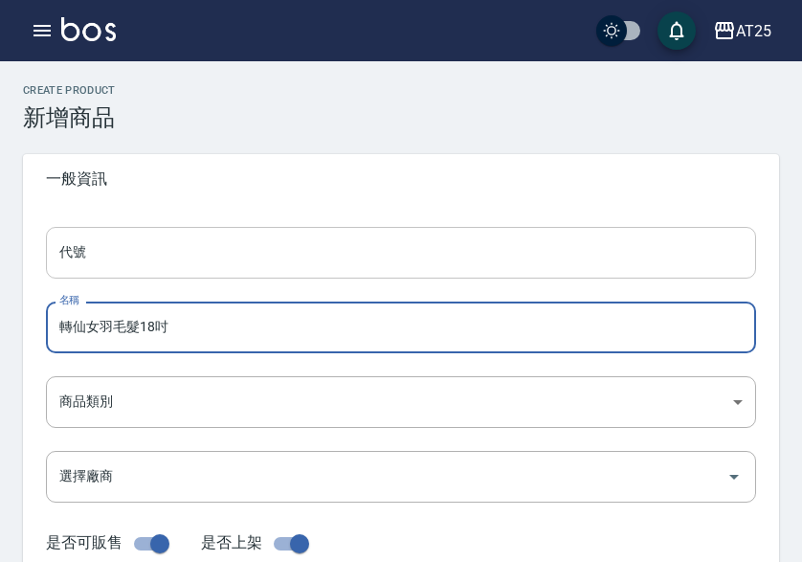
type input "轉仙女羽毛髮18吋"
click at [86, 261] on input "代號" at bounding box center [401, 253] width 710 height 52
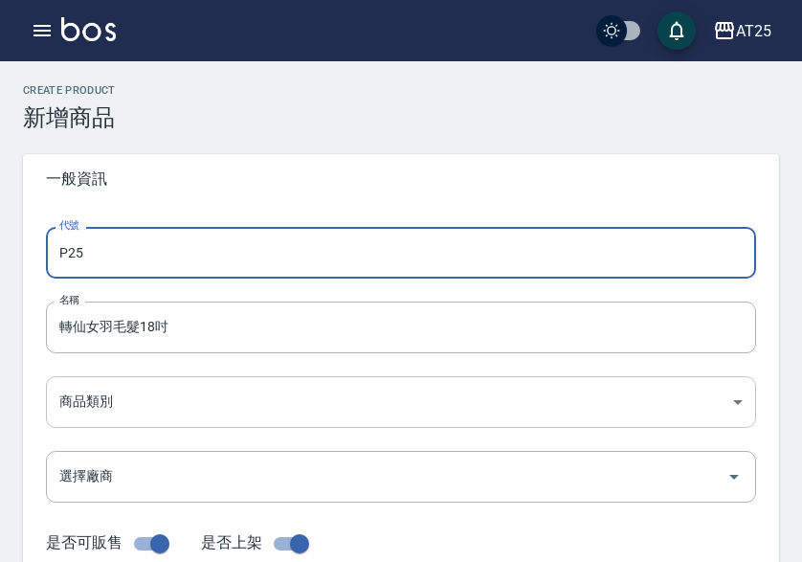
type input "P25"
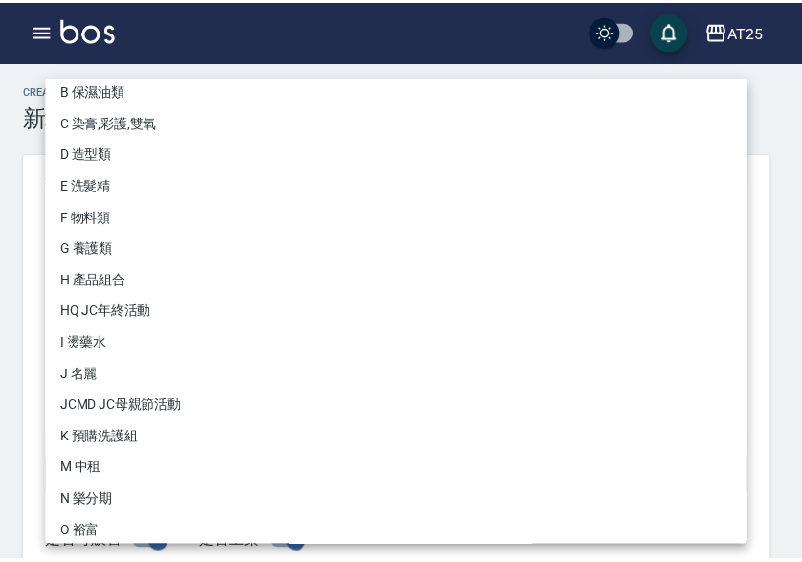
scroll to position [177, 0]
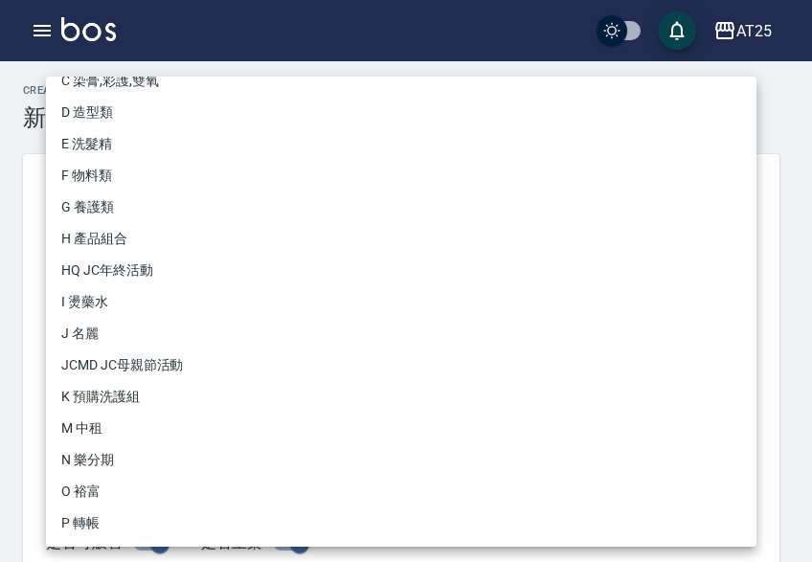
click at [137, 514] on li "P 轉帳" at bounding box center [401, 523] width 710 height 32
type input "71ad34df-f1cf-495d-baf6-e6c736602dd6"
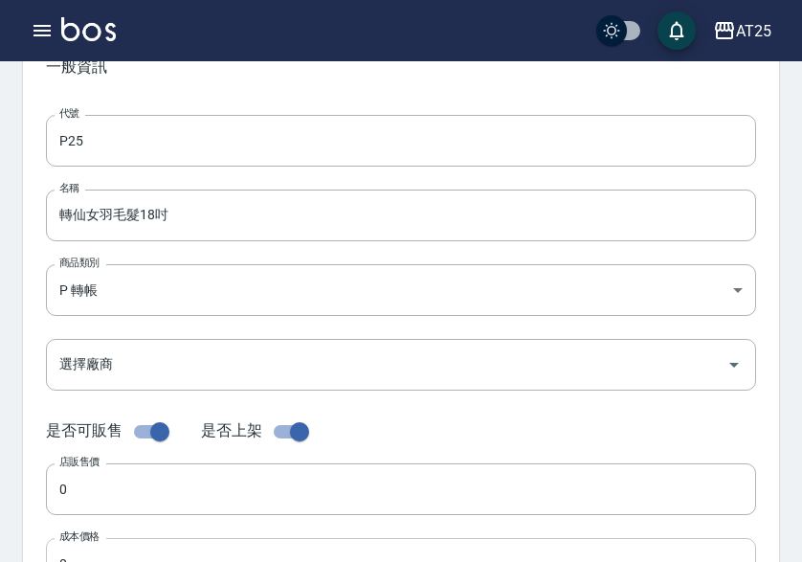
scroll to position [287, 0]
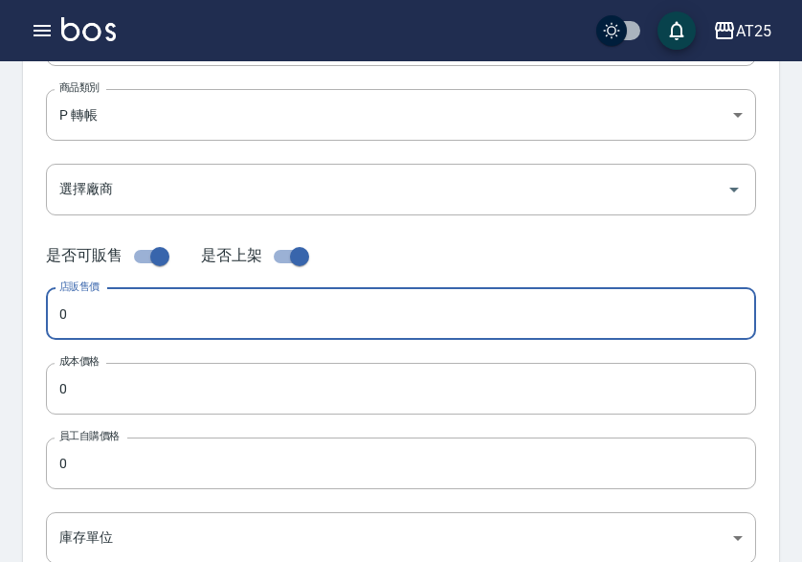
click at [105, 302] on input "0" at bounding box center [401, 314] width 710 height 52
paste input "238"
type input "2380"
click at [98, 386] on input "0" at bounding box center [401, 389] width 710 height 52
paste input "238"
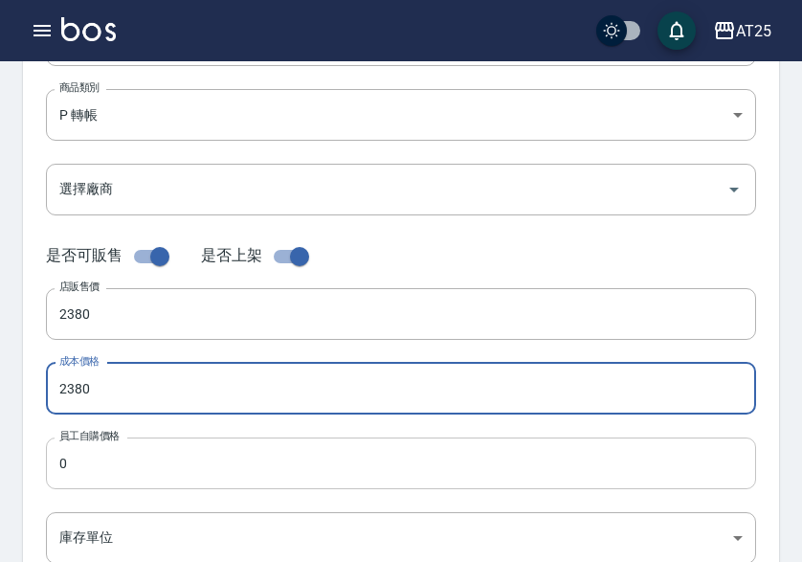
type input "2380"
click at [91, 473] on input "0" at bounding box center [401, 463] width 710 height 52
paste input "238"
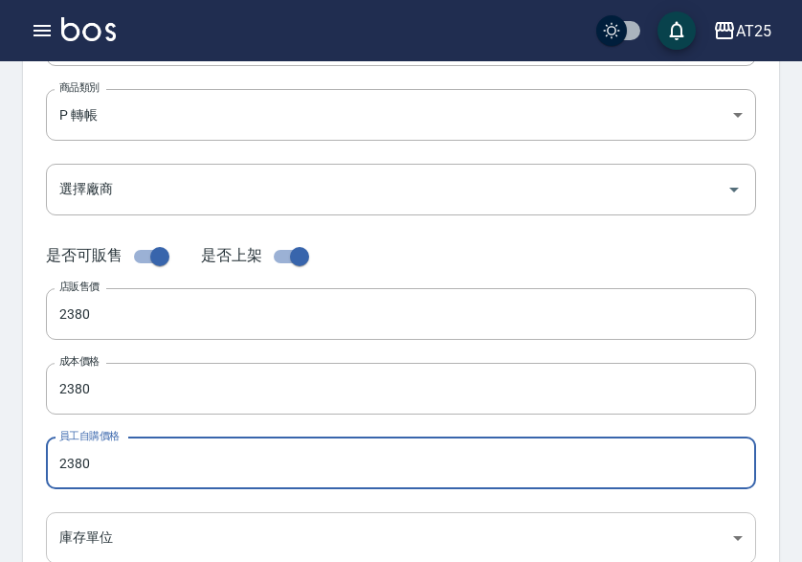
type input "2380"
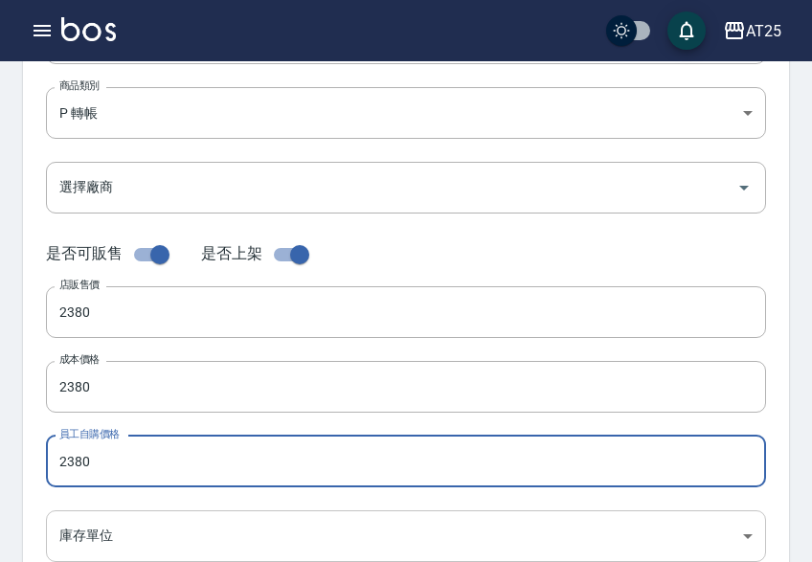
click at [94, 529] on body "AT25 登出 櫃檯作業 打帳單 帳單列表 掛單列表 座位開單 營業儀表板 現金收支登錄 高階收支登錄 材料自購登錄 每日結帳 排班表 現場電腦打卡 掃碼打卡…" at bounding box center [406, 371] width 812 height 1321
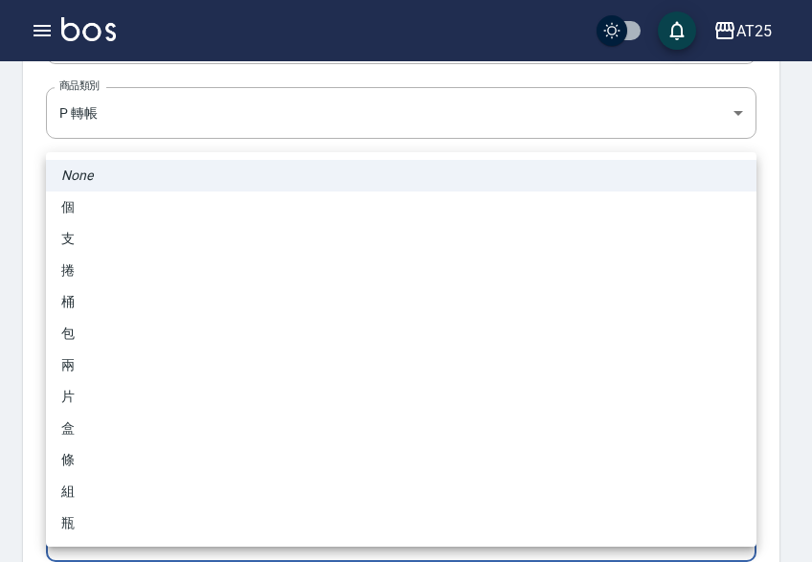
click at [91, 333] on li "包" at bounding box center [401, 334] width 710 height 32
type input "包"
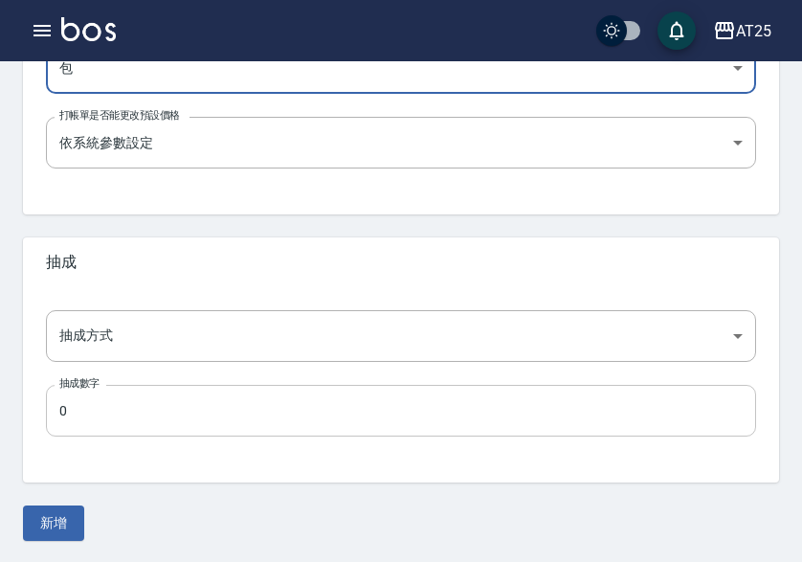
scroll to position [759, 0]
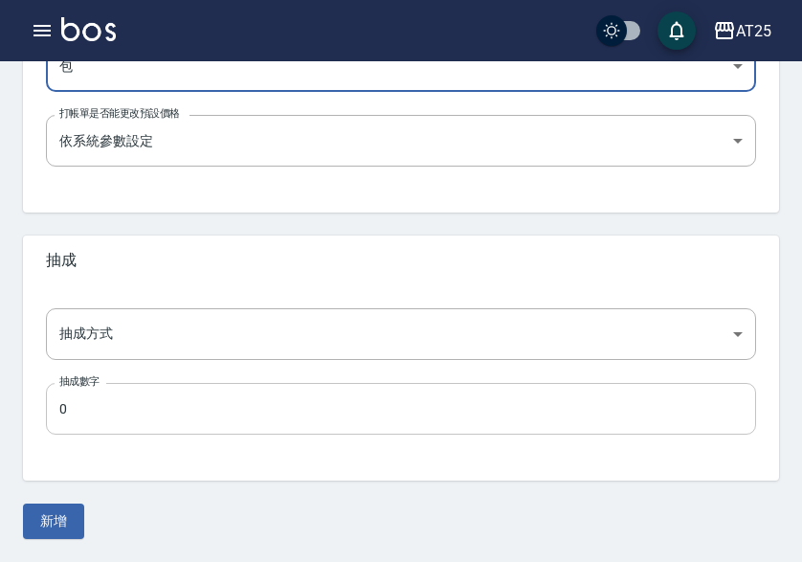
click at [124, 404] on input "0" at bounding box center [401, 409] width 710 height 52
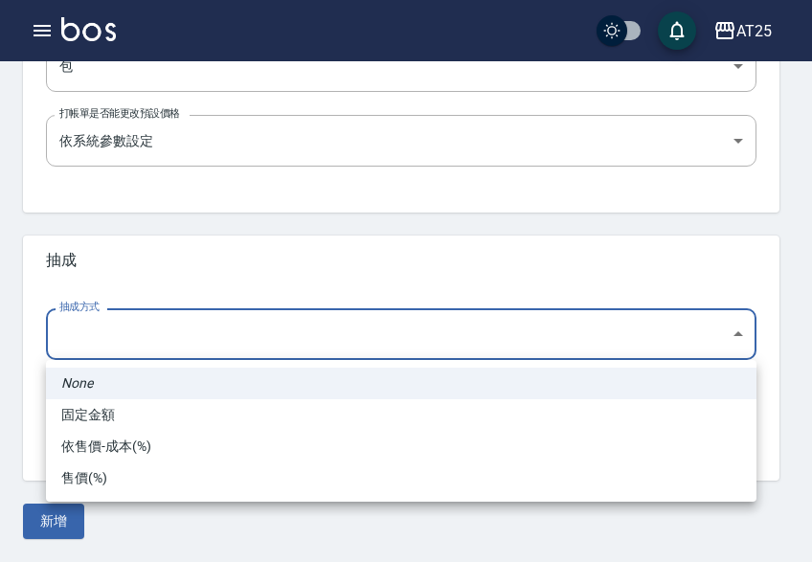
click at [150, 434] on li "依售價-成本(%)" at bounding box center [401, 447] width 710 height 32
type input "byCost"
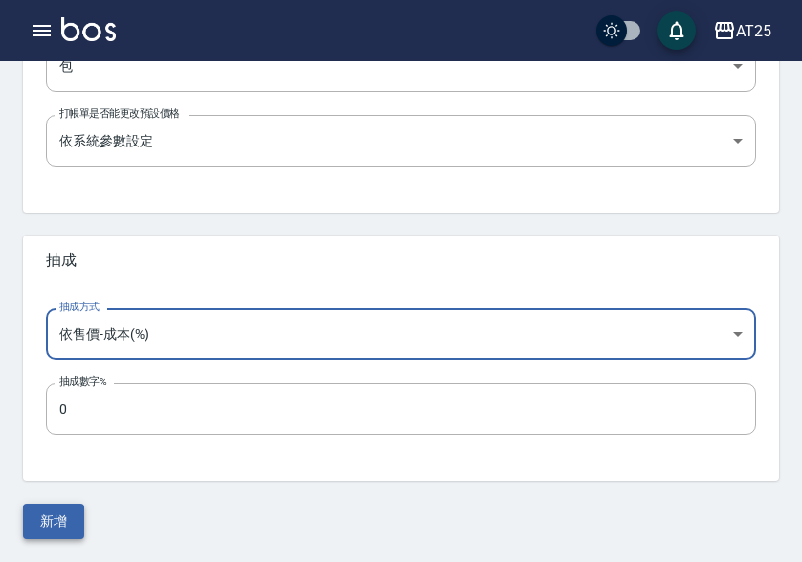
click at [79, 535] on button "新增" at bounding box center [53, 520] width 61 height 35
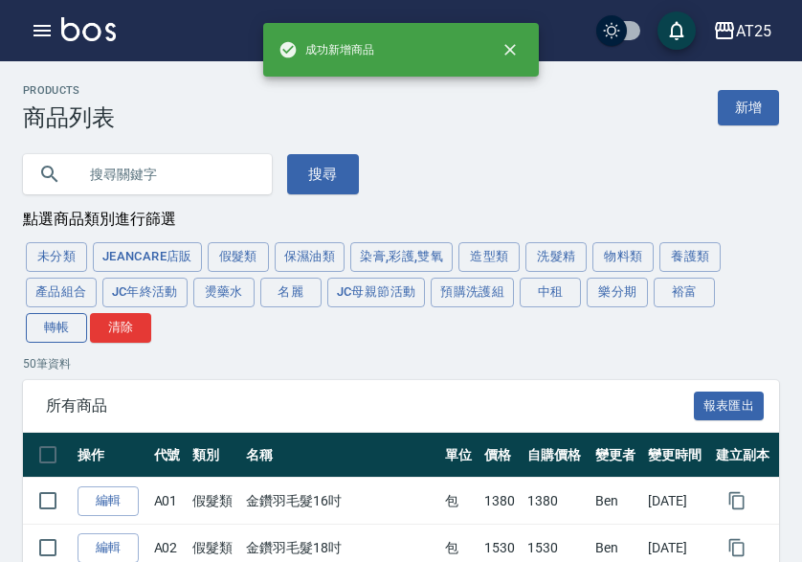
click at [48, 326] on button "轉帳" at bounding box center [56, 328] width 61 height 30
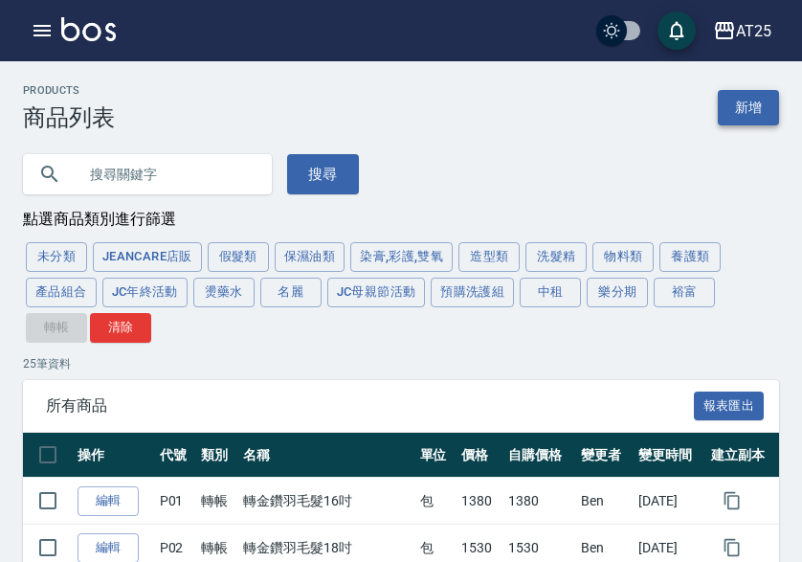
click at [735, 100] on link "新增" at bounding box center [748, 107] width 61 height 35
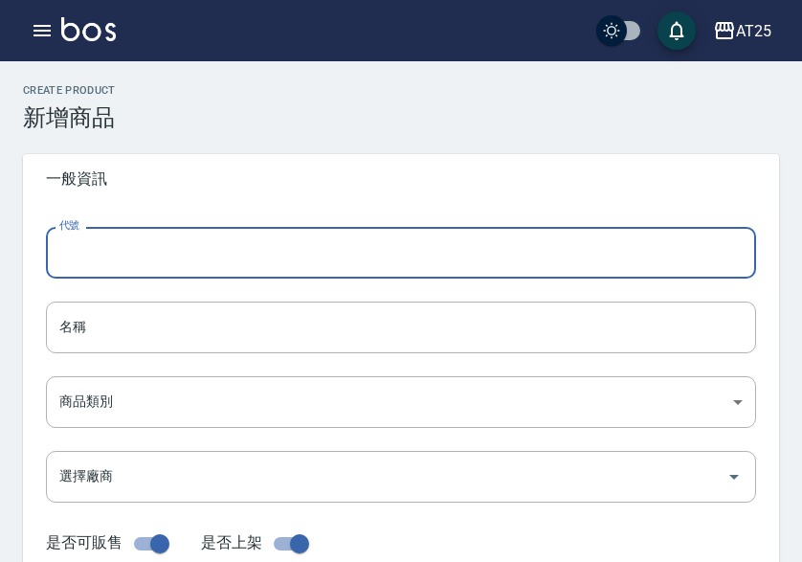
click at [291, 243] on input "代號" at bounding box center [401, 253] width 710 height 52
type input "P26"
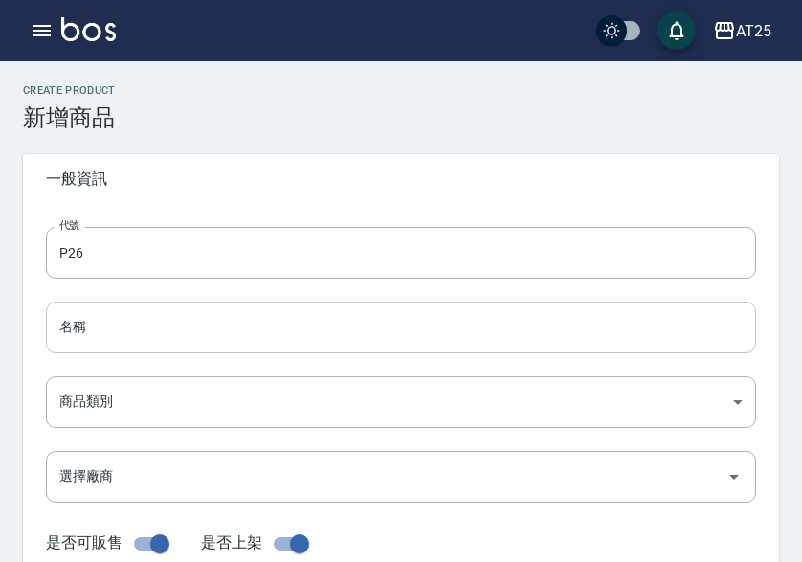
click at [99, 326] on input "名稱" at bounding box center [401, 327] width 710 height 52
paste input "轉仙女羽毛髮20吋"
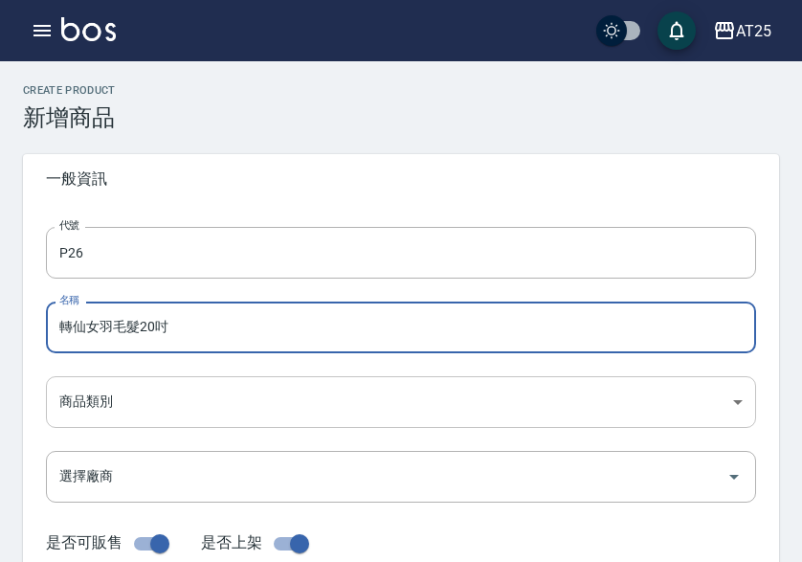
type input "轉仙女羽毛髮20吋"
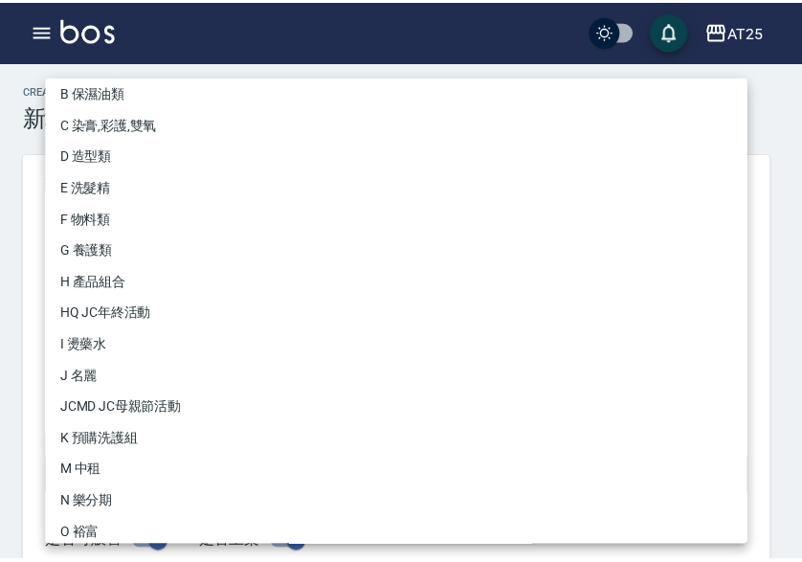
scroll to position [177, 0]
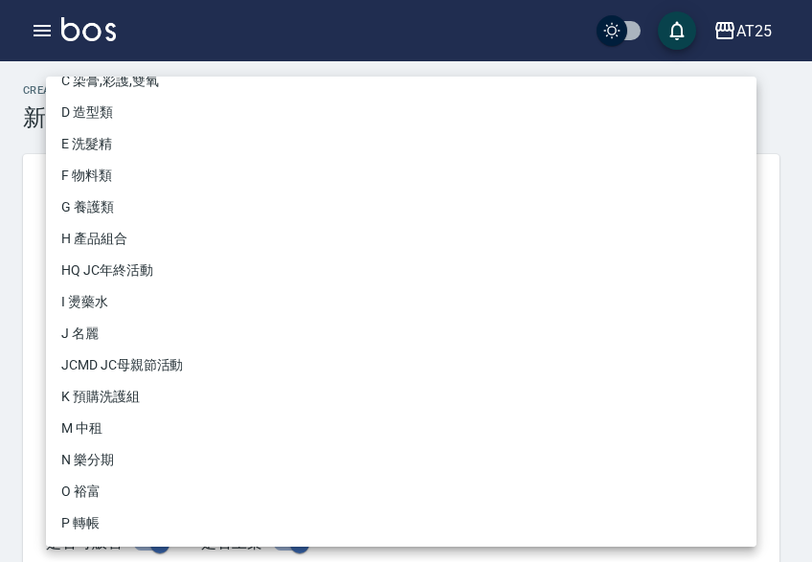
click at [118, 513] on li "P 轉帳" at bounding box center [401, 523] width 710 height 32
type input "71ad34df-f1cf-495d-baf6-e6c736602dd6"
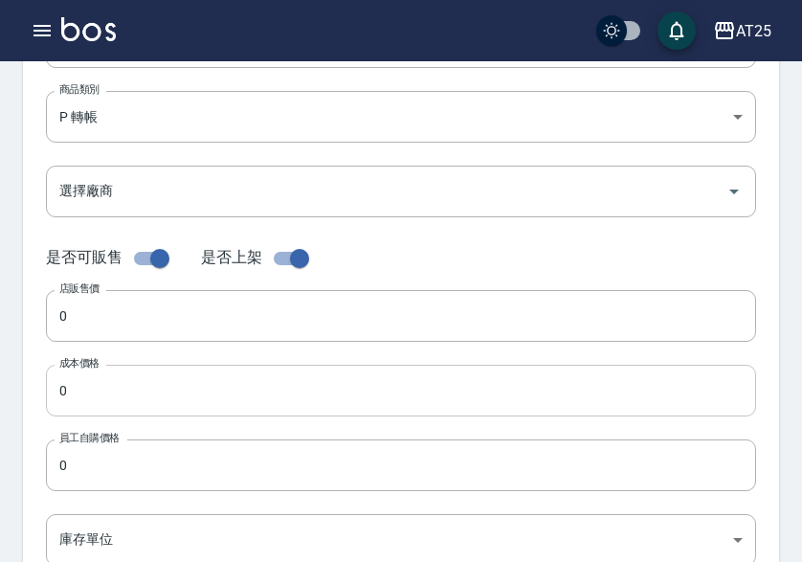
scroll to position [287, 0]
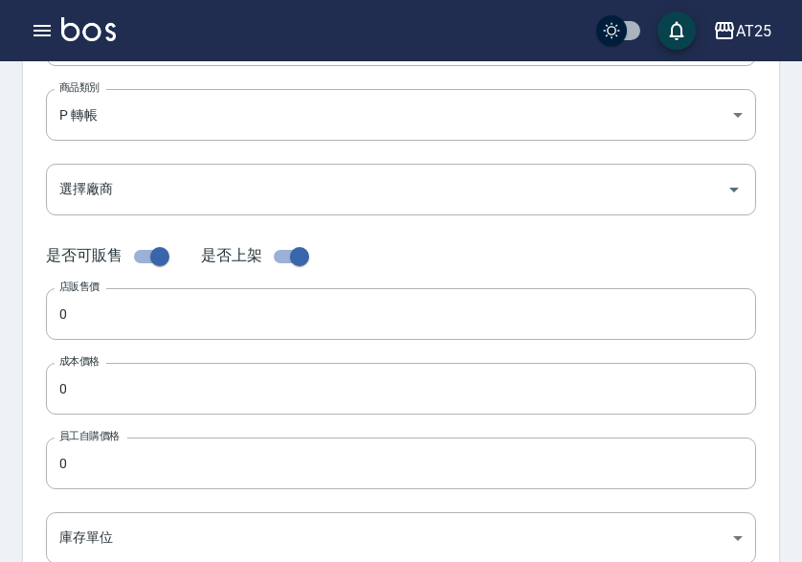
click at [96, 314] on input "0" at bounding box center [401, 314] width 710 height 52
paste input "258"
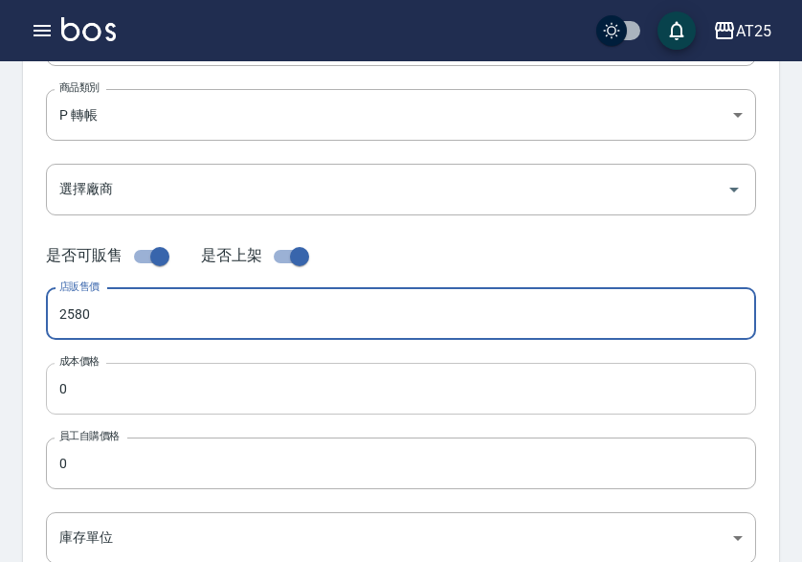
type input "2580"
click at [91, 399] on input "0" at bounding box center [401, 389] width 710 height 52
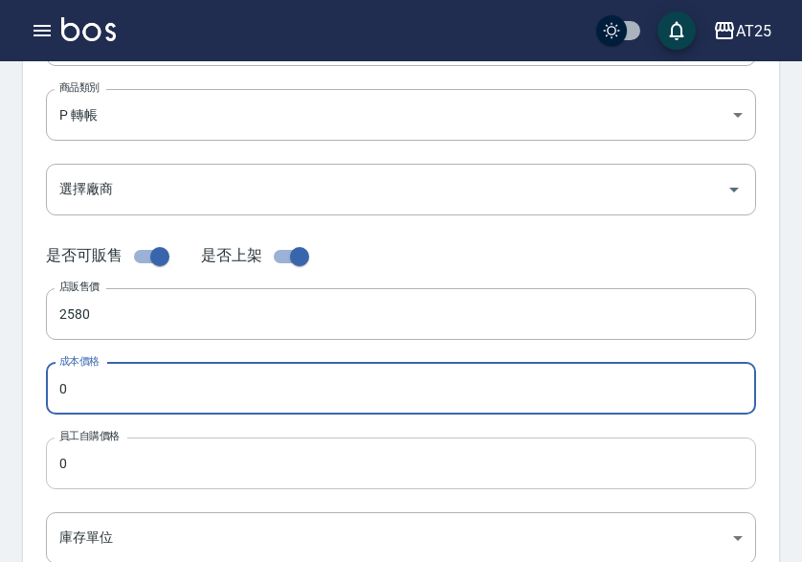
paste input "258"
type input "2580"
click at [104, 468] on input "0" at bounding box center [401, 463] width 710 height 52
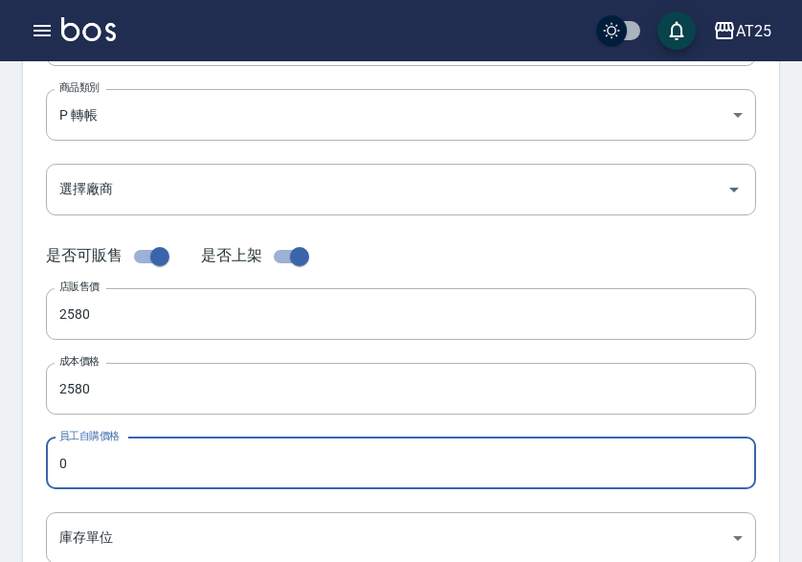
paste input "258"
type input "2580"
click at [95, 535] on body "AT25 登出 櫃檯作業 打帳單 帳單列表 掛單列表 座位開單 營業儀表板 現金收支登錄 高階收支登錄 材料自購登錄 每日結帳 排班表 現場電腦打卡 掃碼打卡…" at bounding box center [401, 373] width 802 height 1321
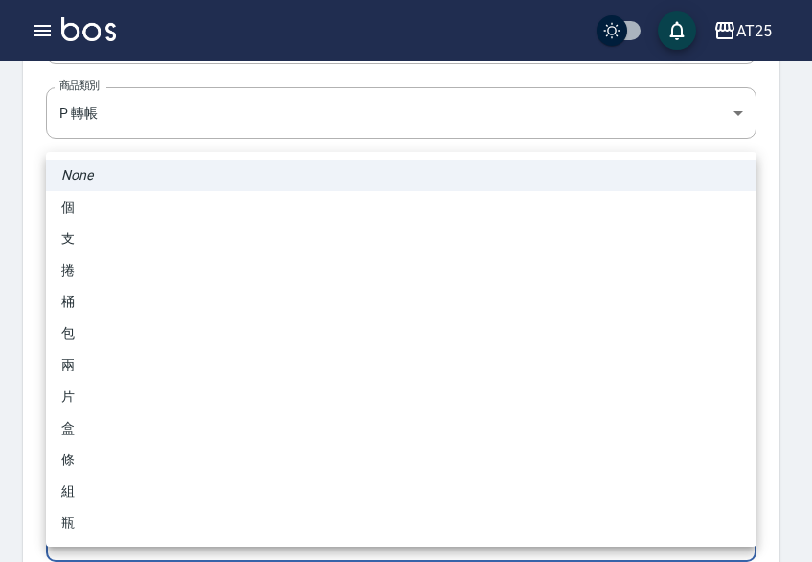
click at [104, 338] on li "包" at bounding box center [401, 334] width 710 height 32
type input "包"
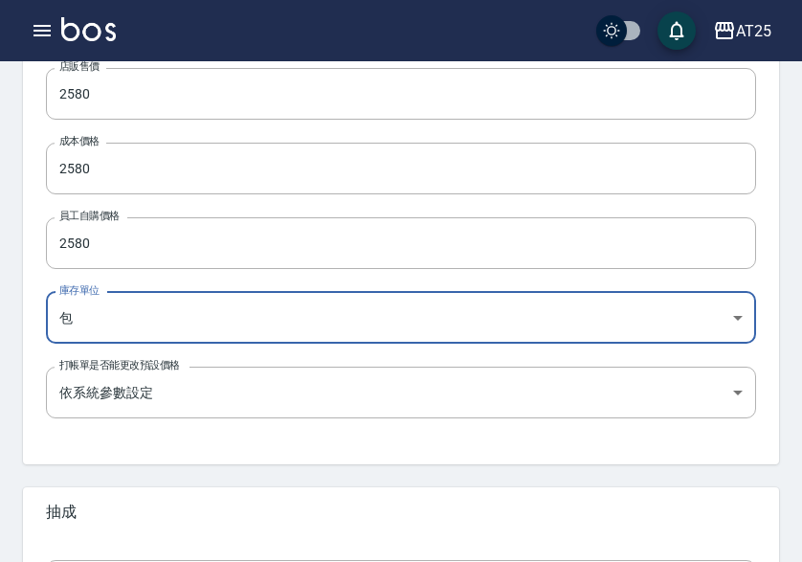
scroll to position [759, 0]
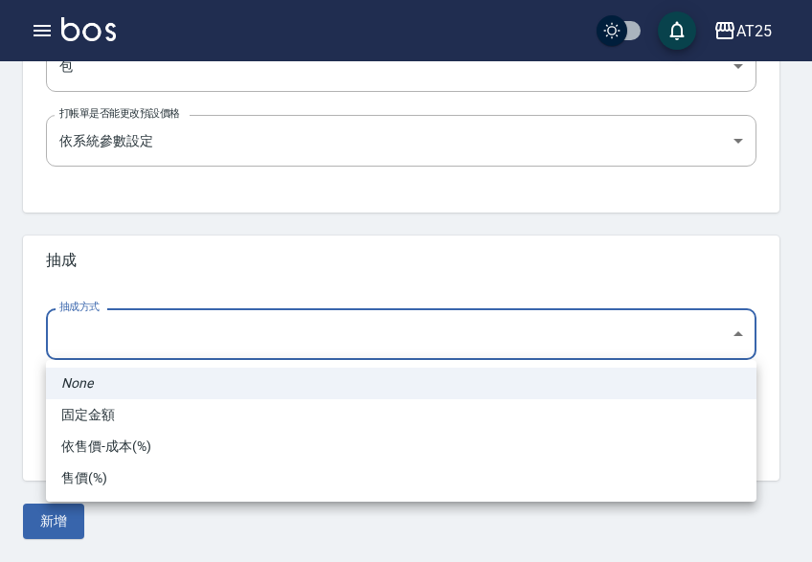
click at [130, 443] on li "依售價-成本(%)" at bounding box center [401, 447] width 710 height 32
type input "byCost"
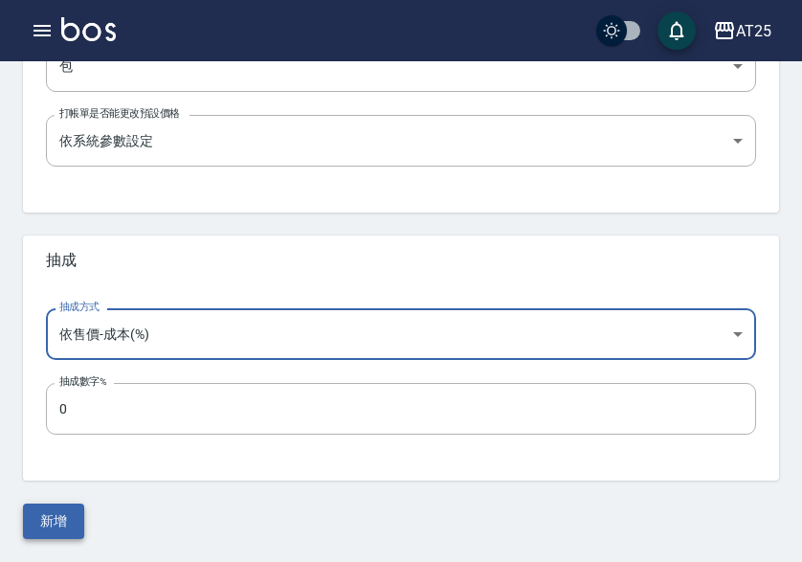
click at [51, 526] on button "新增" at bounding box center [53, 520] width 61 height 35
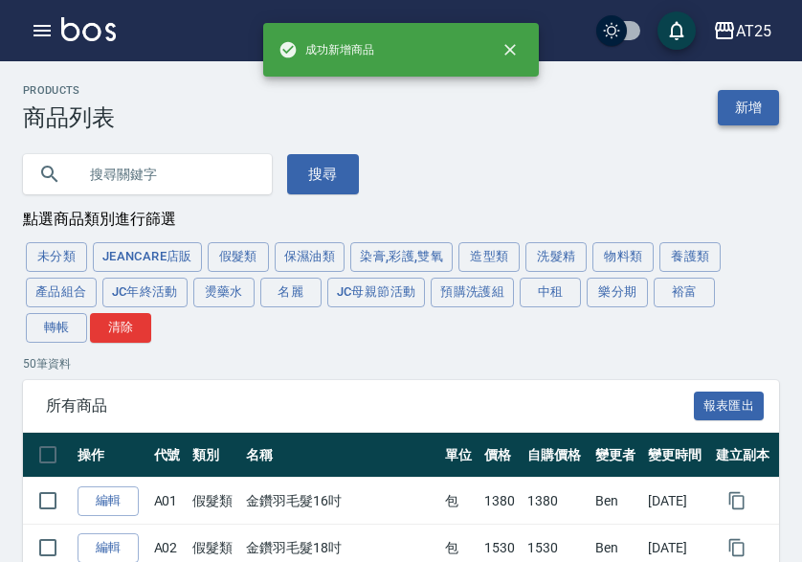
click at [760, 99] on link "新增" at bounding box center [748, 107] width 61 height 35
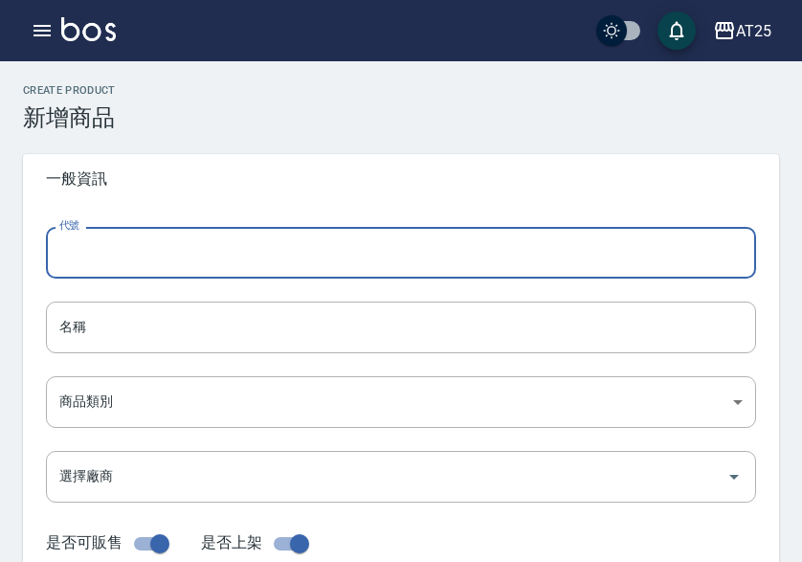
click at [169, 254] on input "代號" at bounding box center [401, 253] width 710 height 52
type input "P27"
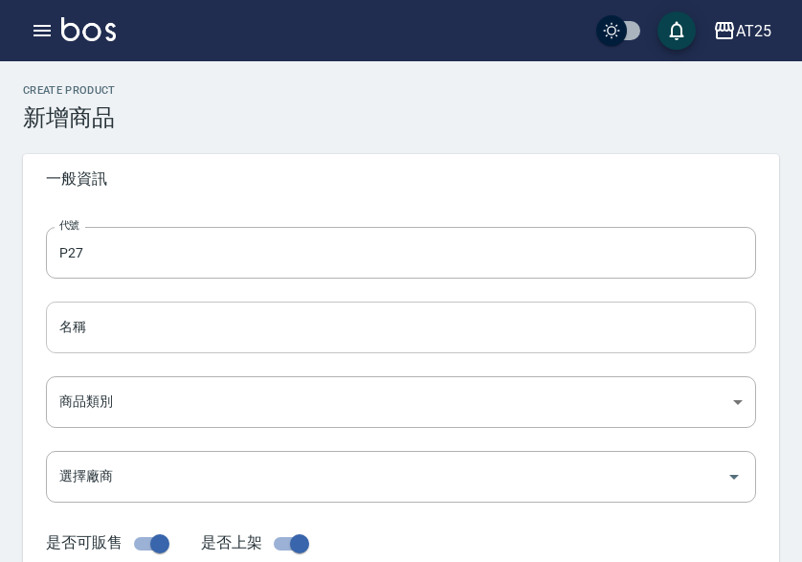
click at [126, 320] on input "名稱" at bounding box center [401, 327] width 710 height 52
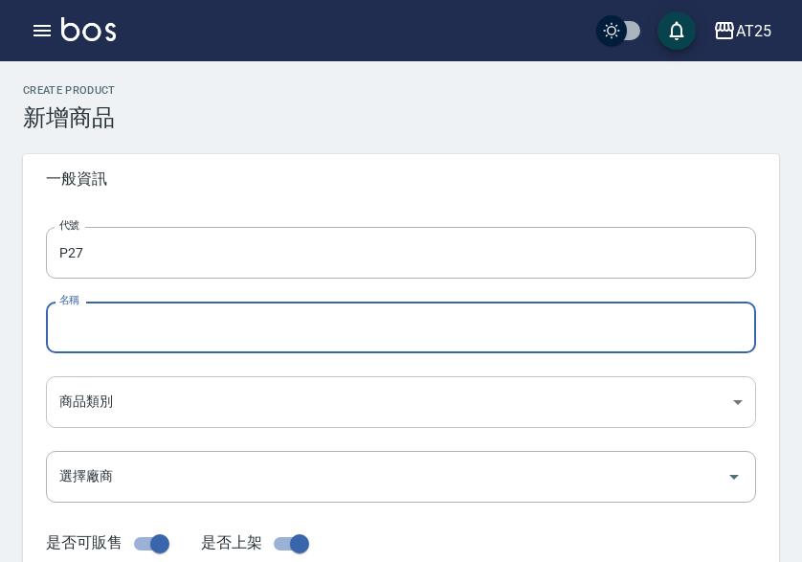
paste input "轉仙女羽毛髮22吋"
type input "轉仙女羽毛髮22吋"
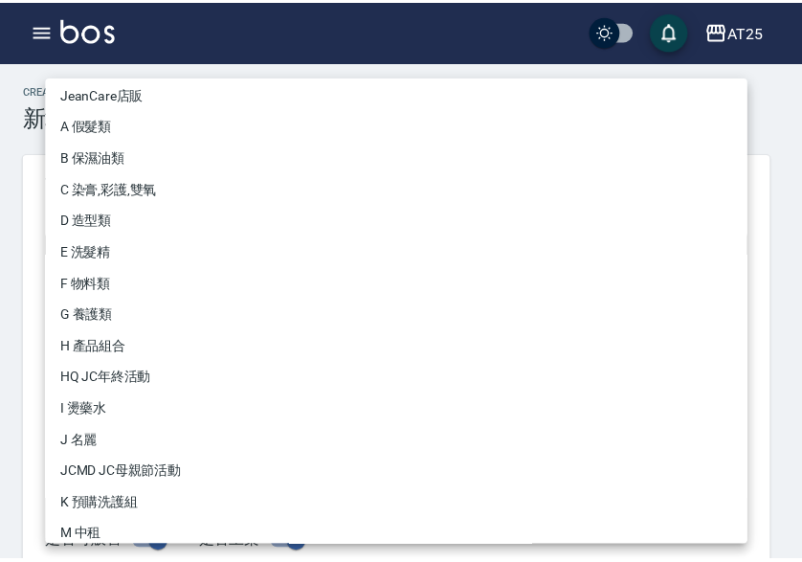
scroll to position [177, 0]
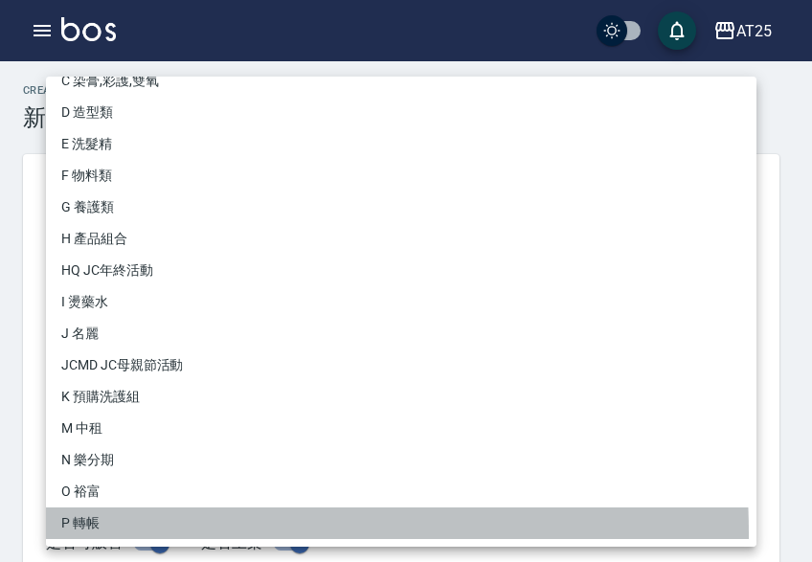
click at [85, 534] on li "P 轉帳" at bounding box center [401, 523] width 710 height 32
type input "71ad34df-f1cf-495d-baf6-e6c736602dd6"
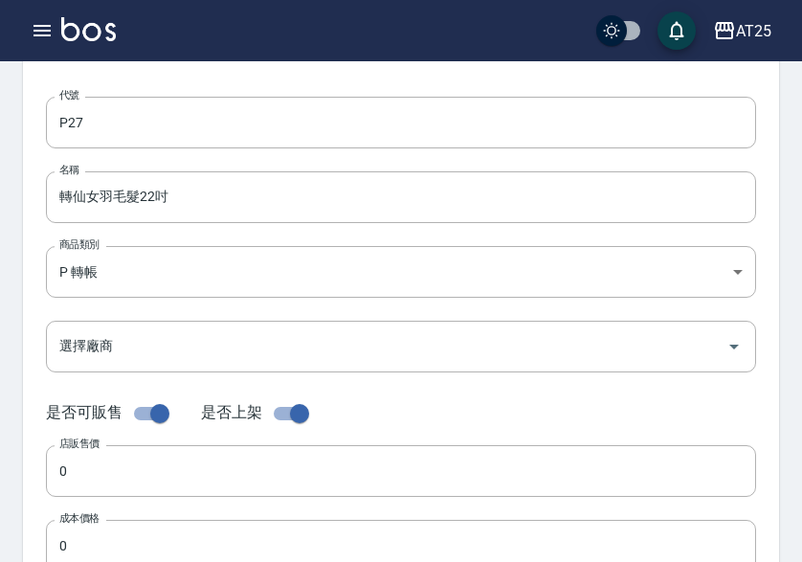
scroll to position [383, 0]
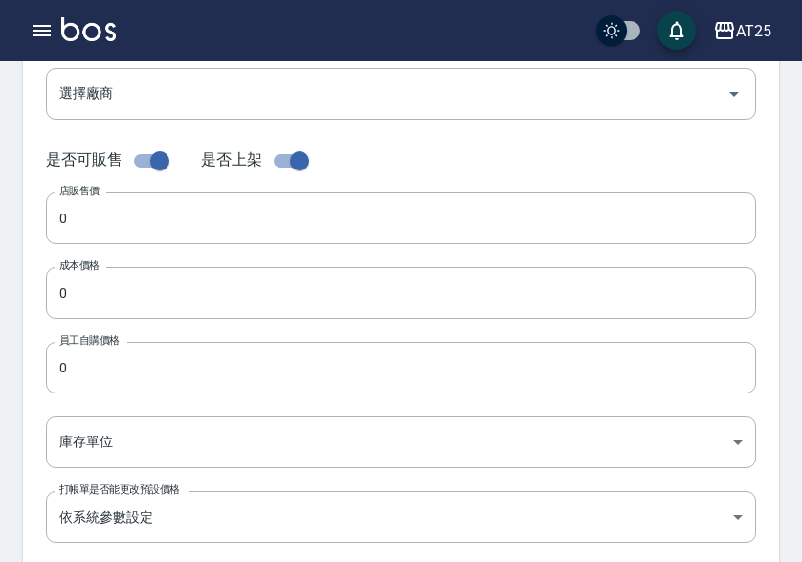
click at [91, 234] on input "0" at bounding box center [401, 218] width 710 height 52
paste input "278"
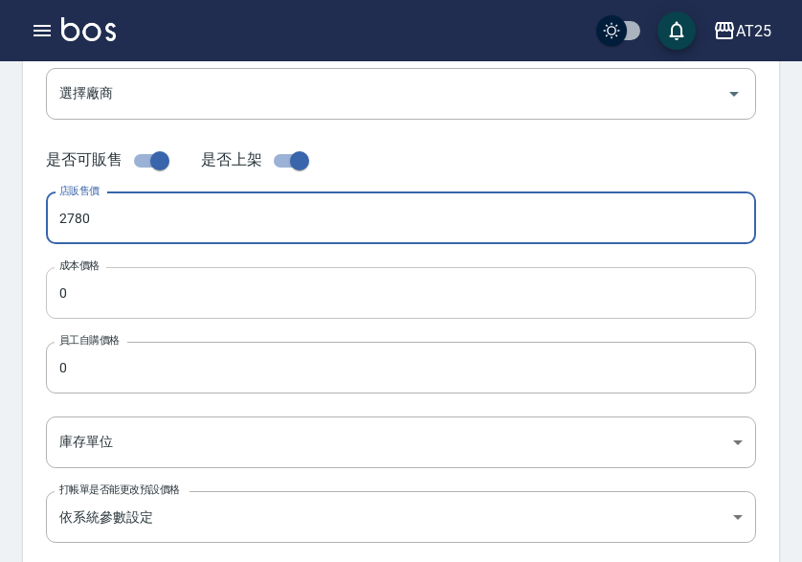
type input "2780"
click at [87, 292] on input "0" at bounding box center [401, 293] width 710 height 52
paste input "278"
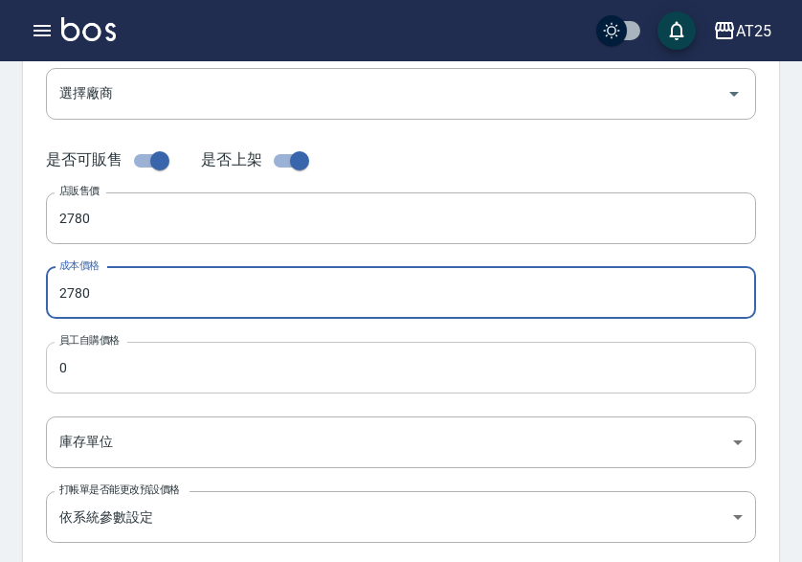
type input "2780"
click at [85, 366] on input "0" at bounding box center [401, 368] width 710 height 52
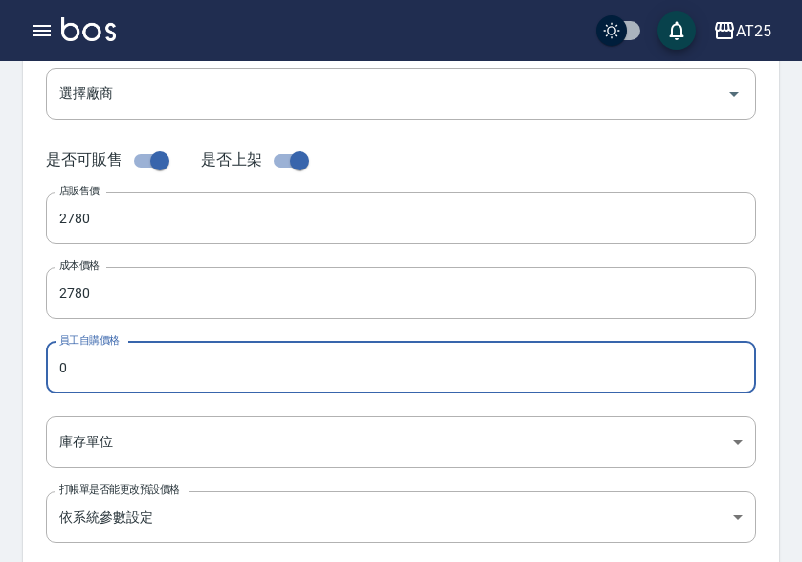
paste input "278"
type input "2780"
click at [128, 433] on body "AT25 登出 櫃檯作業 打帳單 帳單列表 掛單列表 座位開單 營業儀表板 現金收支登錄 高階收支登錄 材料自購登錄 每日結帳 排班表 現場電腦打卡 掃碼打卡…" at bounding box center [401, 277] width 802 height 1321
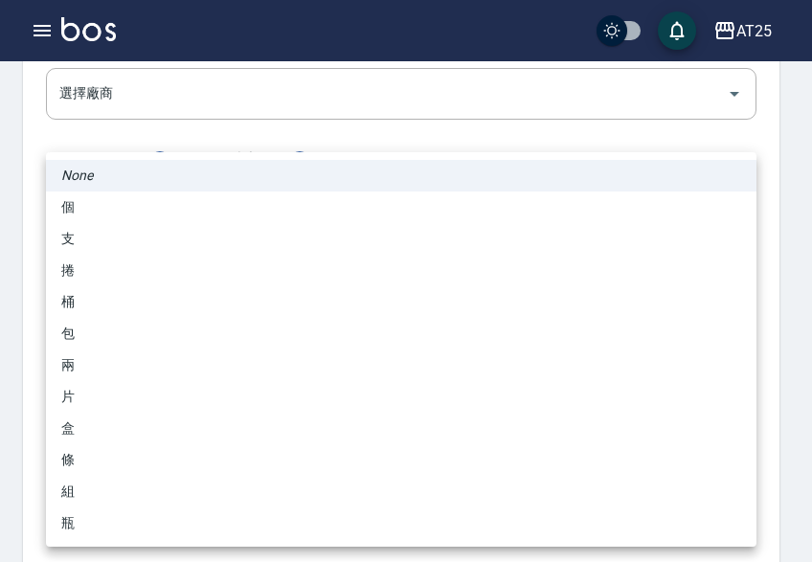
click at [122, 335] on li "包" at bounding box center [401, 334] width 710 height 32
type input "包"
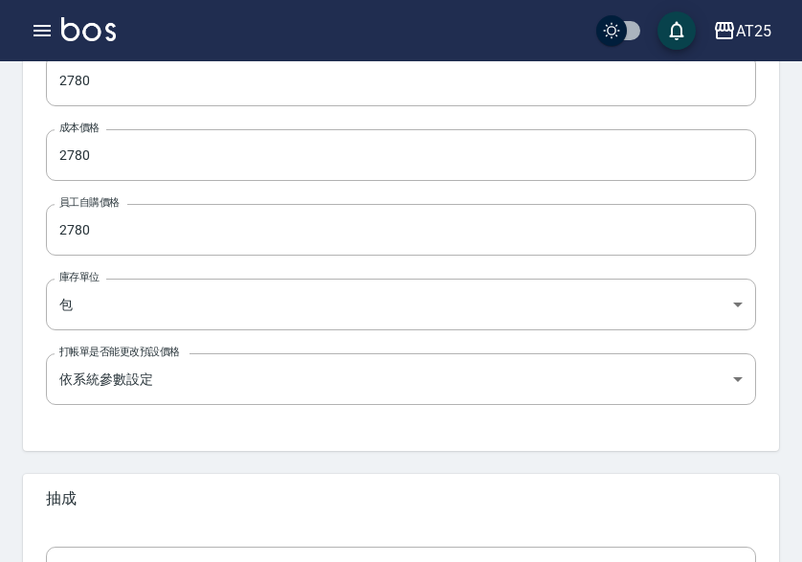
scroll to position [670, 0]
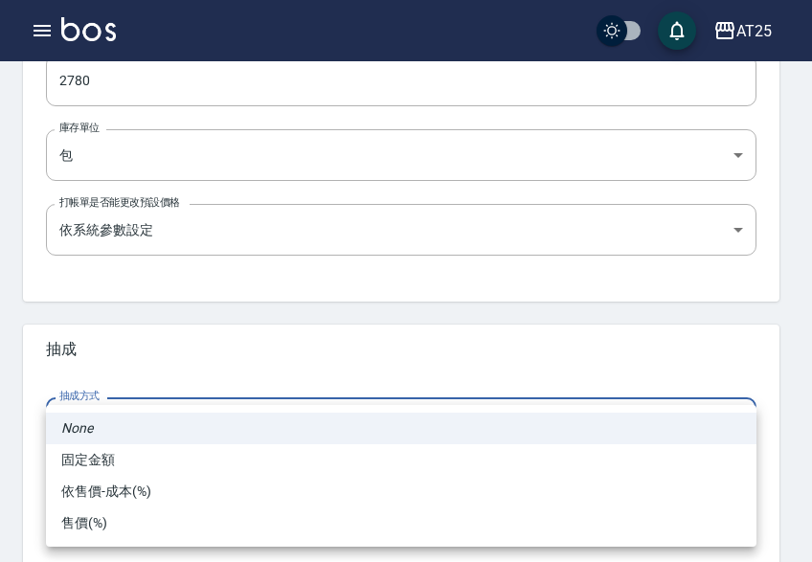
click at [235, 506] on li "依售價-成本(%)" at bounding box center [401, 492] width 710 height 32
type input "byCost"
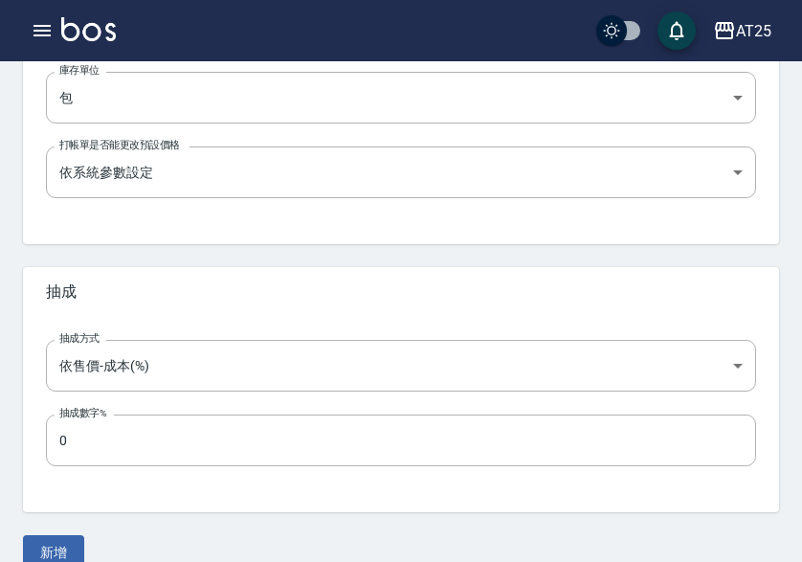
scroll to position [759, 0]
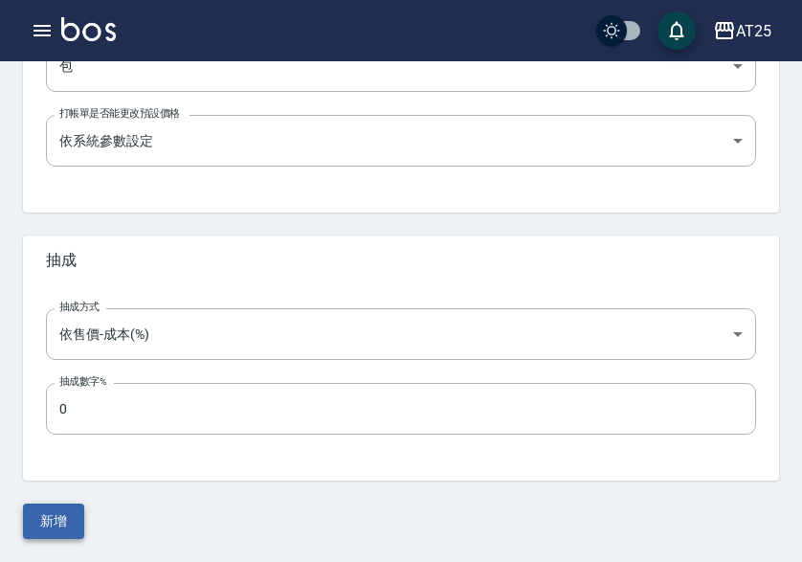
click at [64, 515] on button "新增" at bounding box center [53, 520] width 61 height 35
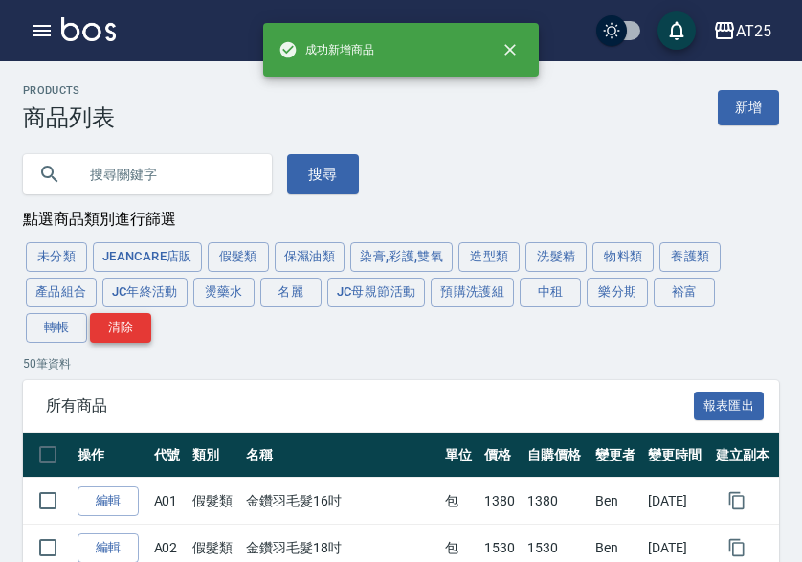
click at [59, 324] on button "轉帳" at bounding box center [56, 328] width 61 height 30
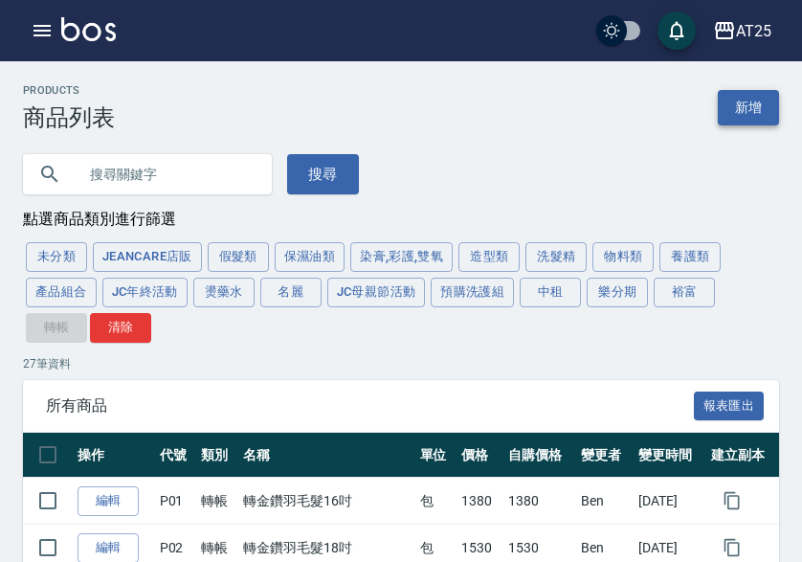
click at [747, 103] on link "新增" at bounding box center [748, 107] width 61 height 35
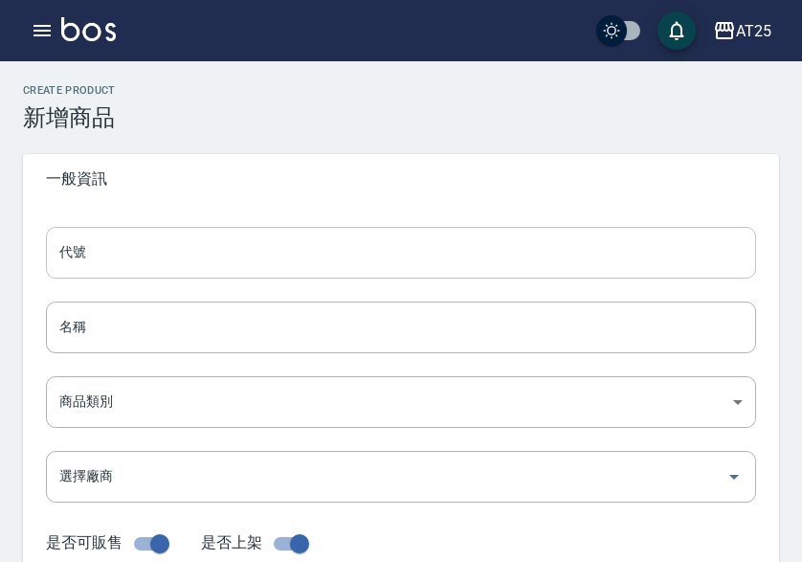
click at [104, 236] on input "代號" at bounding box center [401, 253] width 710 height 52
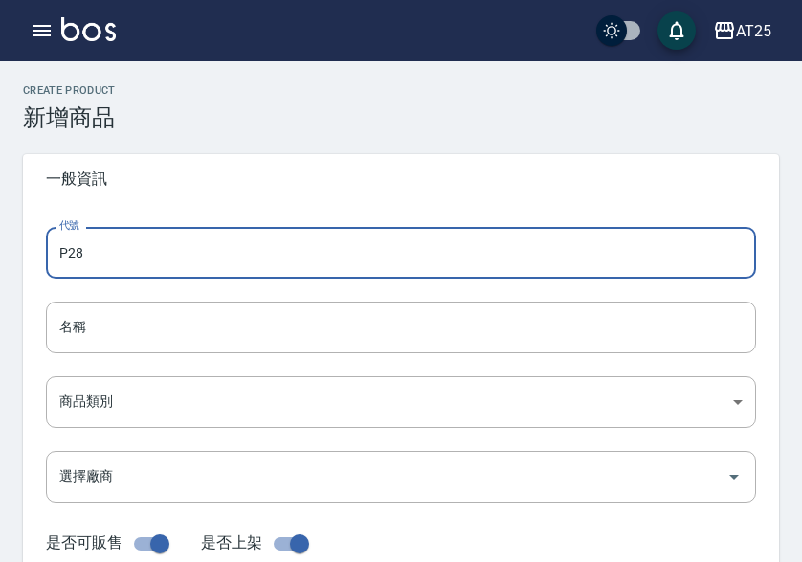
type input "P28"
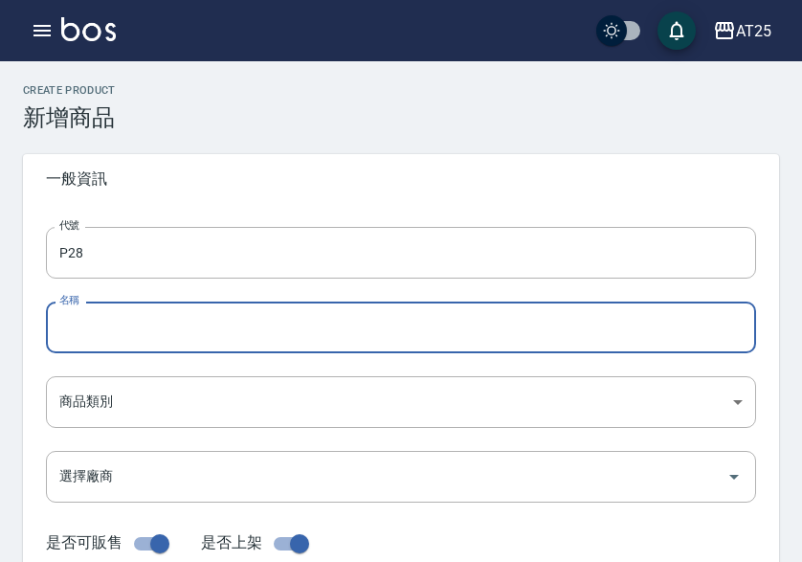
click at [113, 318] on input "名稱" at bounding box center [401, 327] width 710 height 52
paste input "轉仙女羽毛髮24吋"
type input "轉仙女羽毛髮24吋"
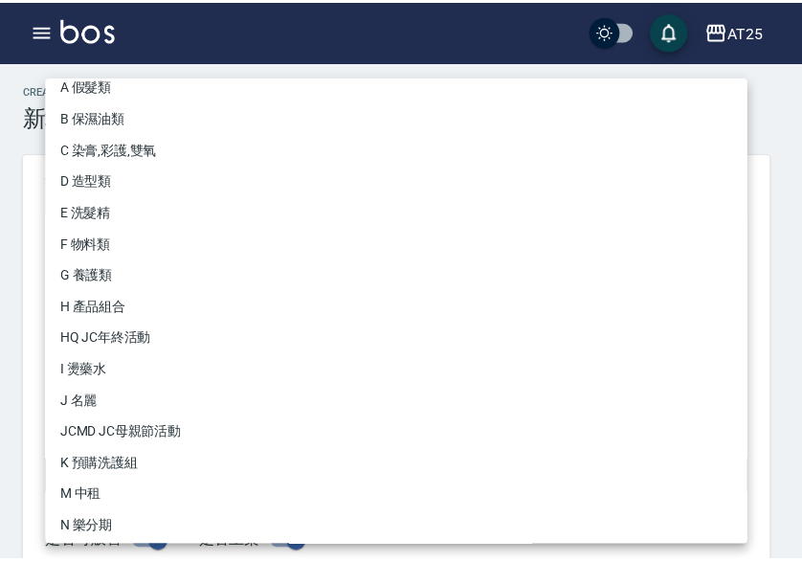
scroll to position [177, 0]
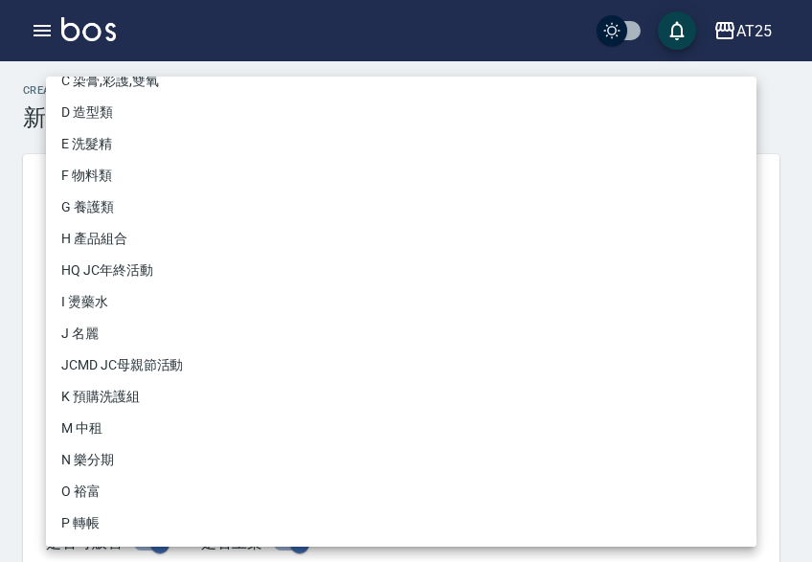
click at [123, 523] on li "P 轉帳" at bounding box center [401, 523] width 710 height 32
type input "71ad34df-f1cf-495d-baf6-e6c736602dd6"
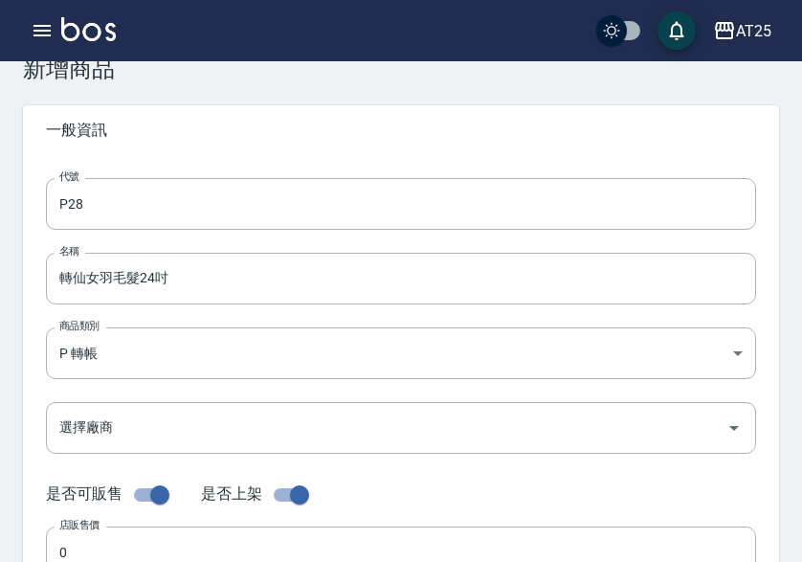
scroll to position [287, 0]
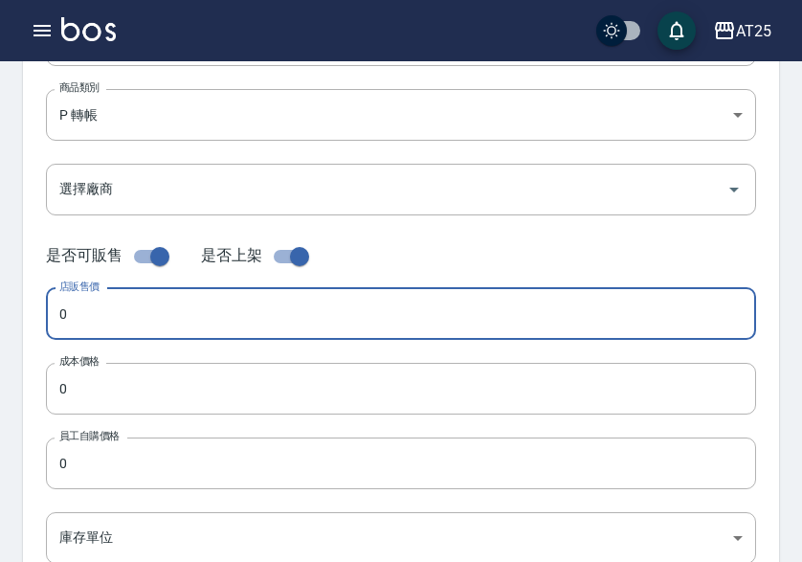
click at [111, 311] on input "0" at bounding box center [401, 314] width 710 height 52
paste input "298"
type input "2980"
click at [118, 381] on input "0" at bounding box center [401, 389] width 710 height 52
paste input "298"
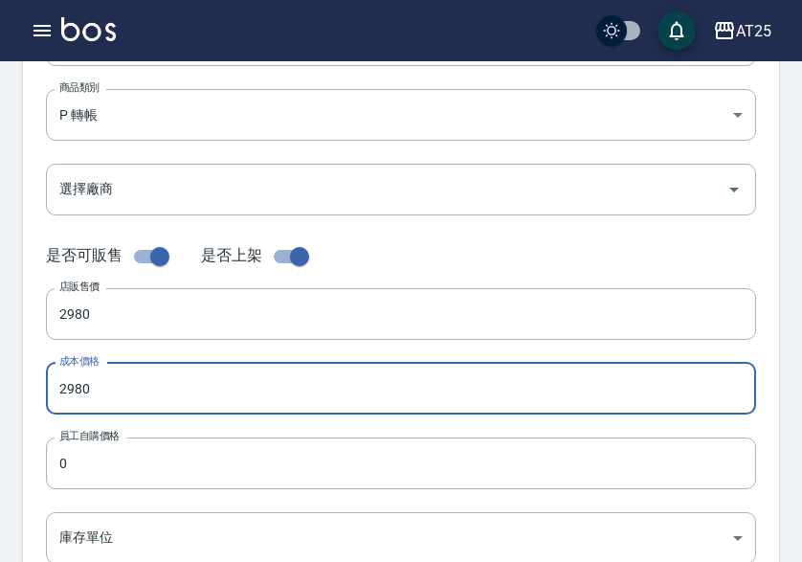
type input "2980"
click at [123, 507] on div "代號 P28 代號 名稱 轉仙女羽毛髮24吋 名稱 商品類別 P 轉帳 71ad34df-f1cf-495d-baf6-e6c736602dd6 商品類別…" at bounding box center [401, 301] width 756 height 768
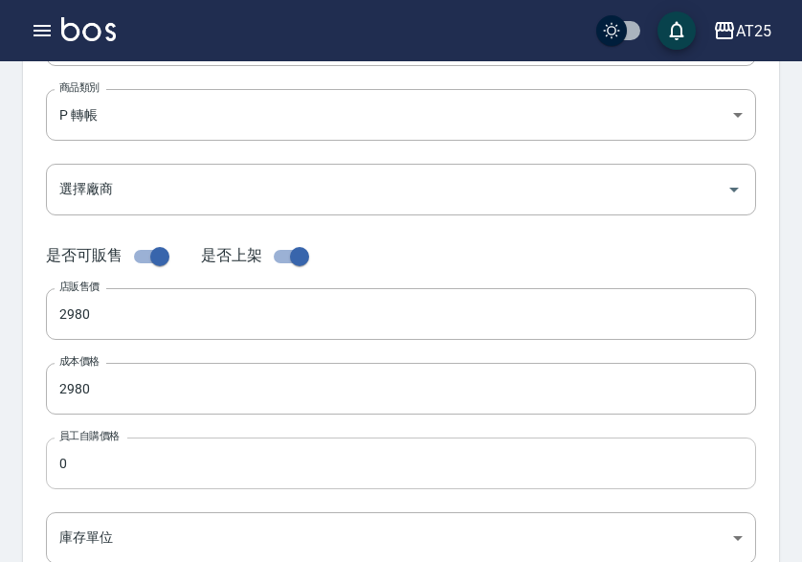
click at [116, 469] on input "0" at bounding box center [401, 463] width 710 height 52
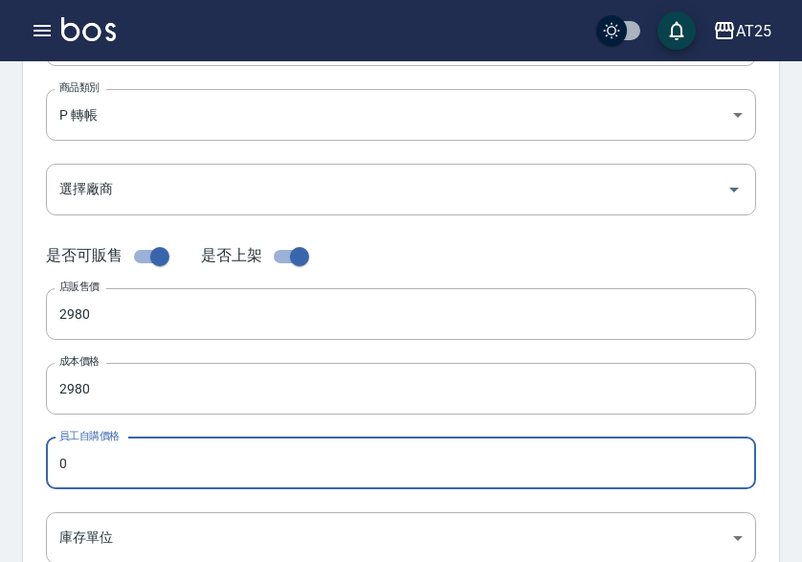
paste input "298"
type input "2980"
click at [109, 517] on body "AT25 登出 櫃檯作業 打帳單 帳單列表 掛單列表 座位開單 營業儀表板 現金收支登錄 高階收支登錄 材料自購登錄 每日結帳 排班表 現場電腦打卡 掃碼打卡…" at bounding box center [401, 373] width 802 height 1321
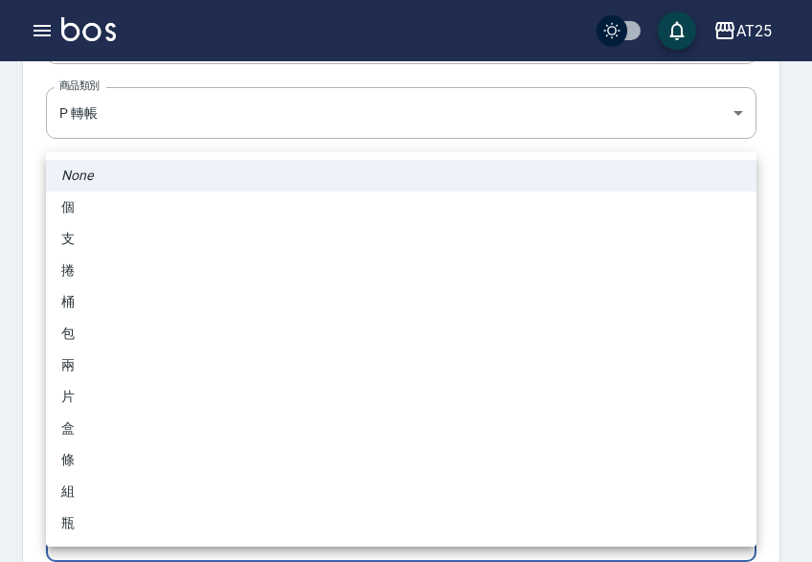
click at [102, 346] on li "包" at bounding box center [401, 334] width 710 height 32
type input "包"
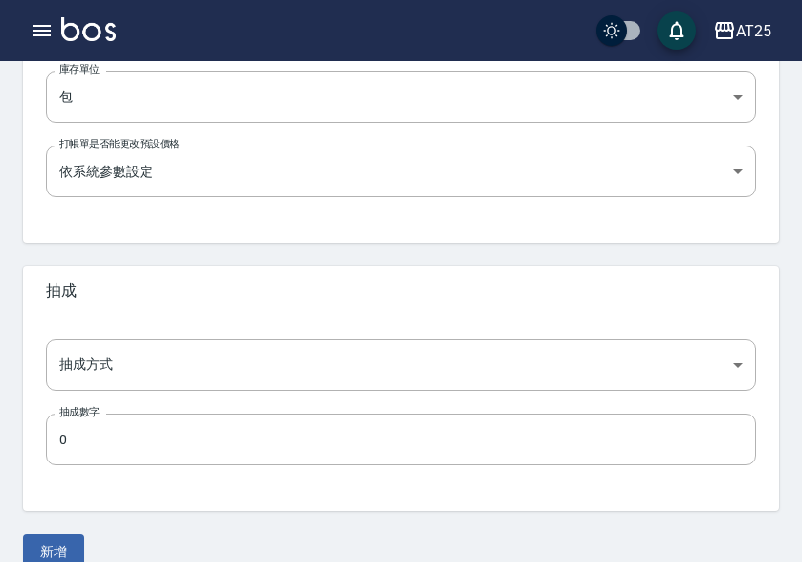
scroll to position [759, 0]
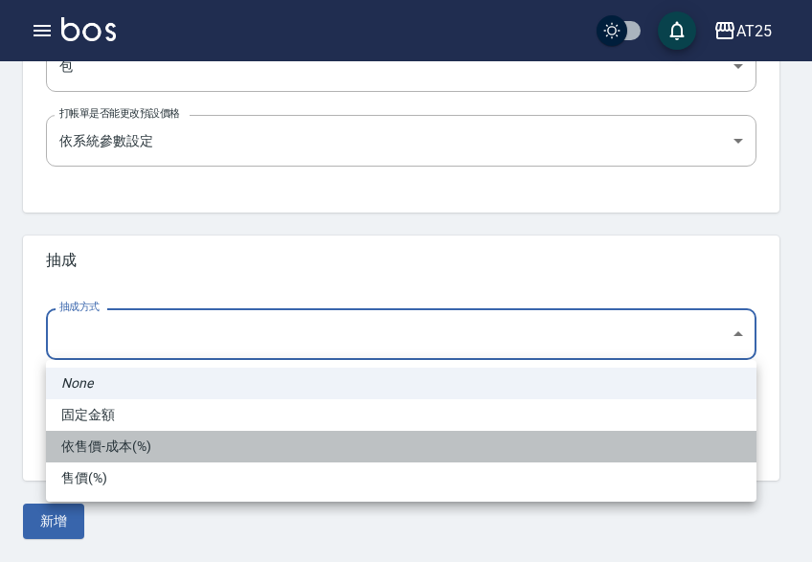
click at [128, 444] on li "依售價-成本(%)" at bounding box center [401, 447] width 710 height 32
type input "byCost"
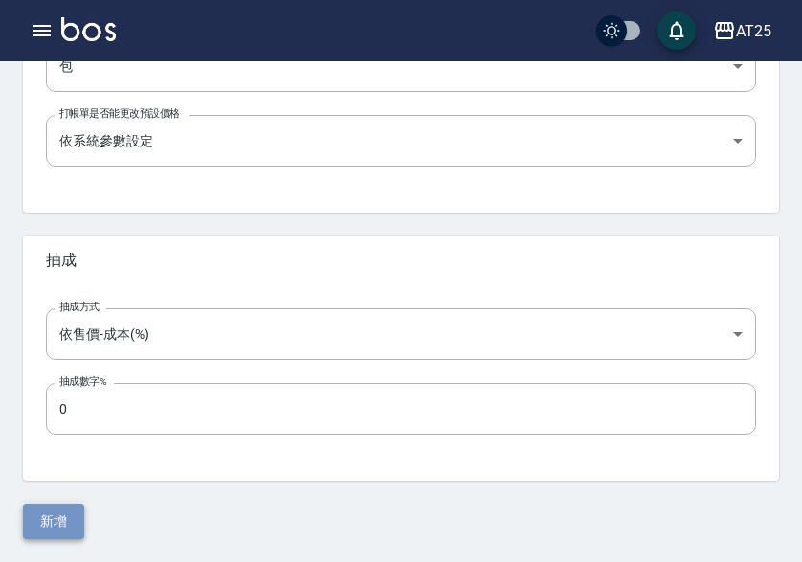
click at [63, 506] on button "新增" at bounding box center [53, 520] width 61 height 35
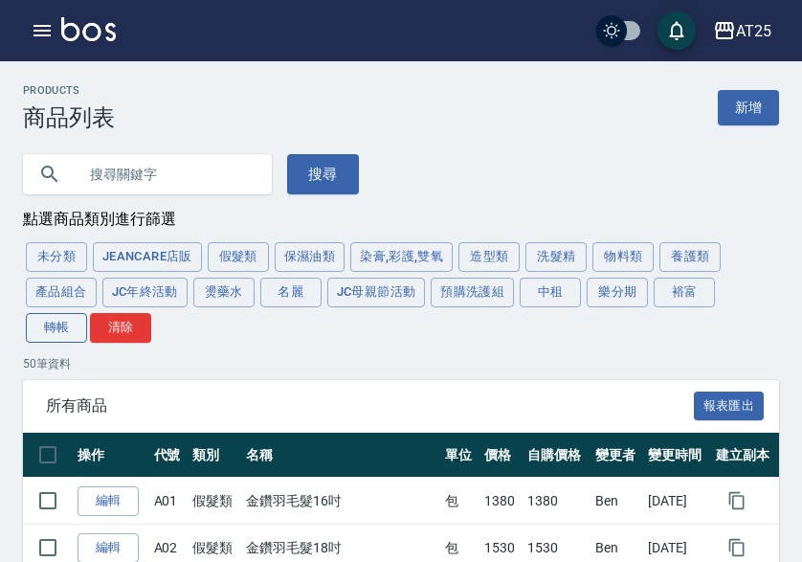
click at [28, 324] on button "轉帳" at bounding box center [56, 328] width 61 height 30
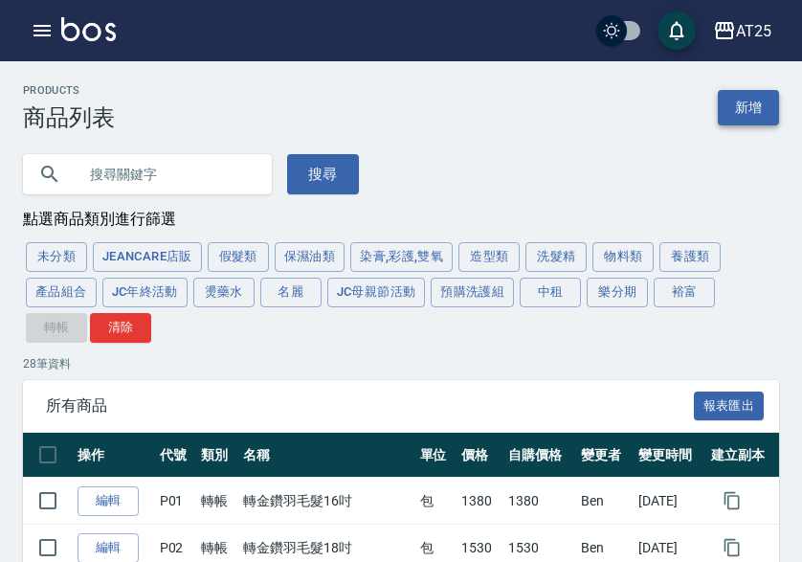
click at [747, 108] on link "新增" at bounding box center [748, 107] width 61 height 35
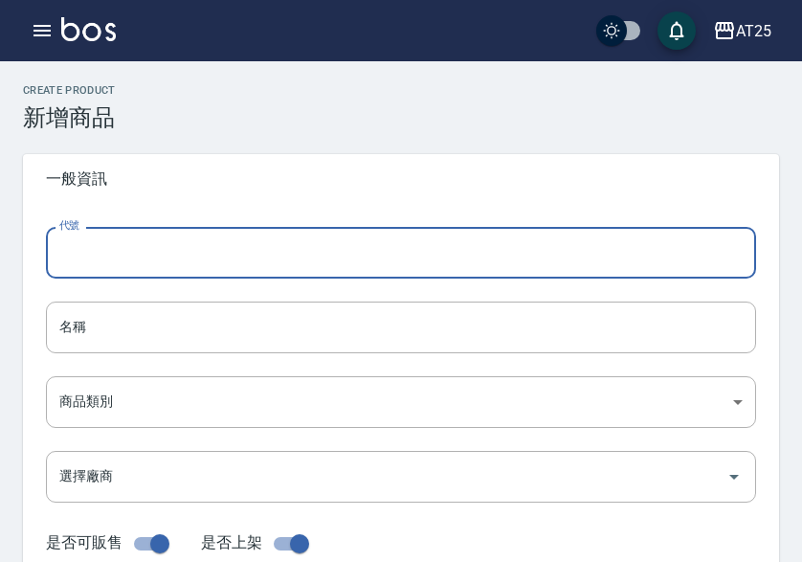
click at [193, 249] on input "代號" at bounding box center [401, 253] width 710 height 52
type input "P29"
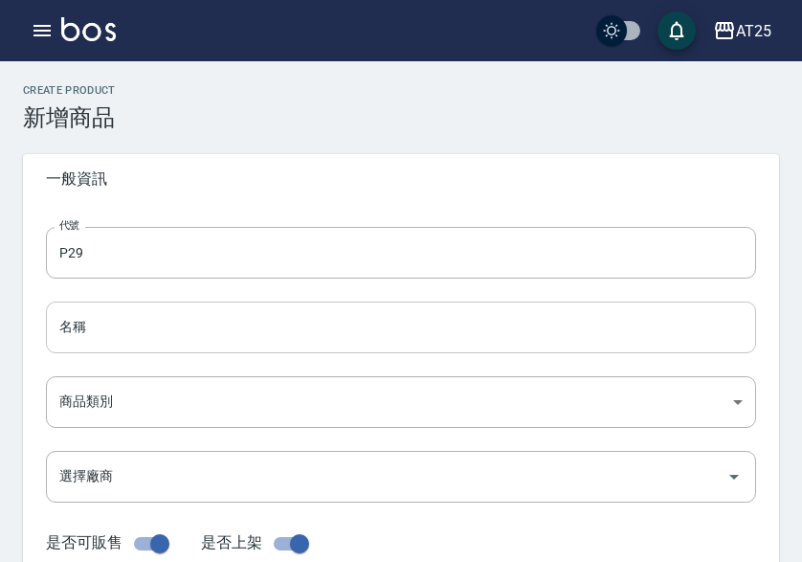
click at [69, 332] on input "名稱" at bounding box center [401, 327] width 710 height 52
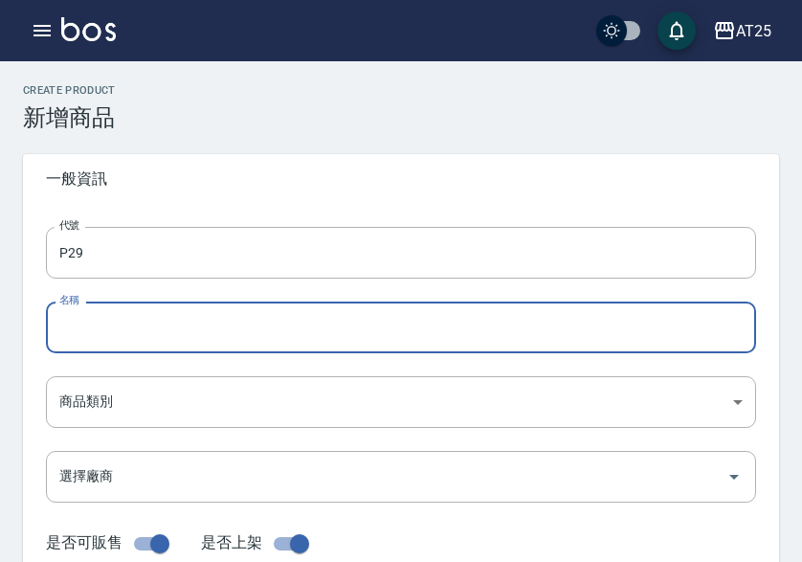
paste input "轉雙棍有色髮20吋"
type input "轉雙棍有色髮20吋"
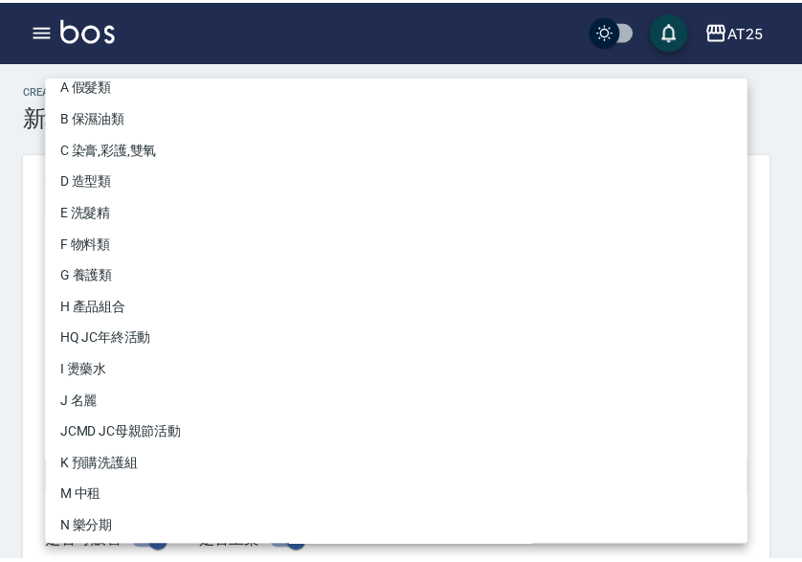
scroll to position [177, 0]
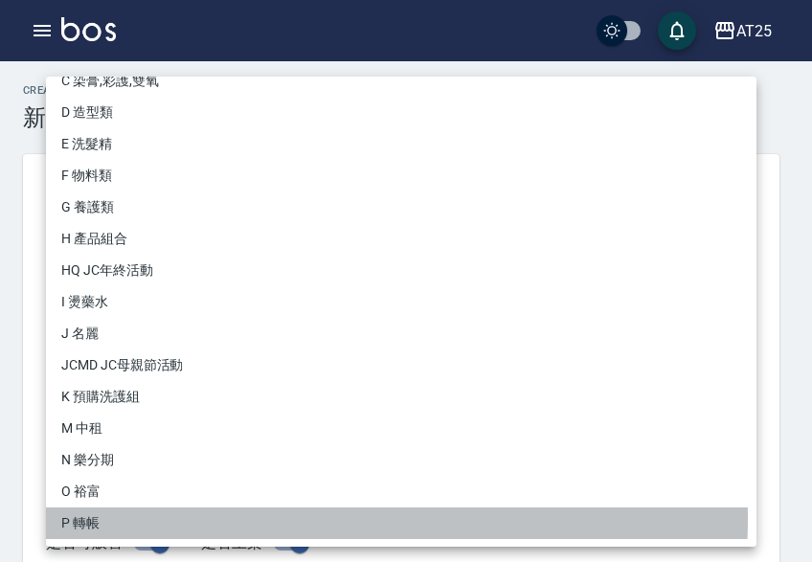
click at [118, 518] on li "P 轉帳" at bounding box center [401, 523] width 710 height 32
type input "71ad34df-f1cf-495d-baf6-e6c736602dd6"
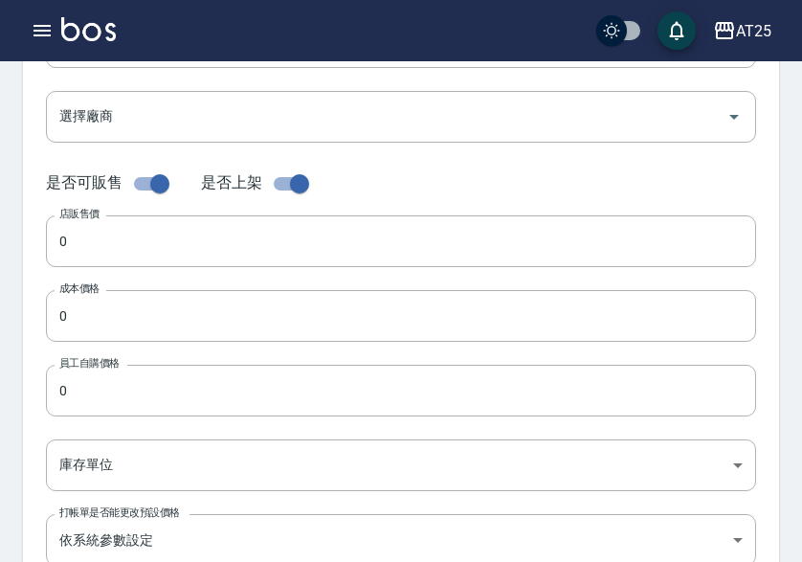
scroll to position [383, 0]
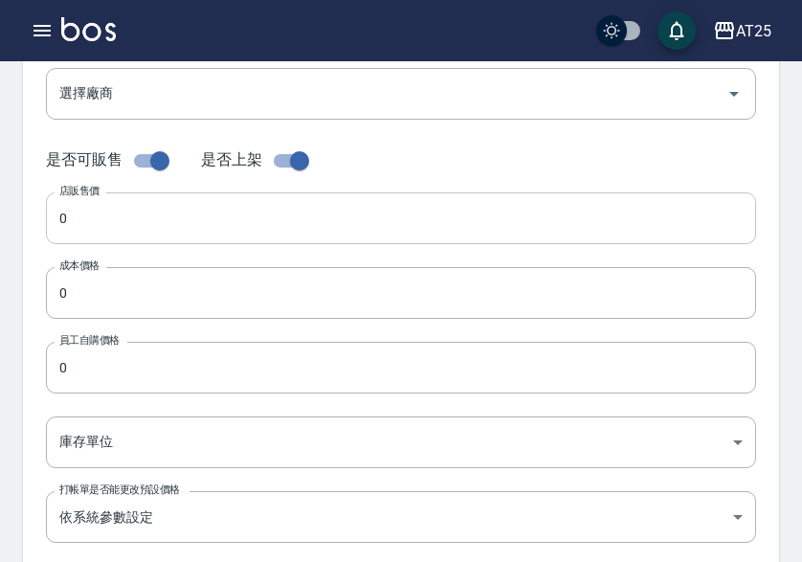
click at [97, 223] on input "0" at bounding box center [401, 218] width 710 height 52
paste input "56"
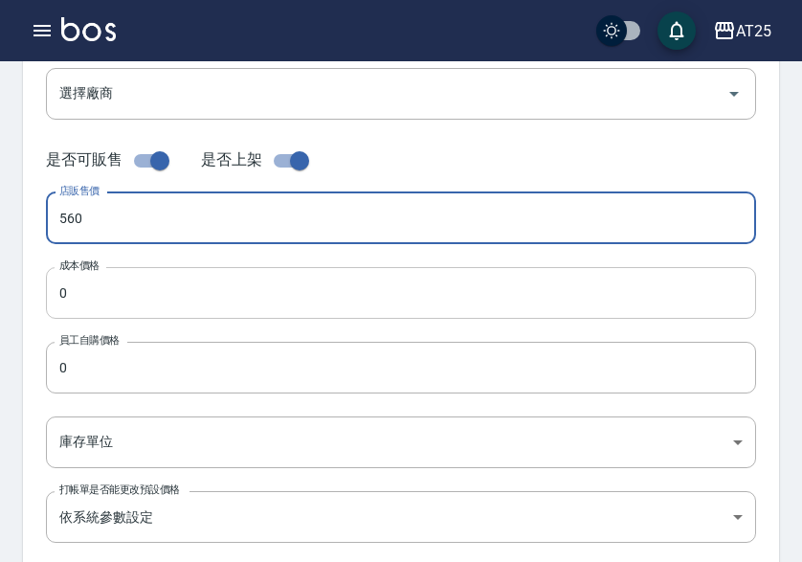
type input "560"
click at [97, 311] on input "0" at bounding box center [401, 293] width 710 height 52
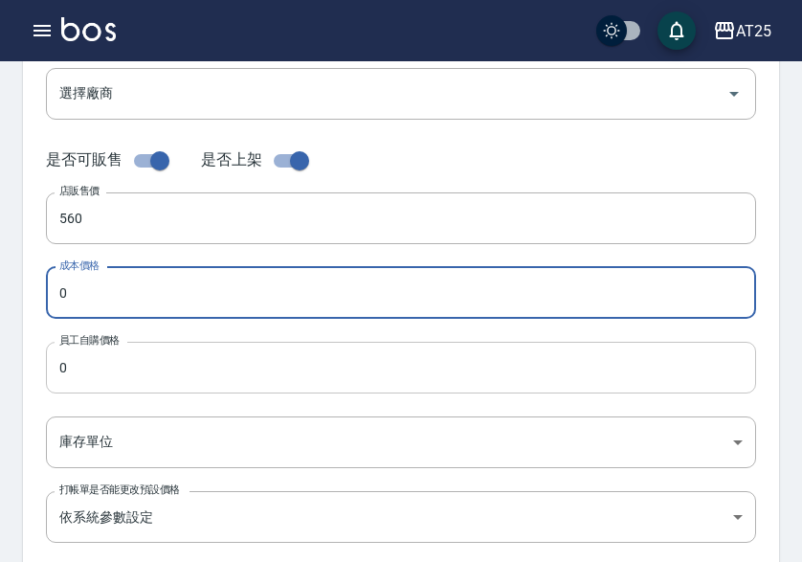
paste input "56"
type input "560"
click at [94, 368] on input "0" at bounding box center [401, 368] width 710 height 52
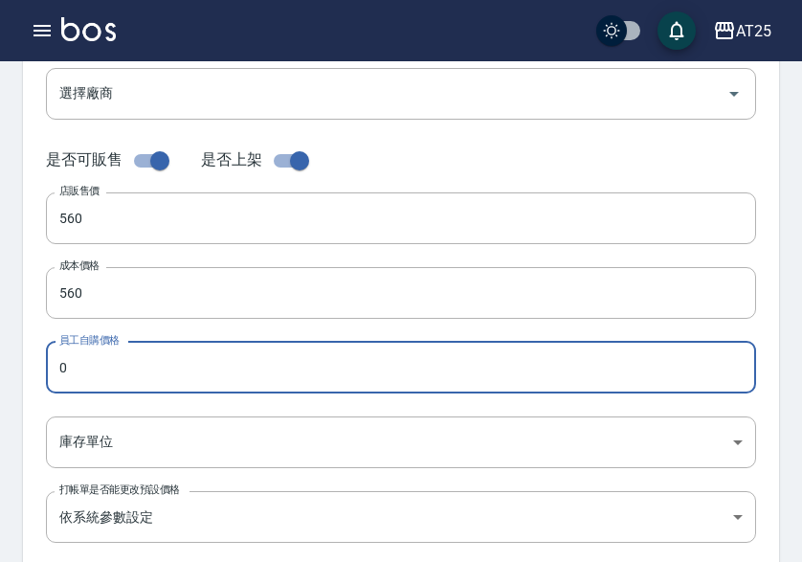
paste input "56"
type input "560"
click at [104, 426] on body "AT25 登出 櫃檯作業 打帳單 帳單列表 掛單列表 座位開單 營業儀表板 現金收支登錄 高階收支登錄 材料自購登錄 每日結帳 排班表 現場電腦打卡 掃碼打卡…" at bounding box center [401, 277] width 802 height 1321
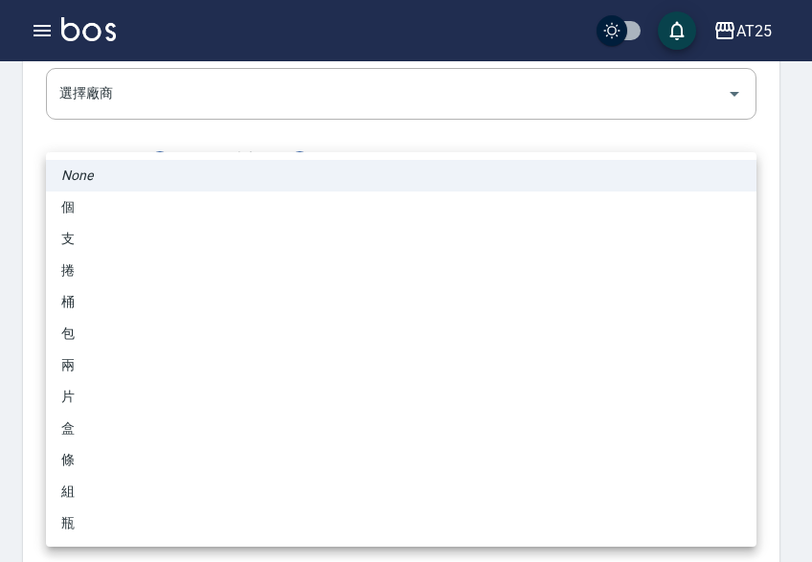
click at [104, 332] on li "包" at bounding box center [401, 334] width 710 height 32
type input "包"
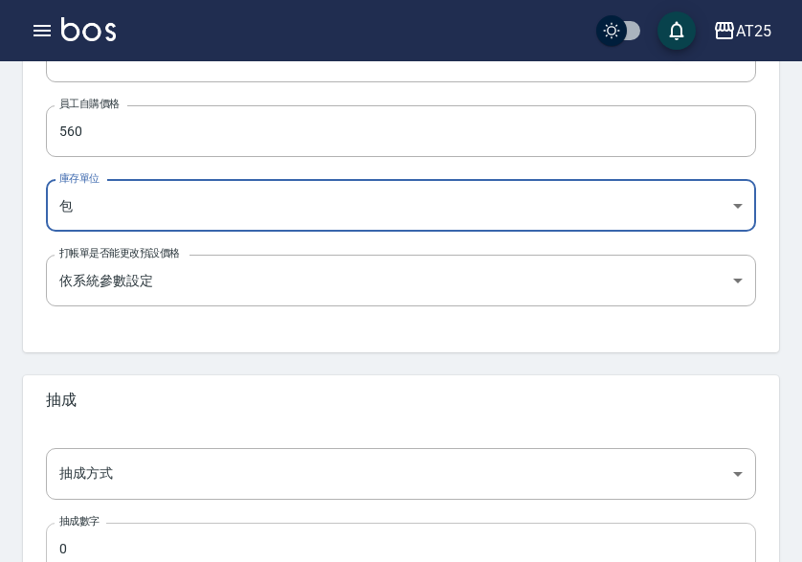
scroll to position [759, 0]
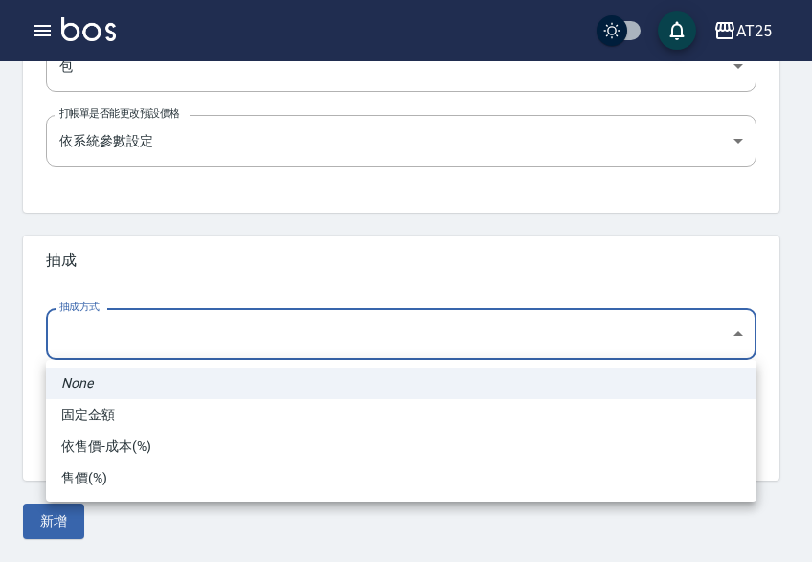
click at [124, 435] on li "依售價-成本(%)" at bounding box center [401, 447] width 710 height 32
type input "byCost"
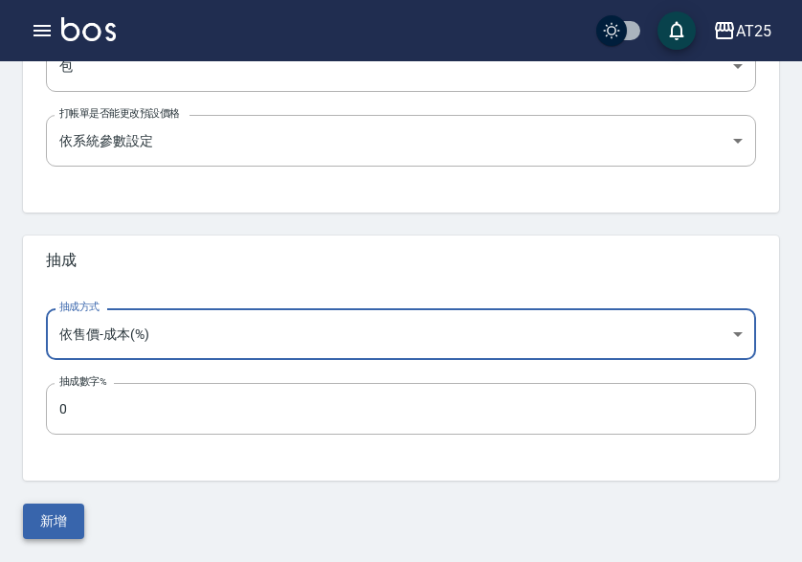
click at [58, 509] on button "新增" at bounding box center [53, 520] width 61 height 35
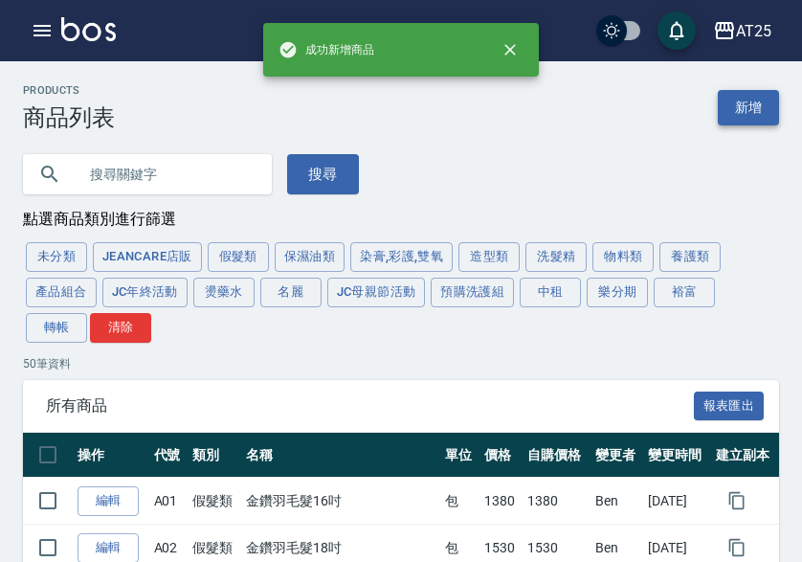
click at [731, 98] on link "新增" at bounding box center [748, 107] width 61 height 35
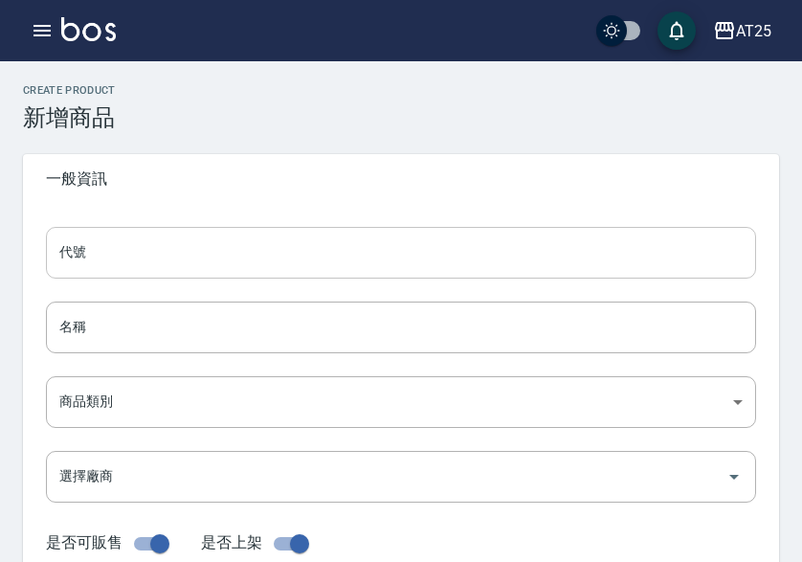
click at [184, 252] on input "代號" at bounding box center [401, 253] width 710 height 52
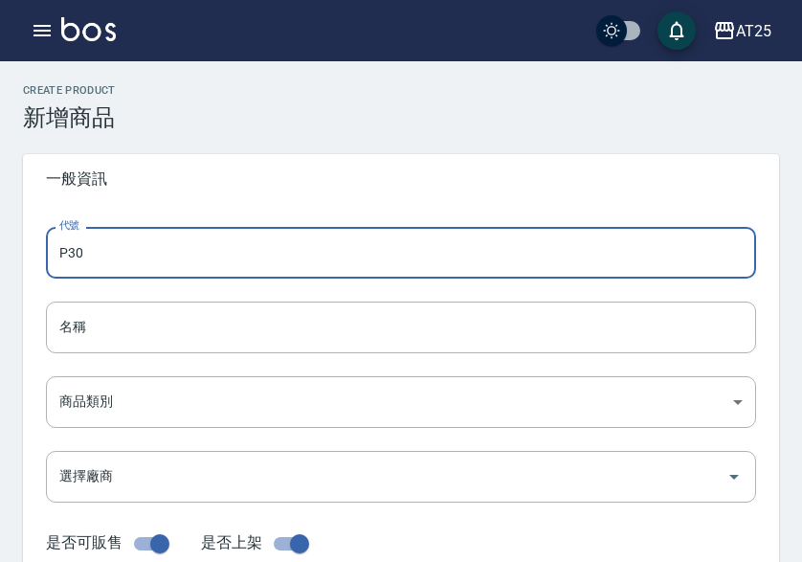
type input "P30"
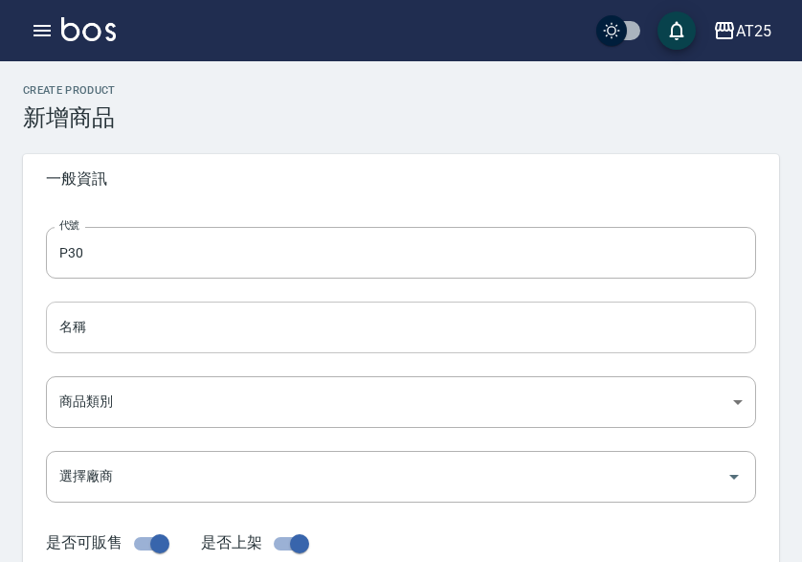
click at [86, 335] on input "名稱" at bounding box center [401, 327] width 710 height 52
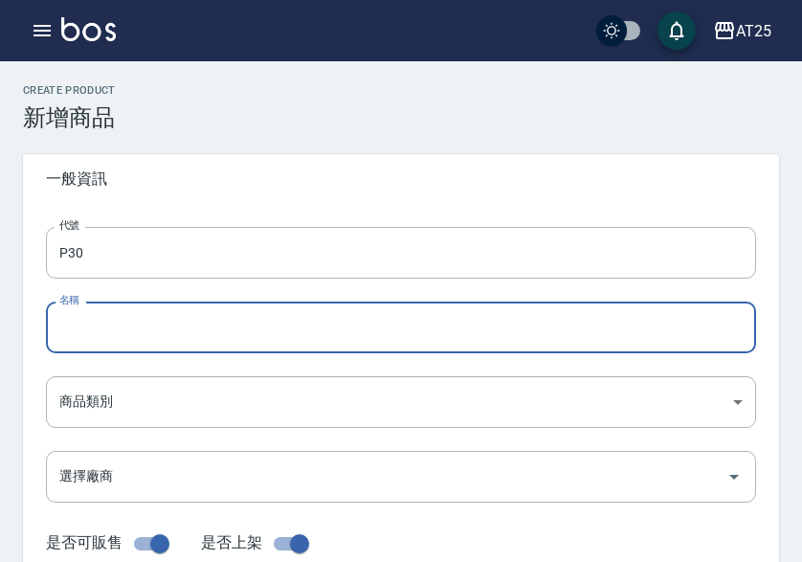
paste input "轉有色羽毛0.5g白金髮20吋"
type input "轉有色羽毛0.5g白金髮20吋"
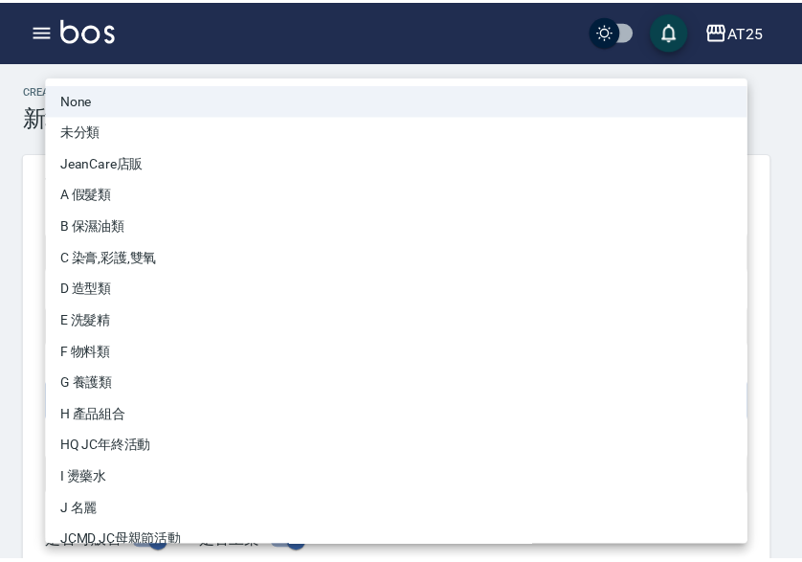
scroll to position [177, 0]
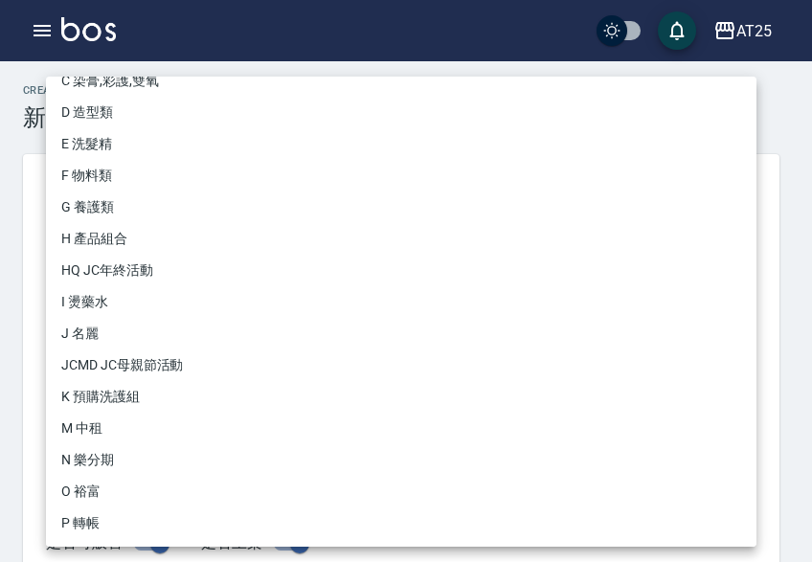
click at [92, 511] on li "P 轉帳" at bounding box center [401, 523] width 710 height 32
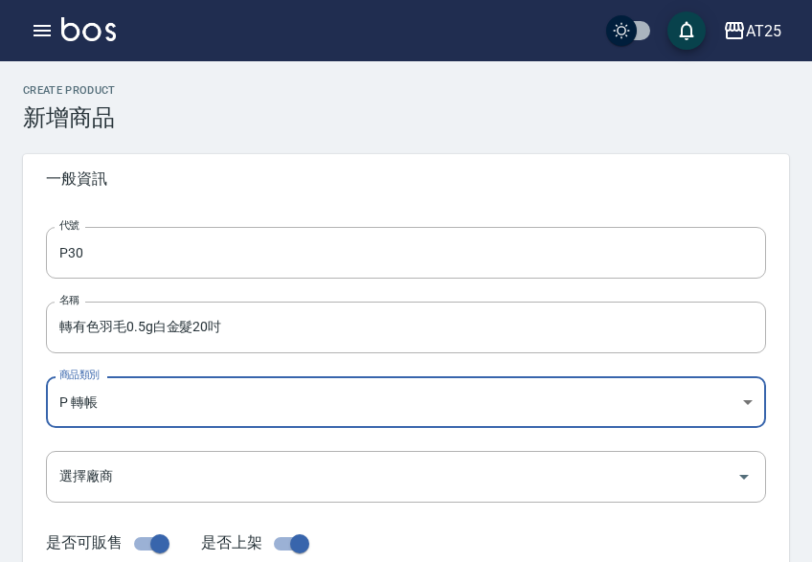
type input "71ad34df-f1cf-495d-baf6-e6c736602dd6"
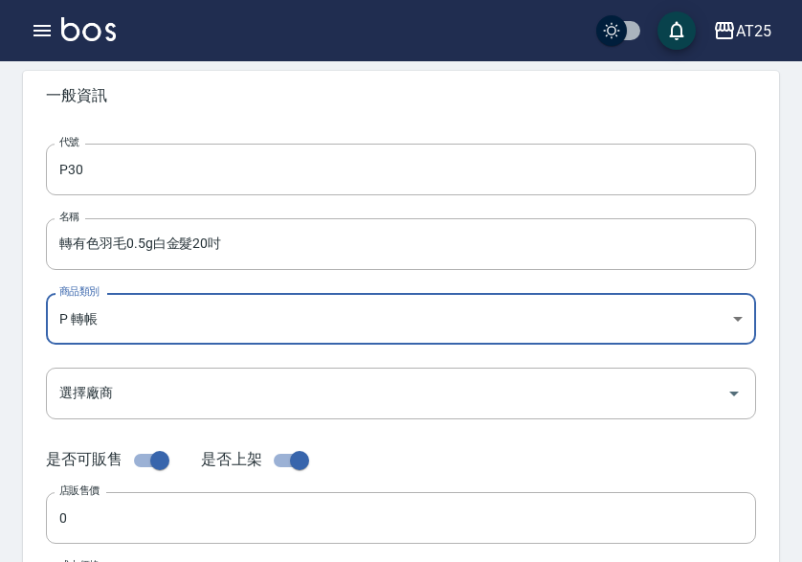
scroll to position [191, 0]
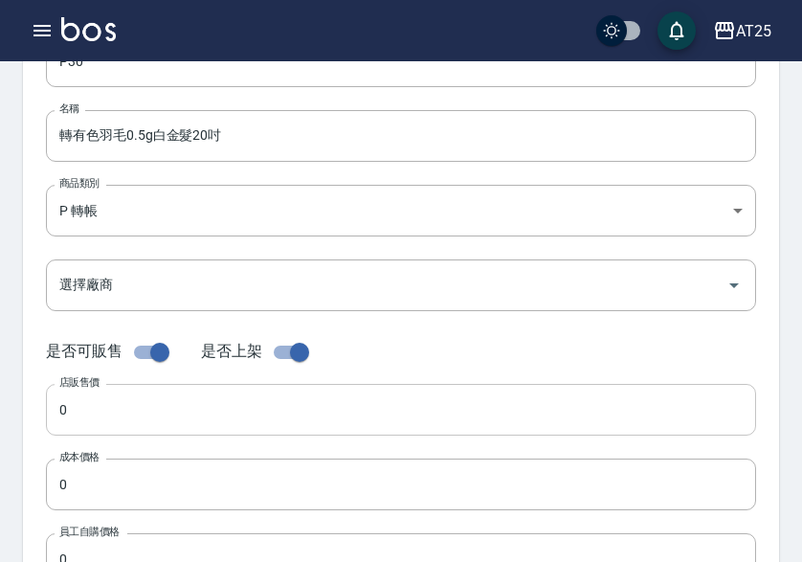
click at [117, 390] on input "0" at bounding box center [401, 410] width 710 height 52
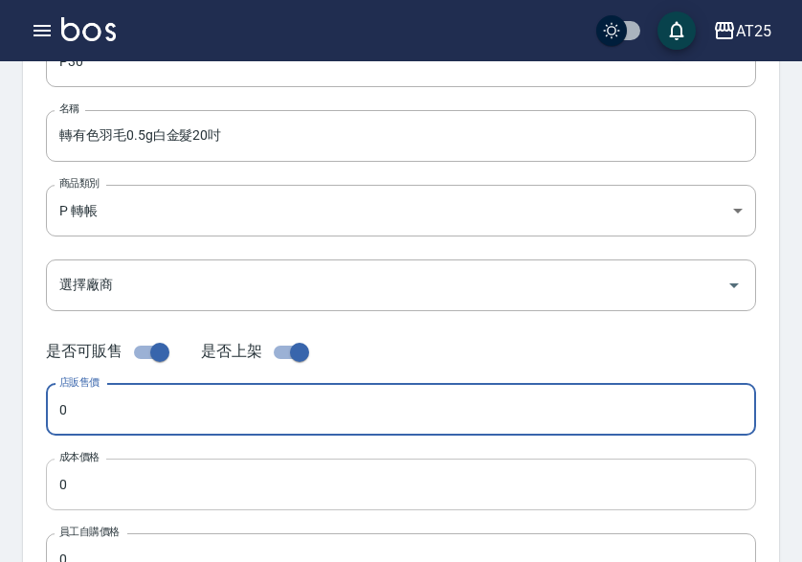
paste input "775"
type input "775"
click at [103, 476] on input "0" at bounding box center [401, 484] width 710 height 52
paste input "775"
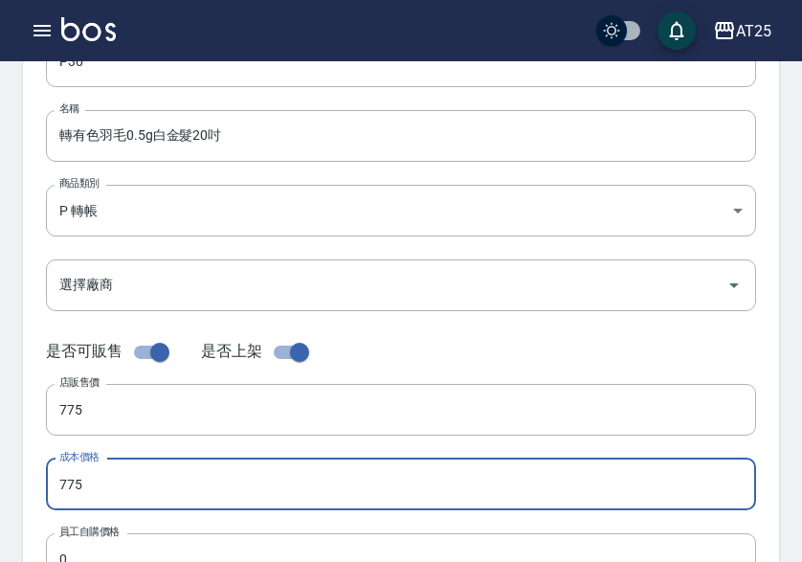
type input "775"
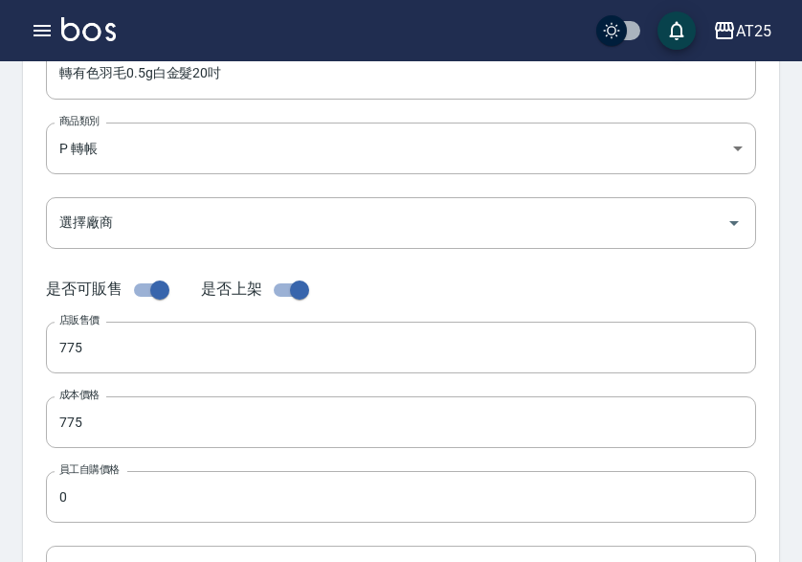
scroll to position [287, 0]
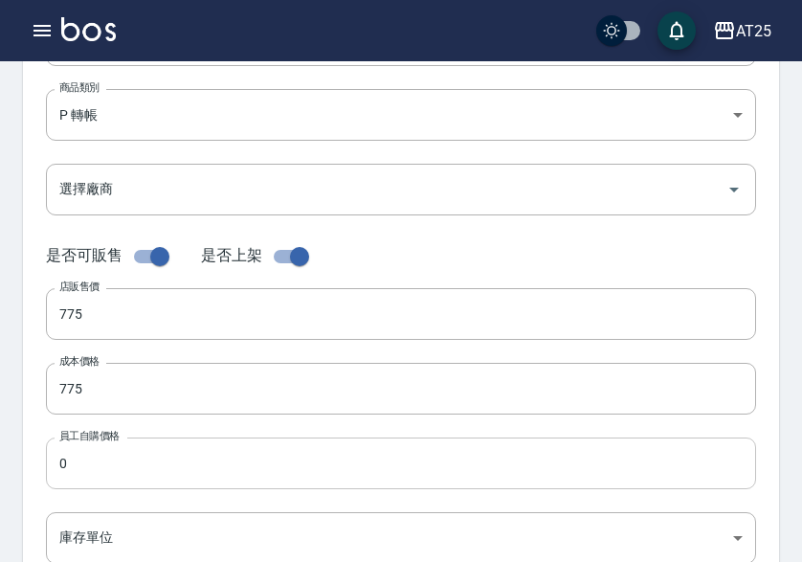
click at [98, 465] on input "0" at bounding box center [401, 463] width 710 height 52
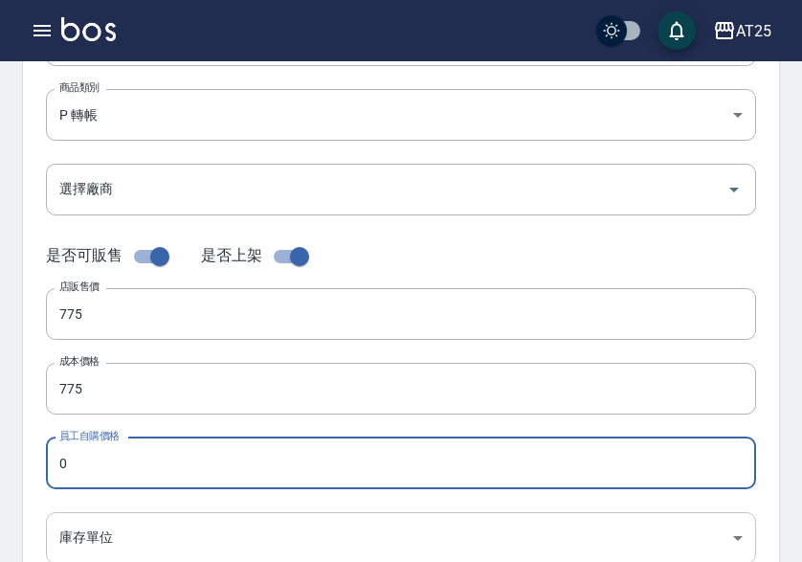
paste input "775"
type input "775"
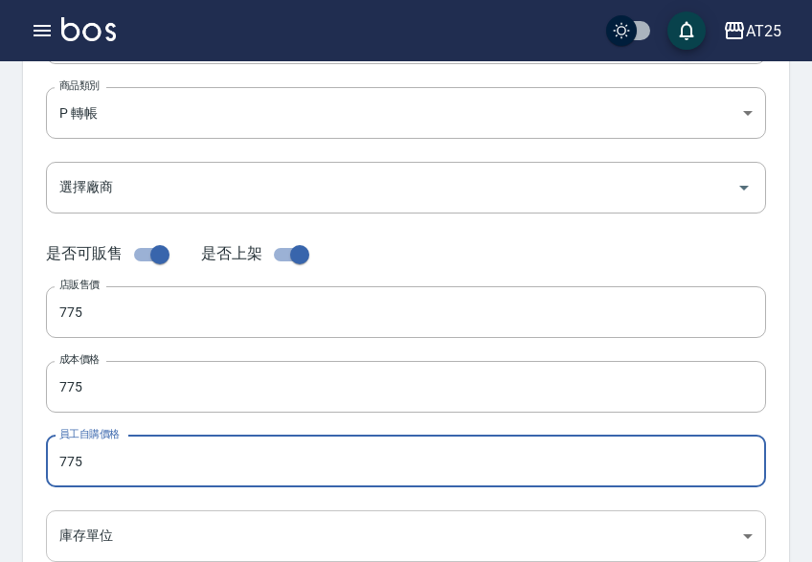
click at [93, 537] on body "AT25 登出 櫃檯作業 打帳單 帳單列表 掛單列表 座位開單 營業儀表板 現金收支登錄 高階收支登錄 材料自購登錄 每日結帳 排班表 現場電腦打卡 掃碼打卡…" at bounding box center [406, 371] width 812 height 1321
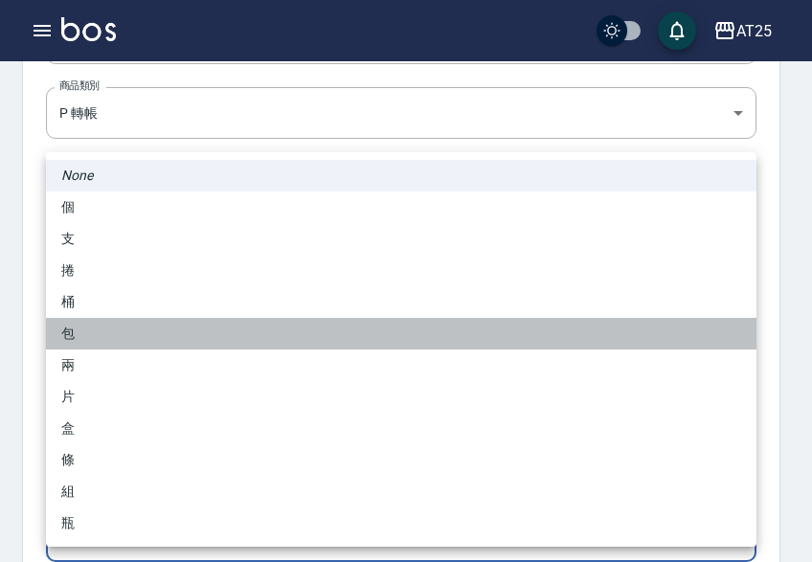
click at [123, 340] on li "包" at bounding box center [401, 334] width 710 height 32
type input "包"
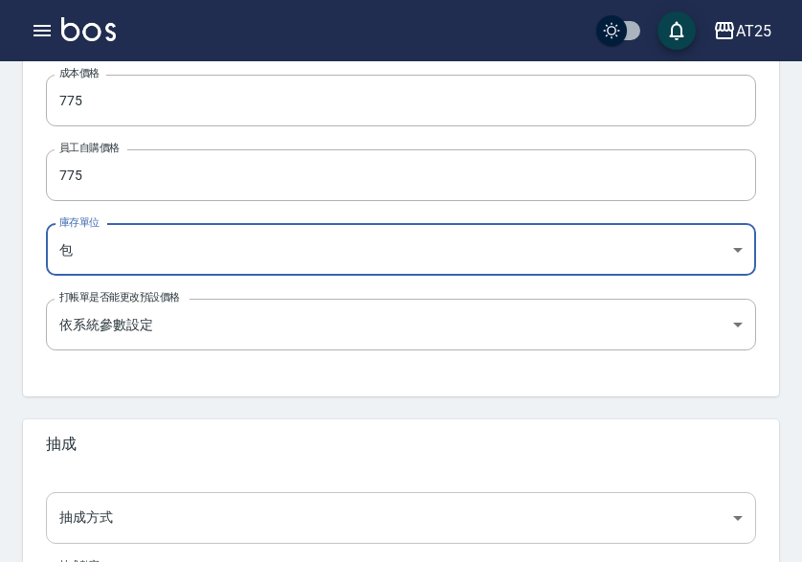
scroll to position [759, 0]
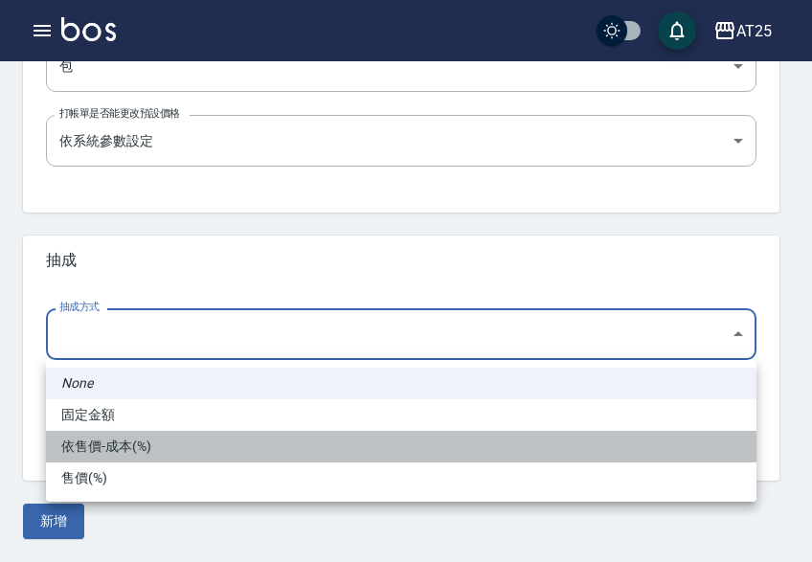
click at [126, 434] on li "依售價-成本(%)" at bounding box center [401, 447] width 710 height 32
type input "byCost"
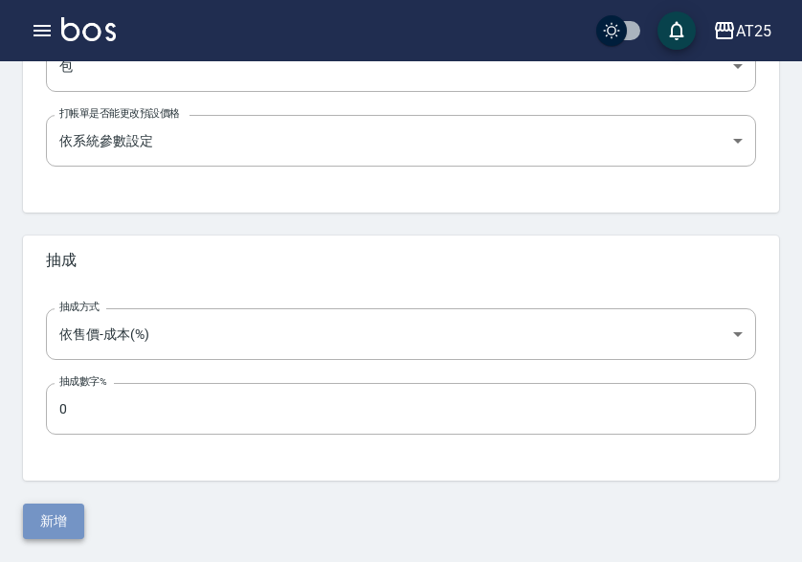
click at [56, 525] on button "新增" at bounding box center [53, 520] width 61 height 35
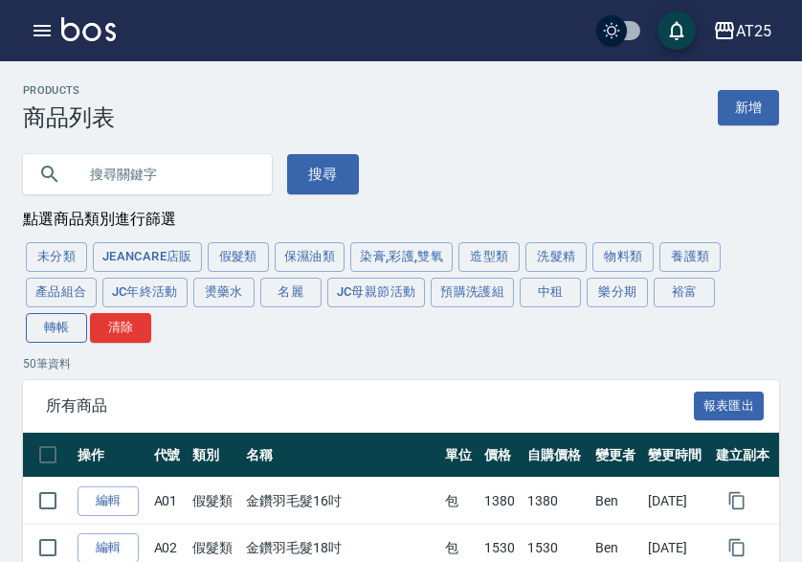
click at [30, 331] on button "轉帳" at bounding box center [56, 328] width 61 height 30
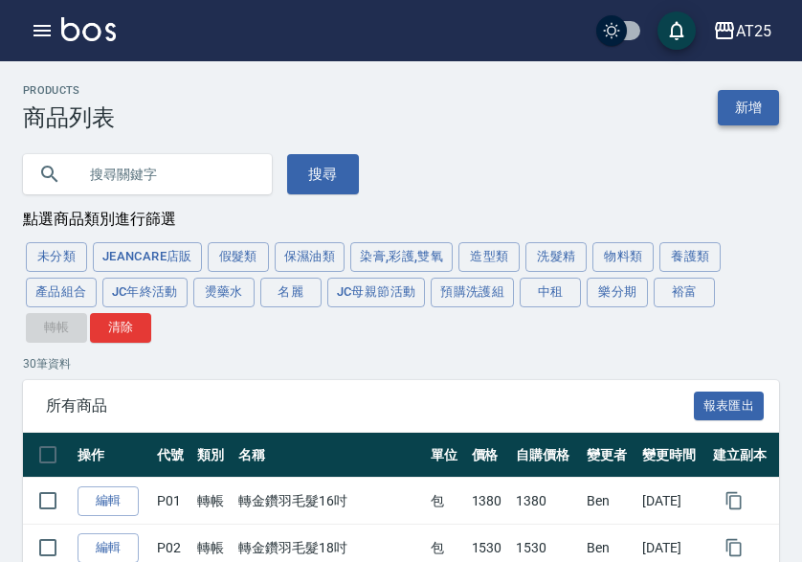
click at [735, 95] on link "新增" at bounding box center [748, 107] width 61 height 35
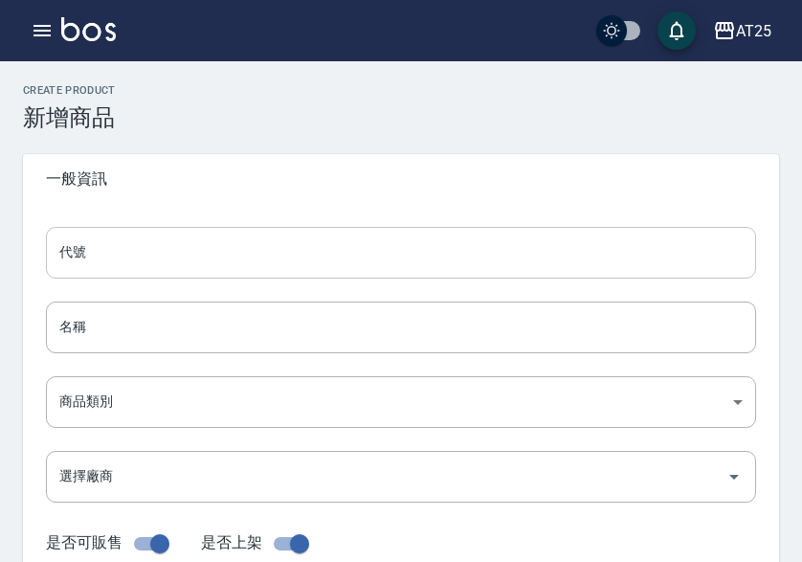
click at [182, 257] on input "代號" at bounding box center [401, 253] width 710 height 52
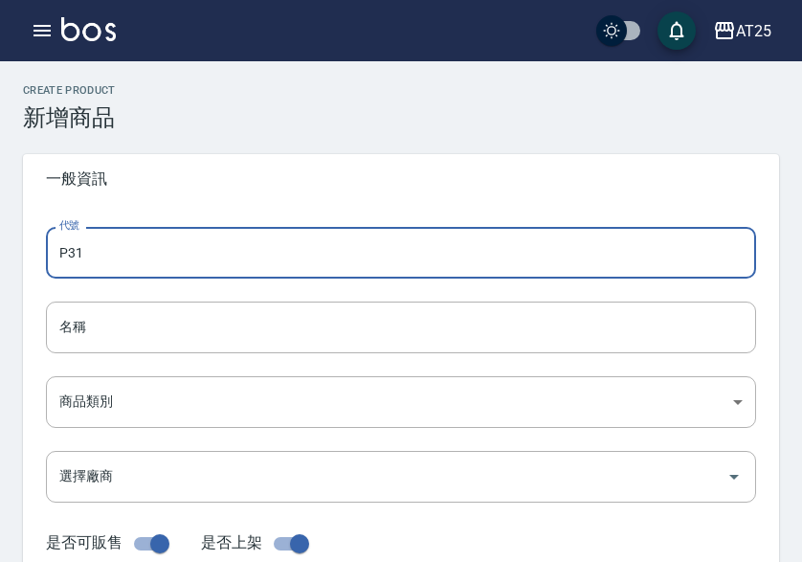
type input "P31"
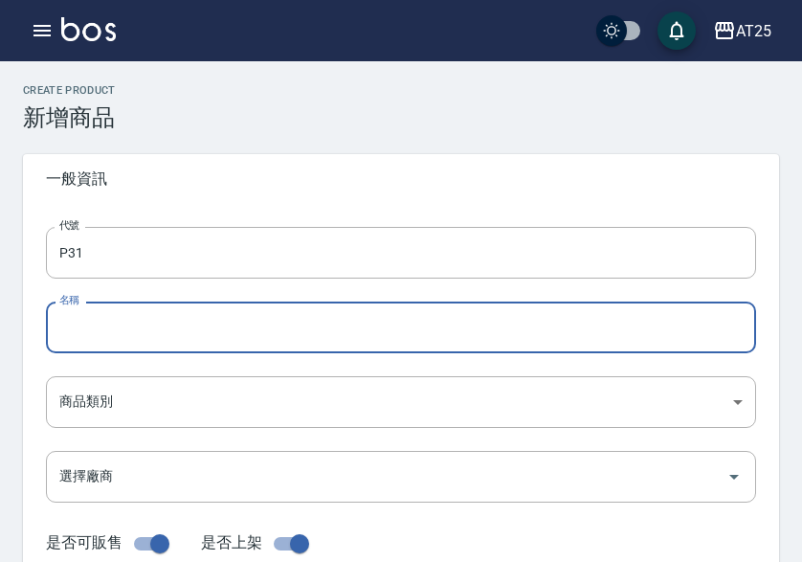
click at [111, 333] on input "名稱" at bounding box center [401, 327] width 710 height 52
paste input "轉雙棍有色漸層髮20吋"
type input "轉雙棍有色漸層髮20吋"
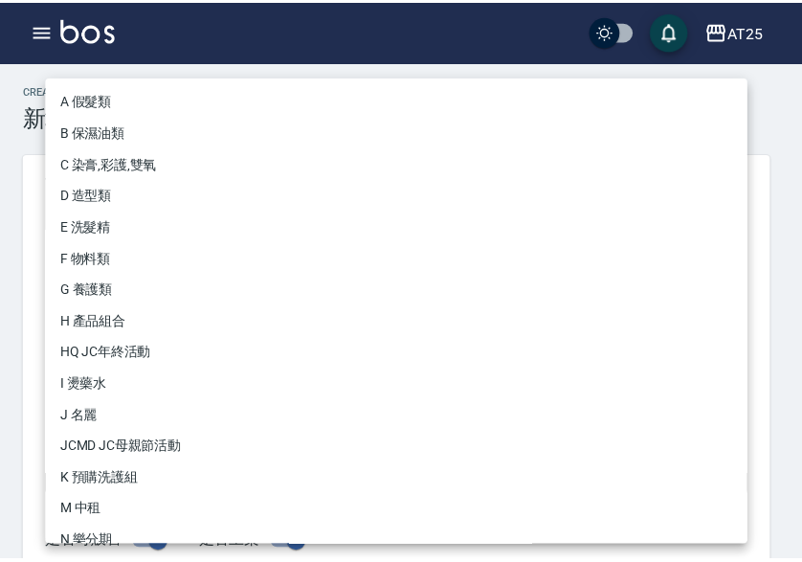
scroll to position [177, 0]
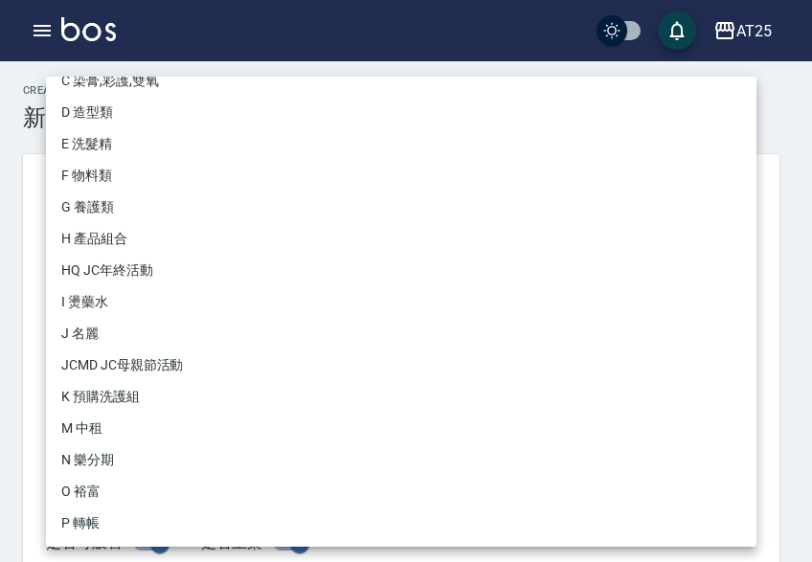
click at [105, 519] on li "P 轉帳" at bounding box center [401, 523] width 710 height 32
type input "71ad34df-f1cf-495d-baf6-e6c736602dd6"
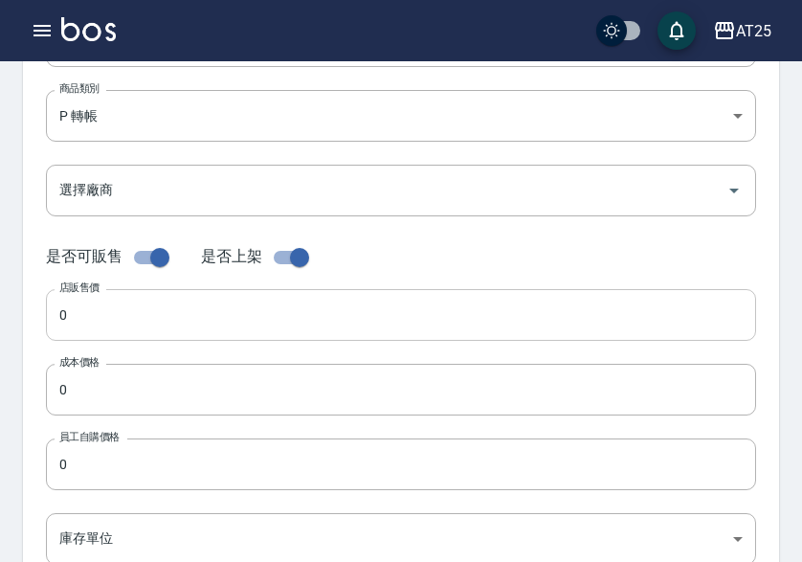
scroll to position [287, 0]
click at [116, 327] on input "0" at bounding box center [401, 314] width 710 height 52
paste input "58"
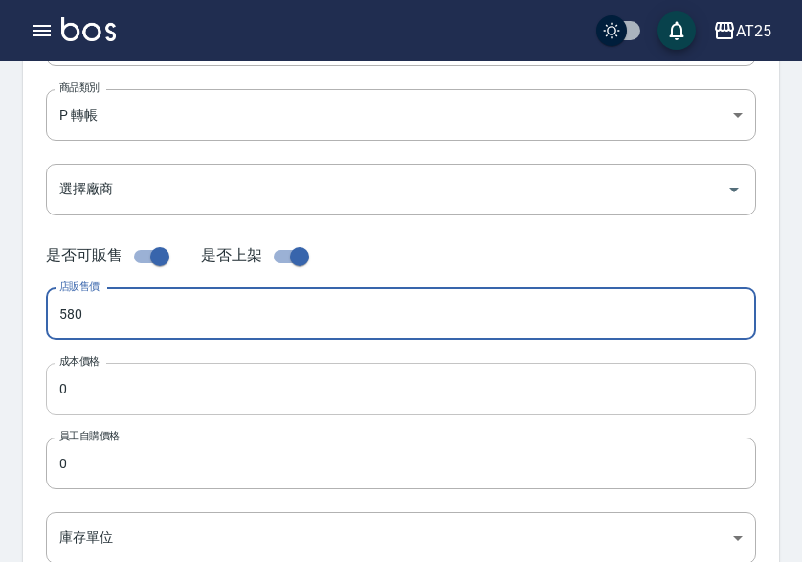
type input "580"
paste input "58"
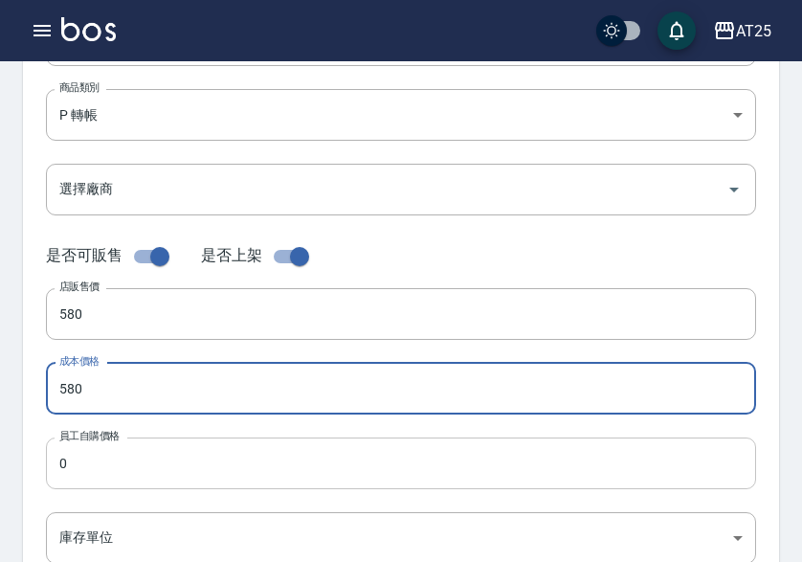
type input "580"
click at [98, 450] on input "0" at bounding box center [401, 463] width 710 height 52
paste input "58"
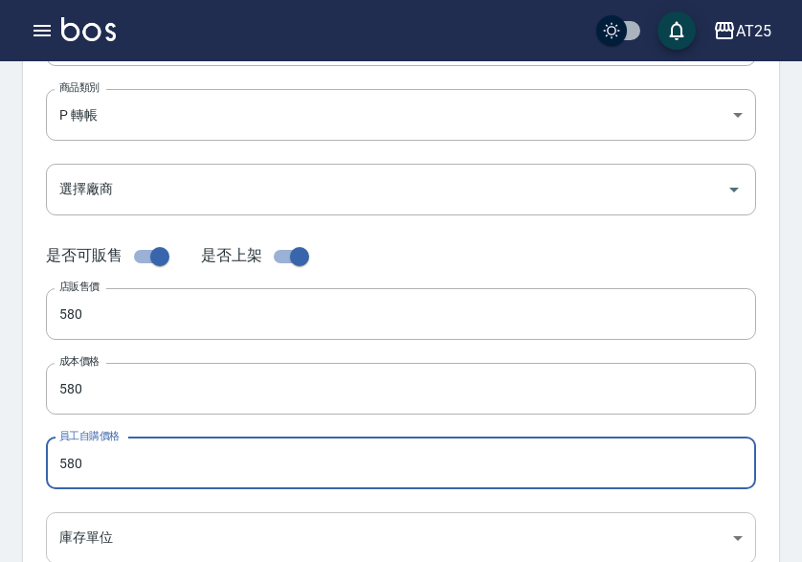
type input "580"
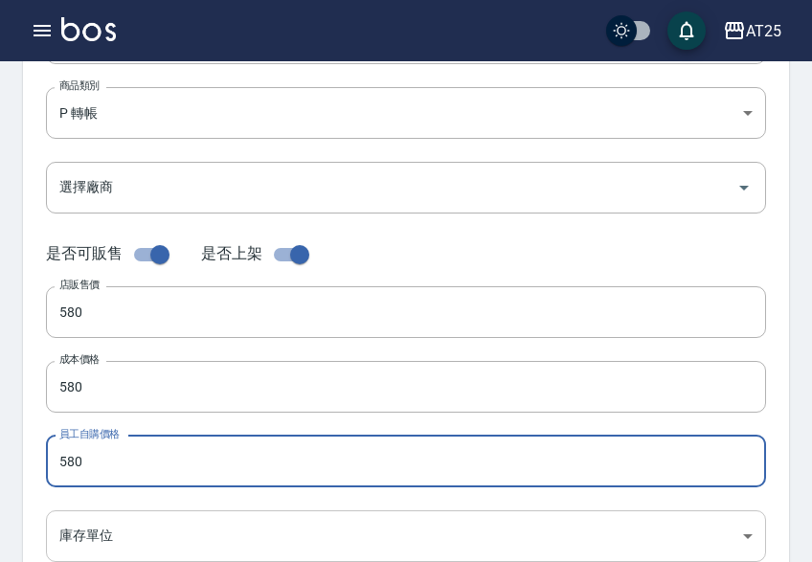
click at [94, 536] on body "AT25 登出 櫃檯作業 打帳單 帳單列表 掛單列表 座位開單 營業儀表板 現金收支登錄 高階收支登錄 材料自購登錄 每日結帳 排班表 現場電腦打卡 掃碼打卡…" at bounding box center [406, 371] width 812 height 1321
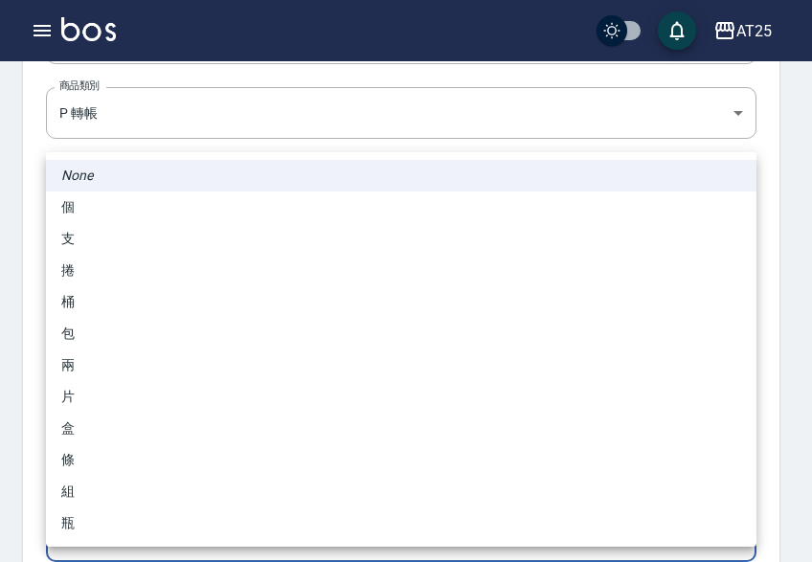
click at [129, 332] on li "包" at bounding box center [401, 334] width 710 height 32
type input "包"
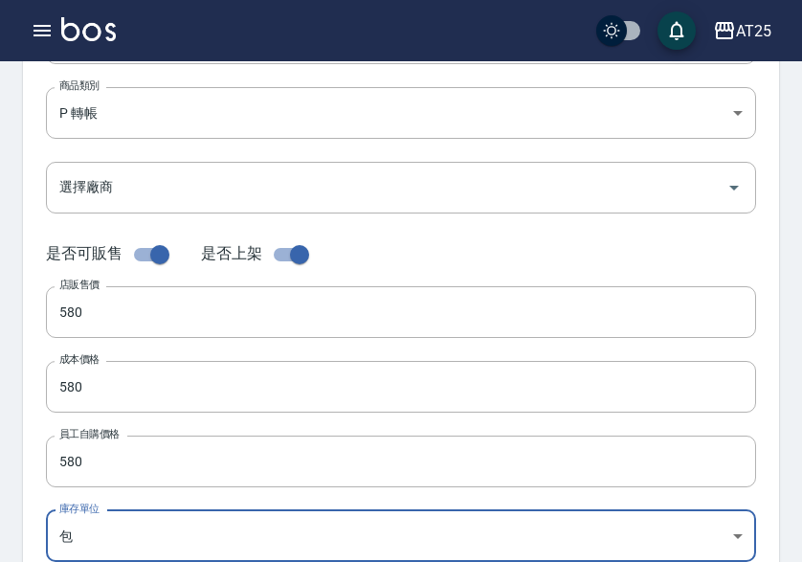
scroll to position [759, 0]
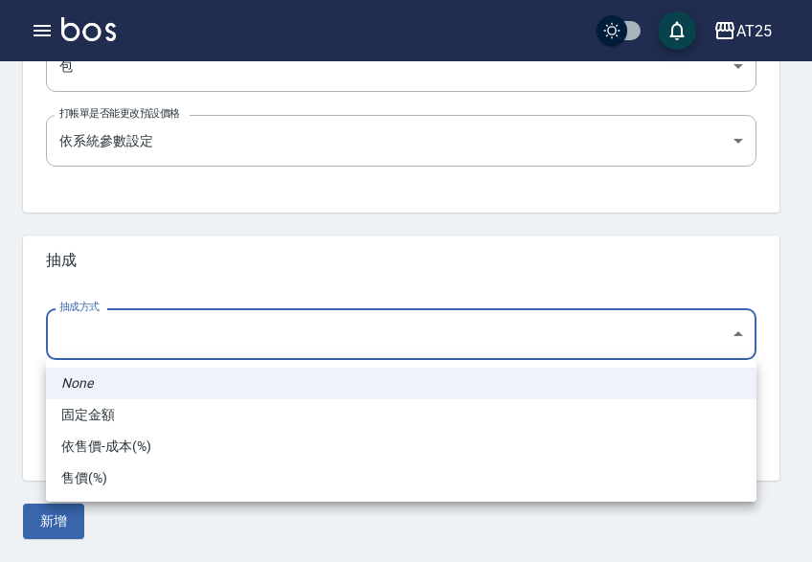
click at [122, 437] on li "依售價-成本(%)" at bounding box center [401, 447] width 710 height 32
type input "byCost"
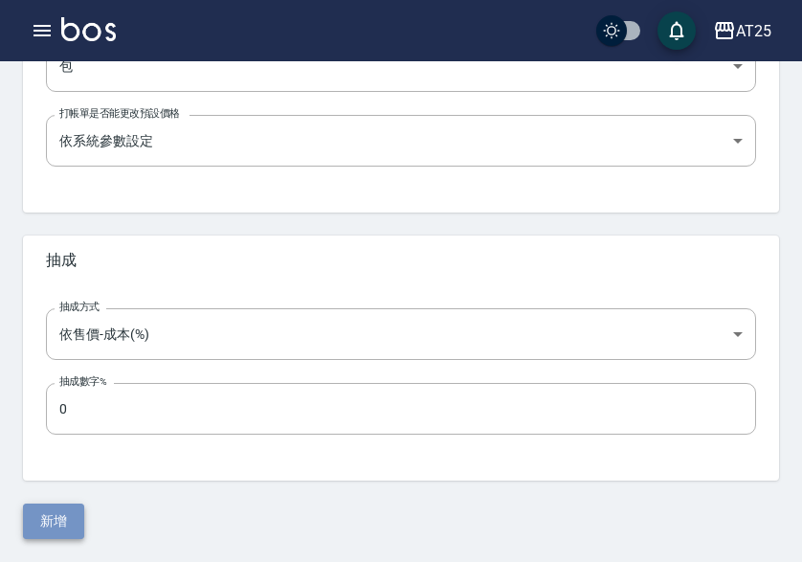
click at [42, 525] on button "新增" at bounding box center [53, 520] width 61 height 35
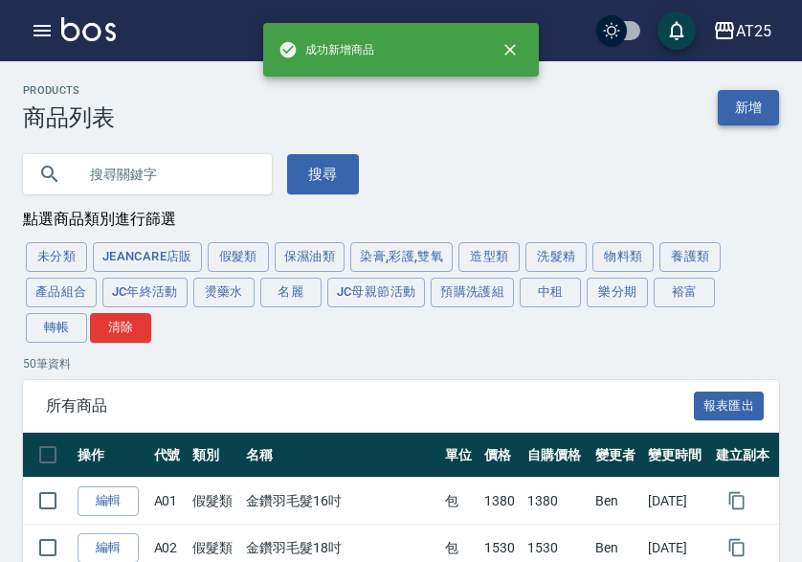
click at [733, 106] on link "新增" at bounding box center [748, 107] width 61 height 35
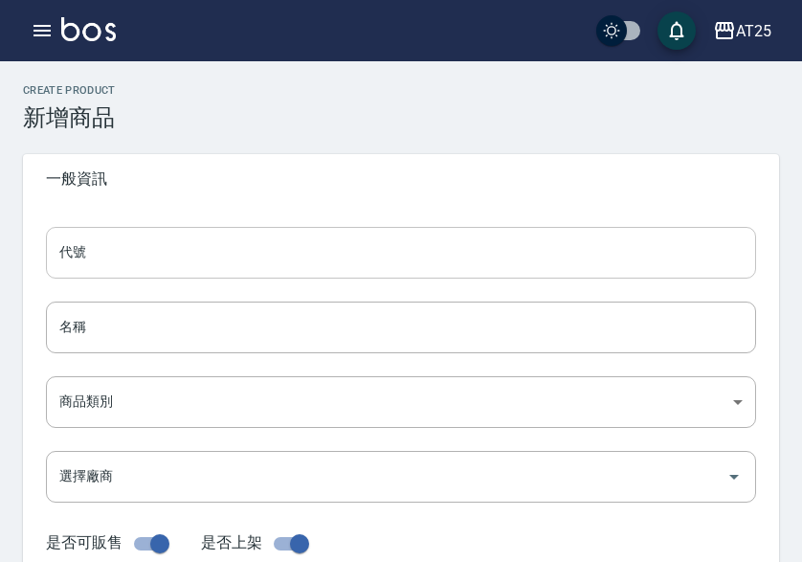
click at [222, 268] on input "代號" at bounding box center [401, 253] width 710 height 52
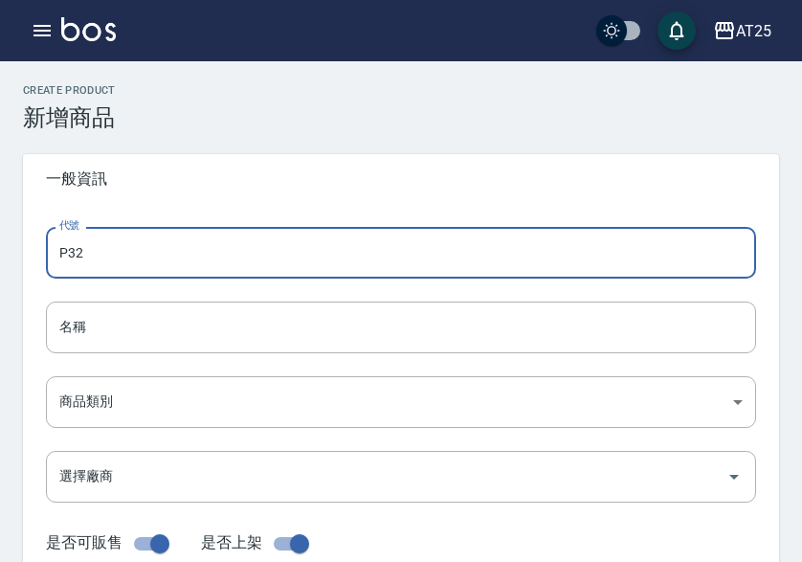
type input "P32"
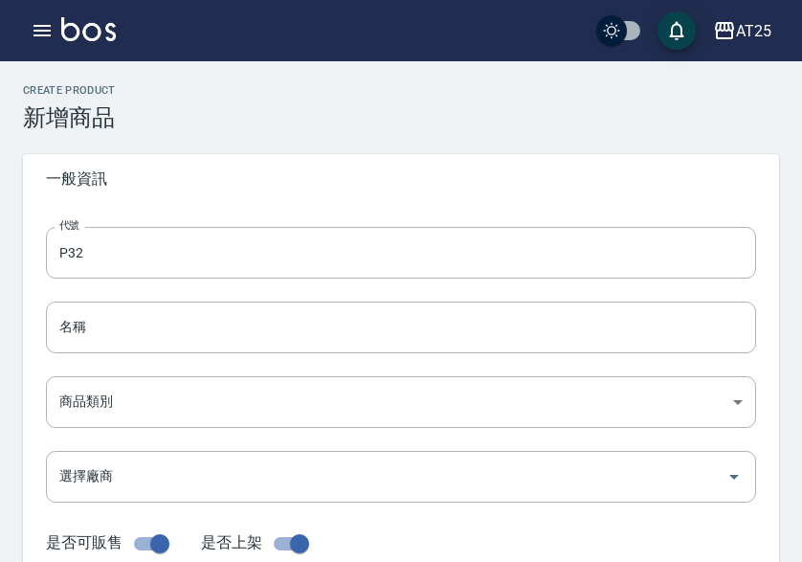
click at [82, 320] on div "名稱 名稱" at bounding box center [401, 327] width 710 height 52
paste input "轉羽毛捲髮20吋"
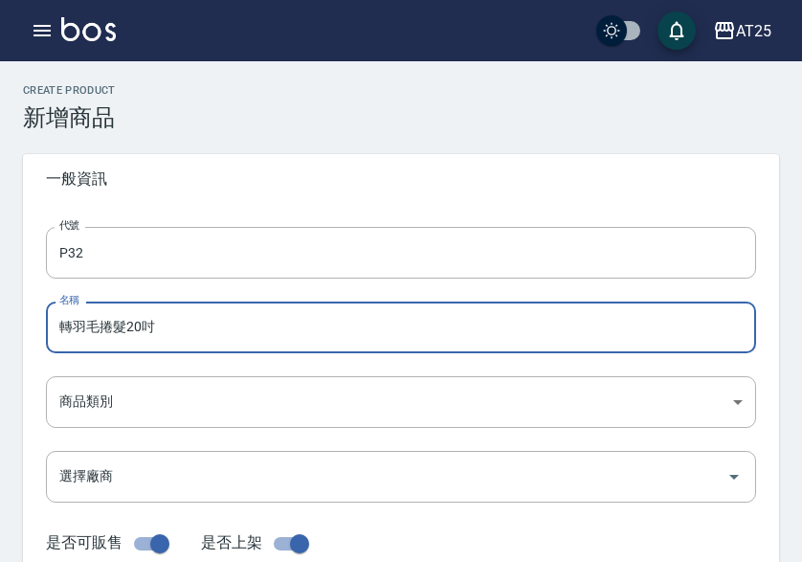
type input "轉羽毛捲髮20吋"
